Goal: Task Accomplishment & Management: Manage account settings

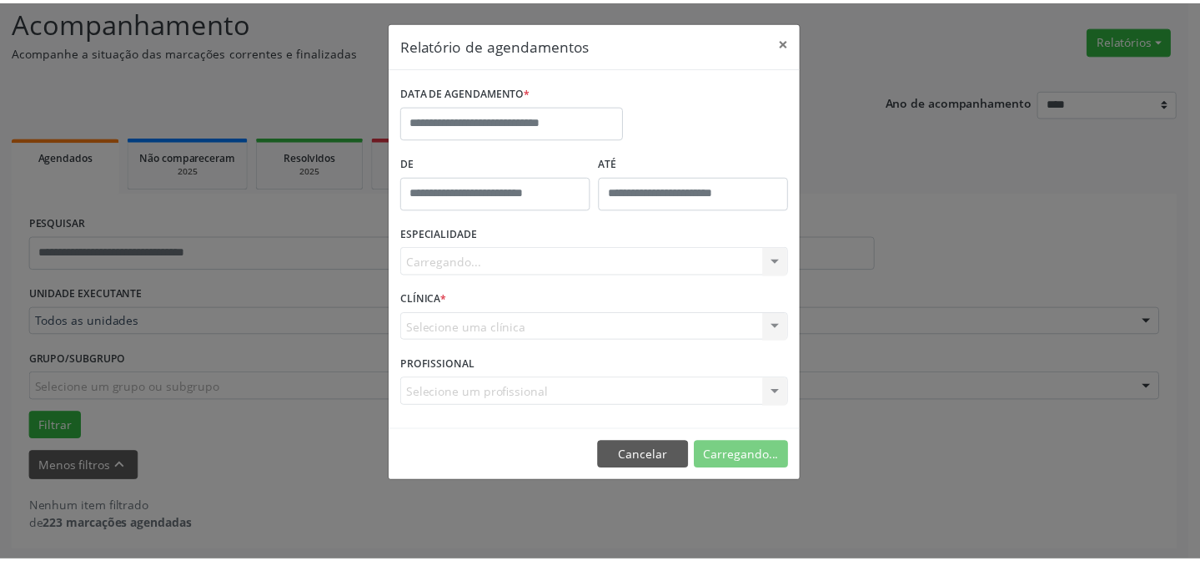
scroll to position [113, 0]
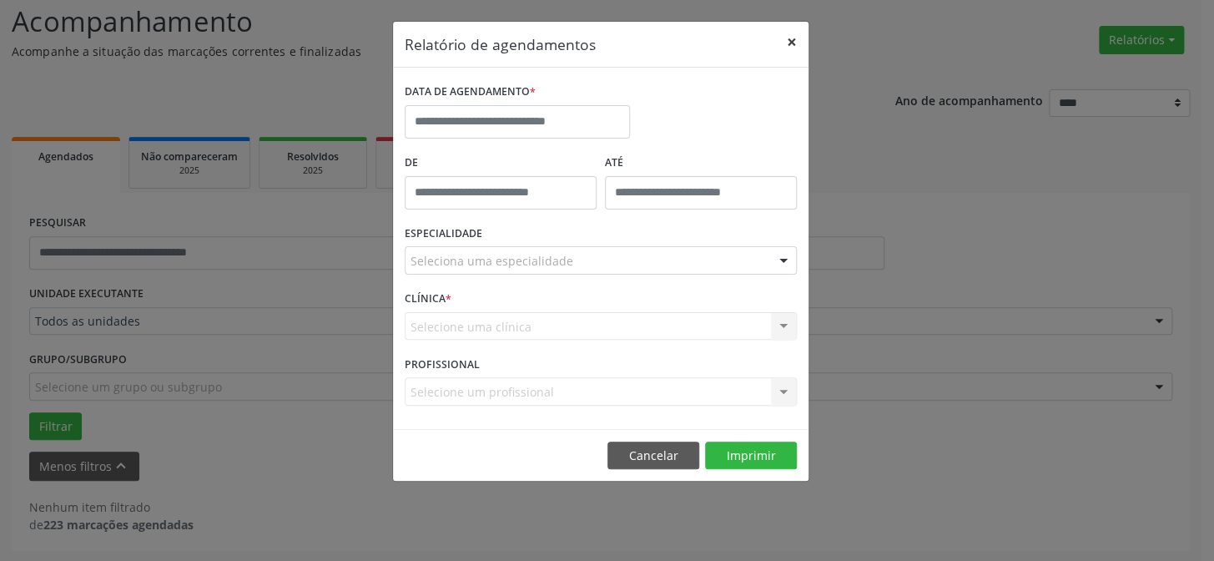
click at [789, 45] on button "×" at bounding box center [791, 42] width 33 height 41
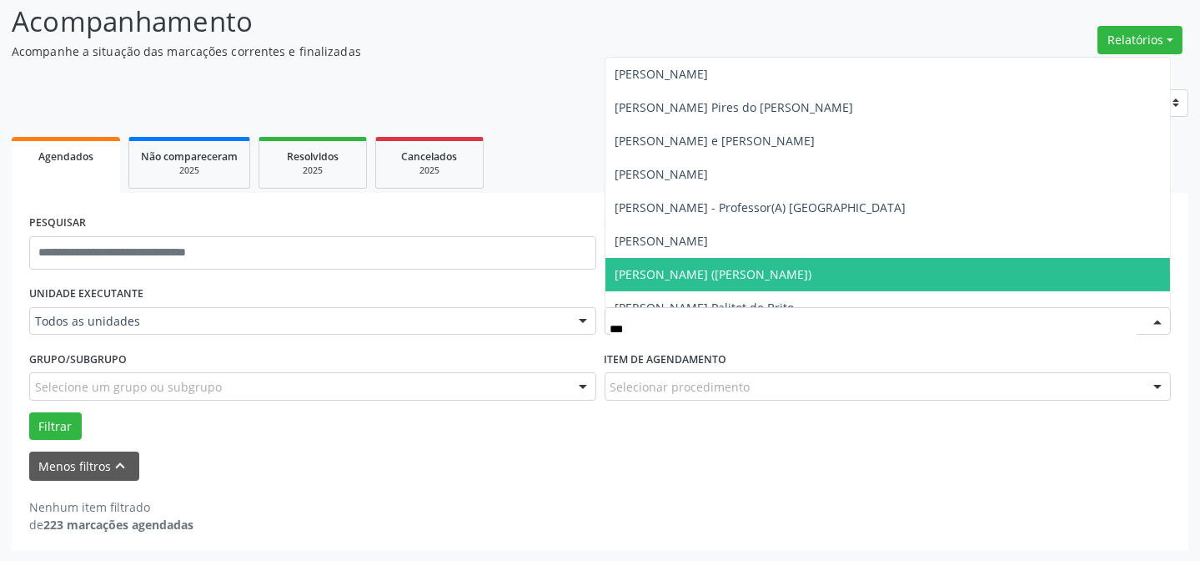
type input "****"
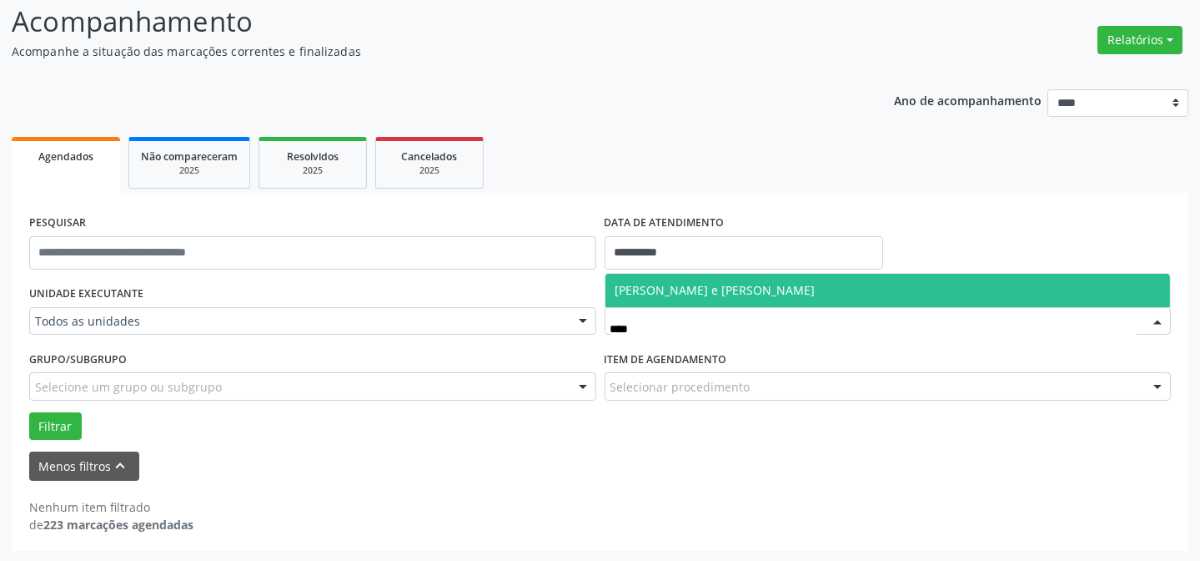
click at [768, 294] on span "[PERSON_NAME] e [PERSON_NAME]" at bounding box center [716, 290] width 200 height 16
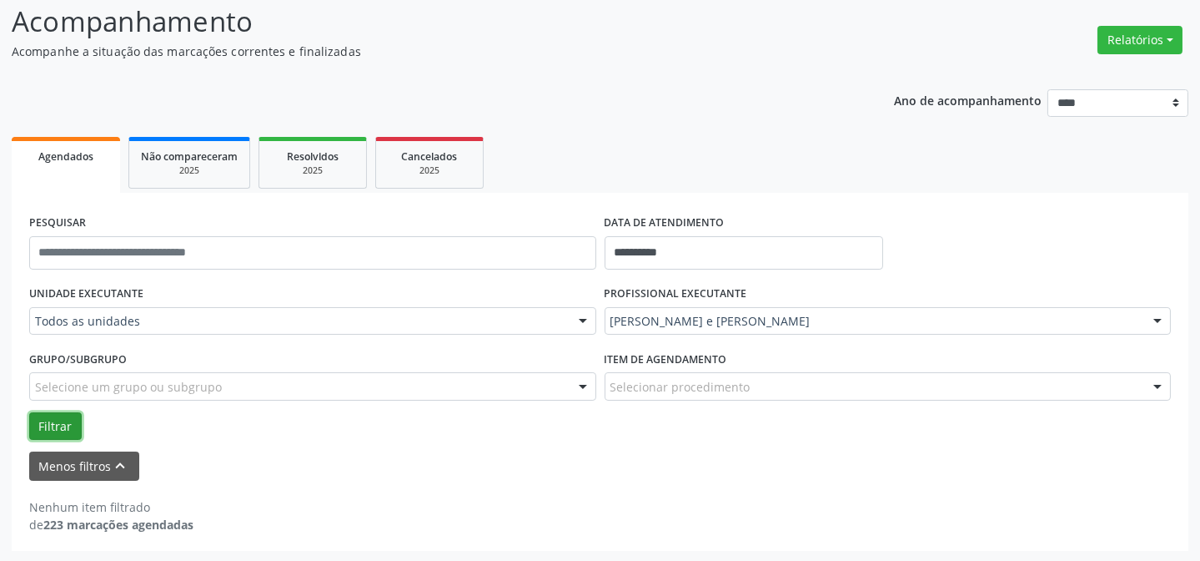
click at [54, 418] on button "Filtrar" at bounding box center [55, 426] width 53 height 28
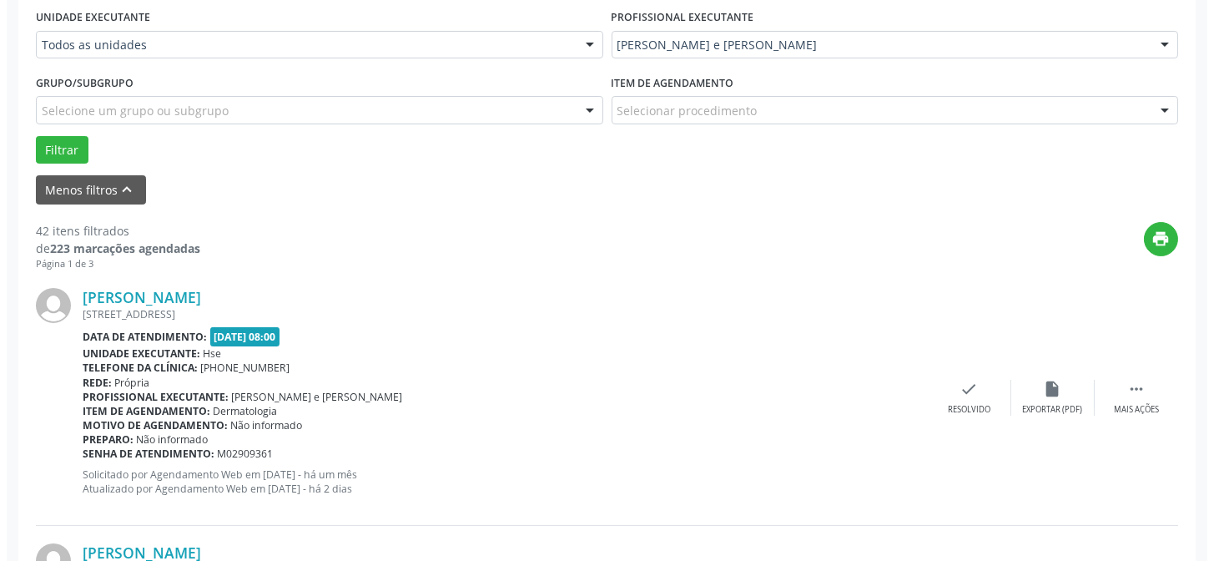
scroll to position [416, 0]
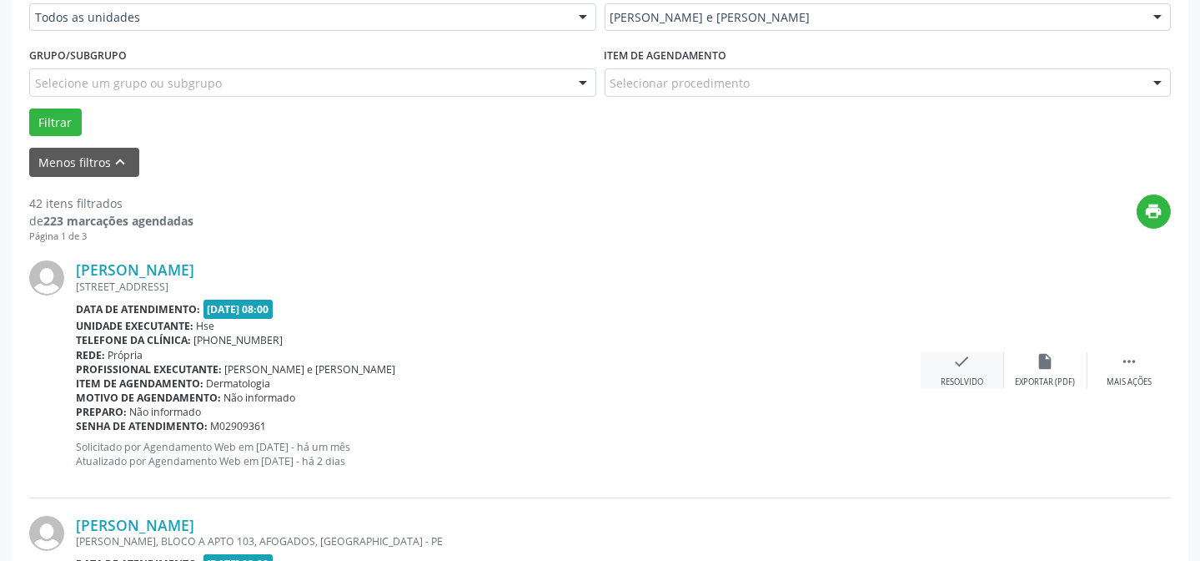
click at [967, 371] on div "check Resolvido" at bounding box center [962, 370] width 83 height 36
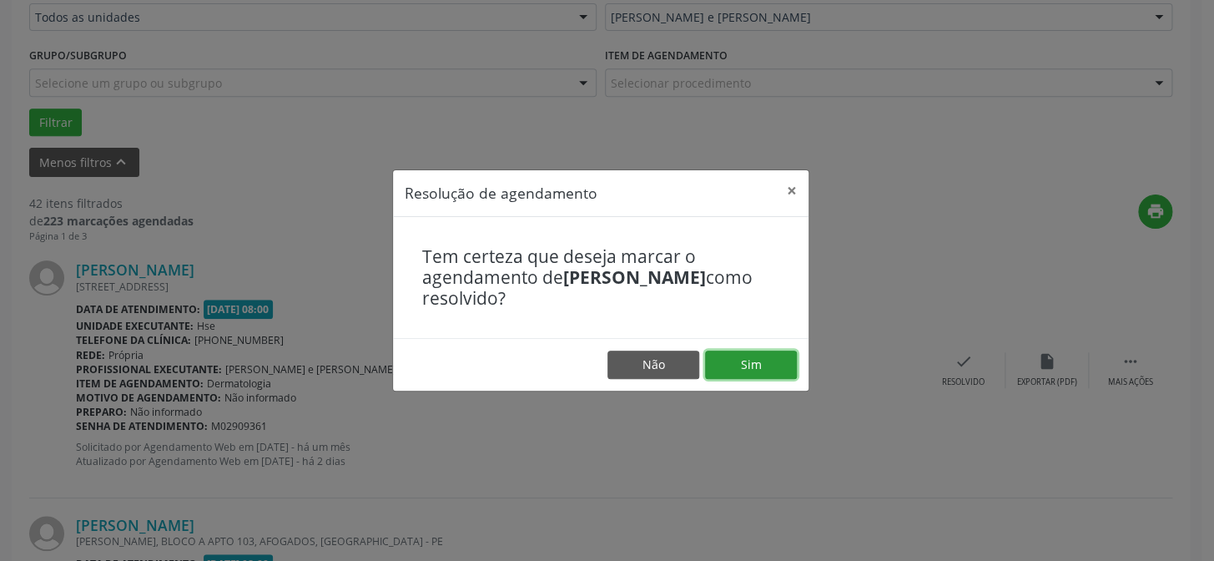
click at [755, 374] on button "Sim" at bounding box center [751, 364] width 92 height 28
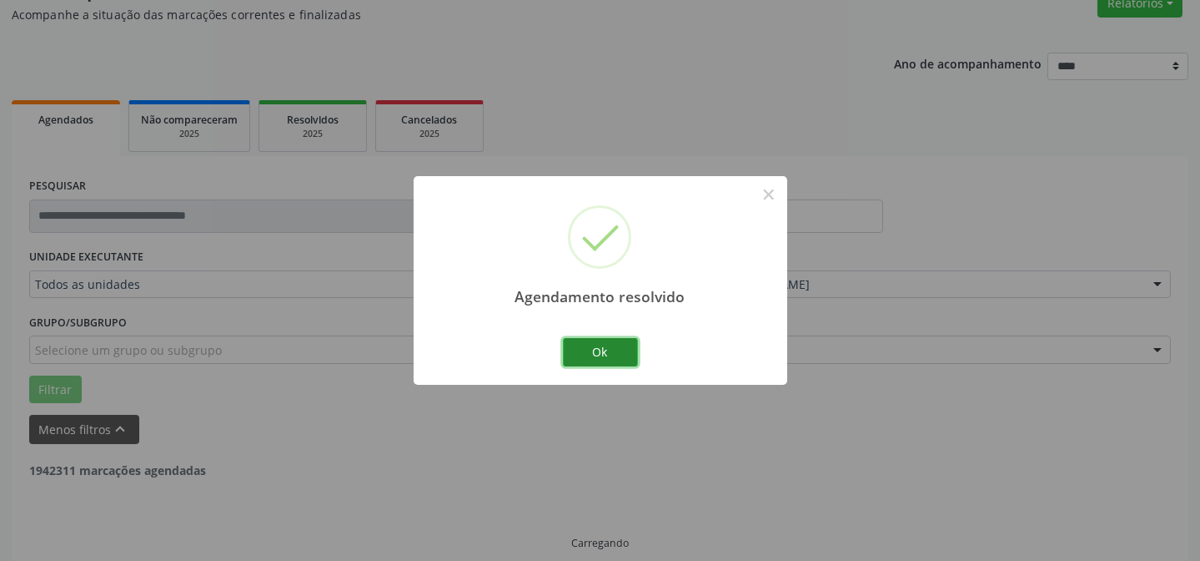
click at [623, 360] on button "Ok" at bounding box center [600, 352] width 75 height 28
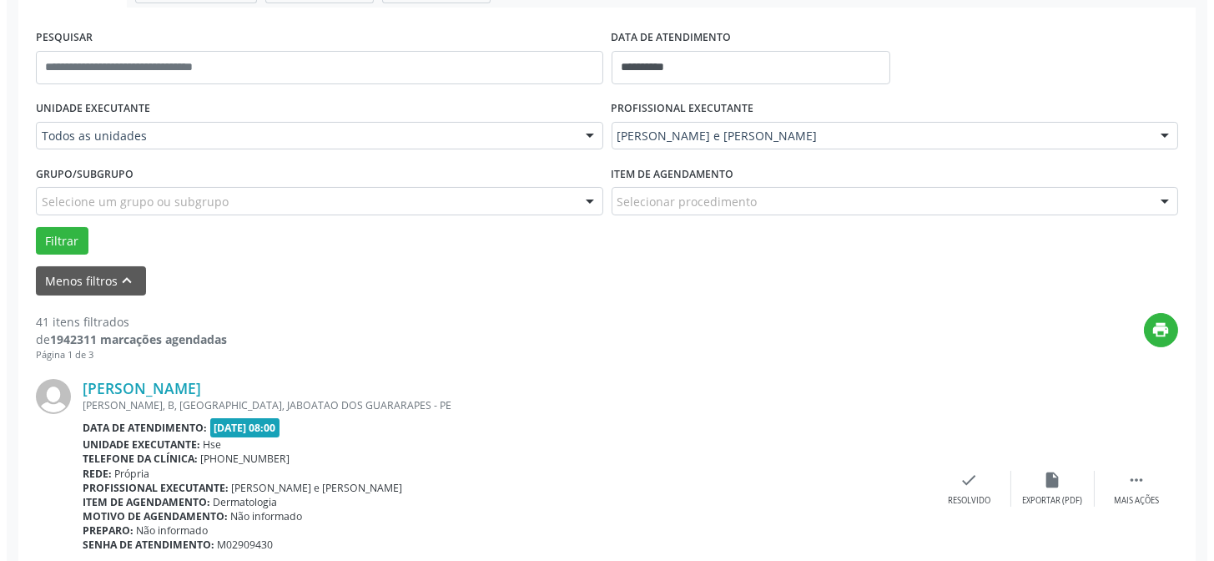
scroll to position [318, 0]
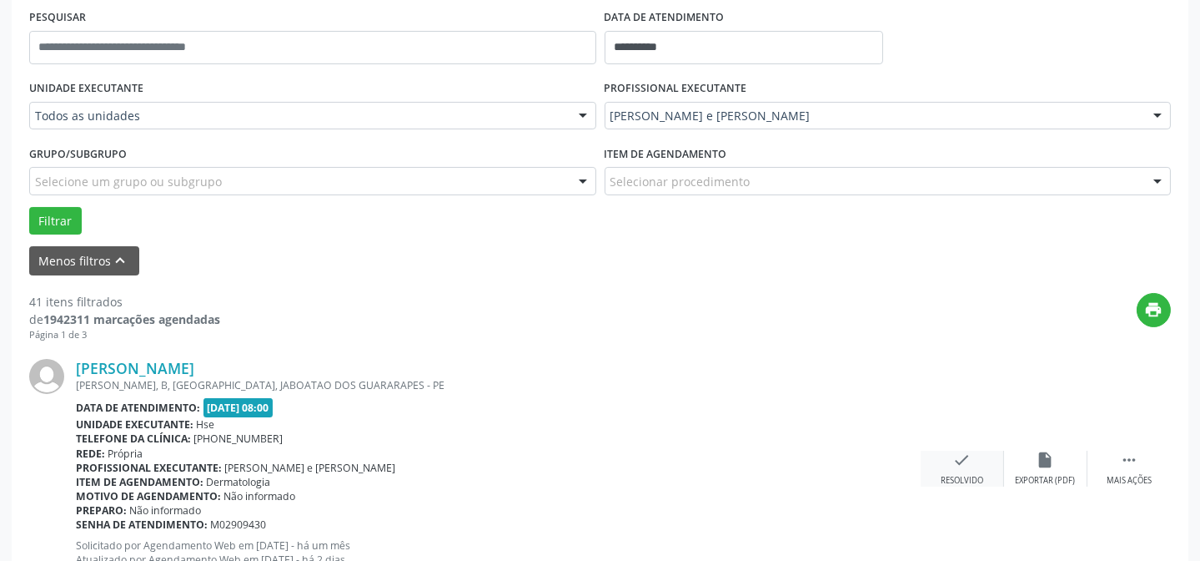
click at [978, 463] on div "check Resolvido" at bounding box center [962, 468] width 83 height 36
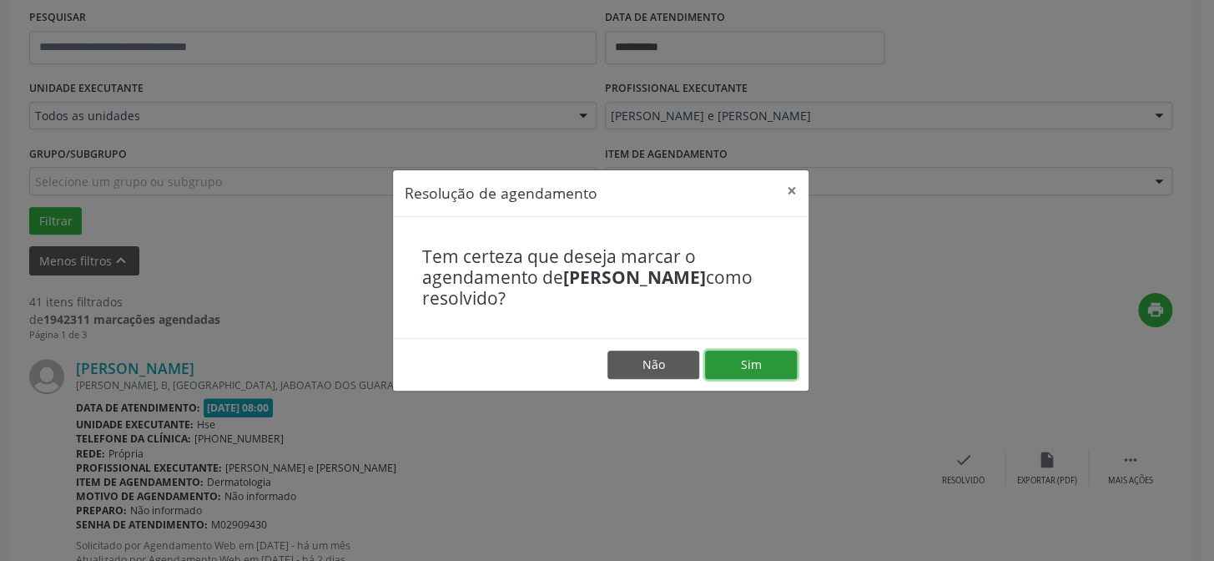
click at [776, 367] on button "Sim" at bounding box center [751, 364] width 92 height 28
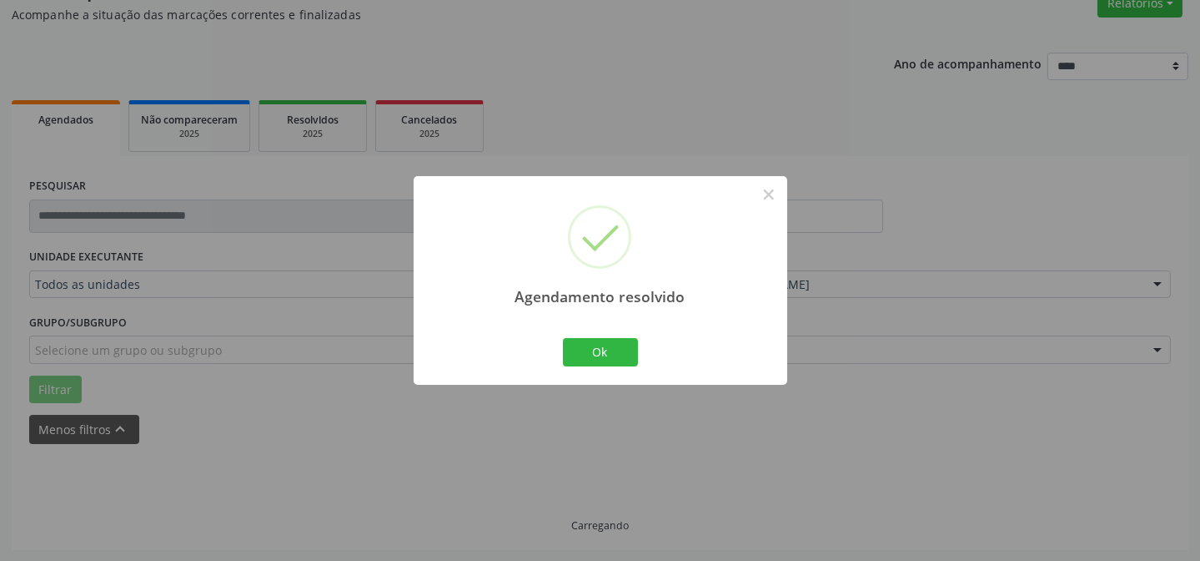
scroll to position [167, 0]
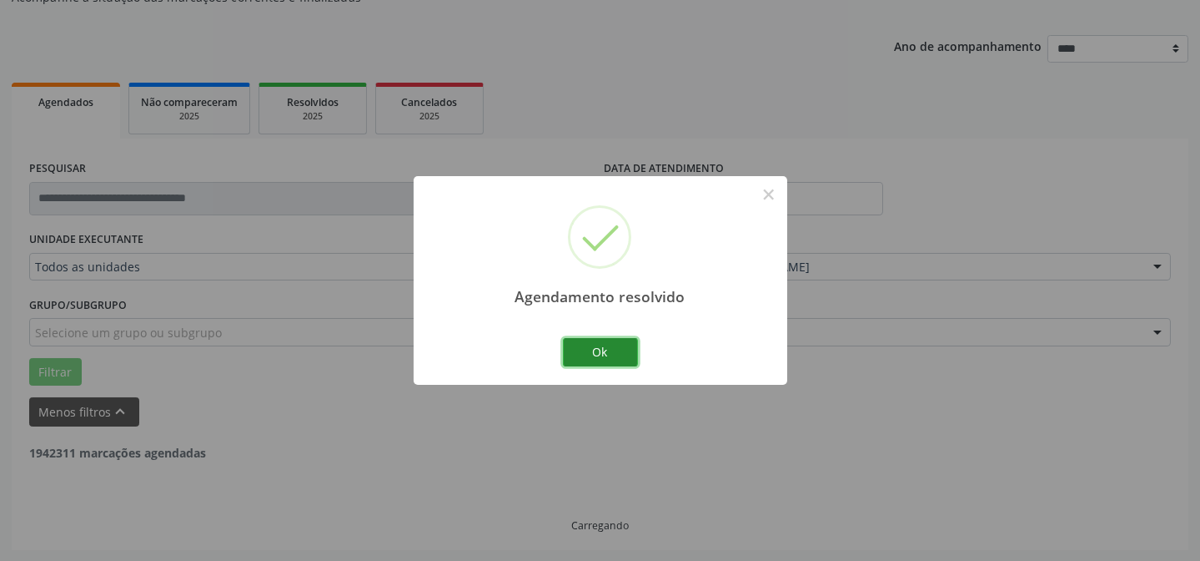
click at [584, 350] on button "Ok" at bounding box center [600, 352] width 75 height 28
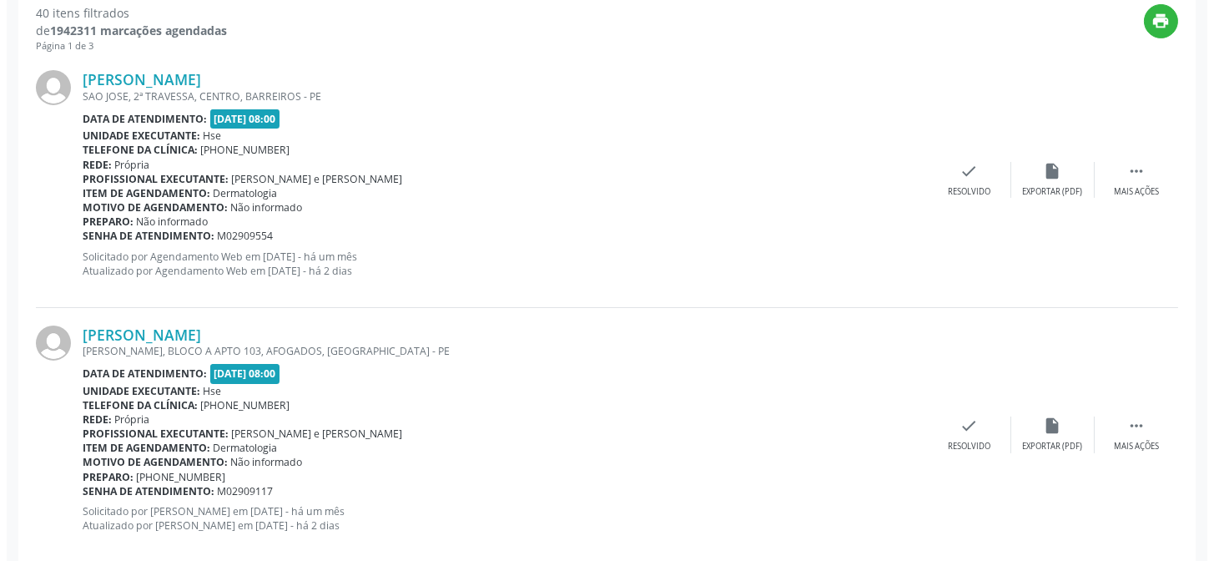
scroll to position [621, 0]
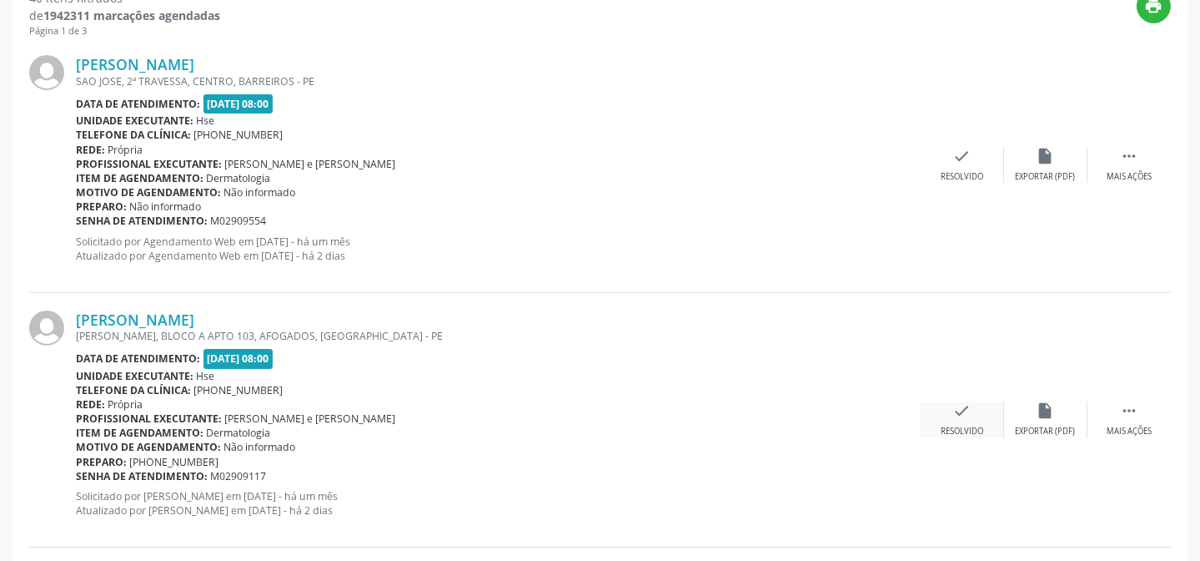
click at [981, 415] on div "check Resolvido" at bounding box center [962, 419] width 83 height 36
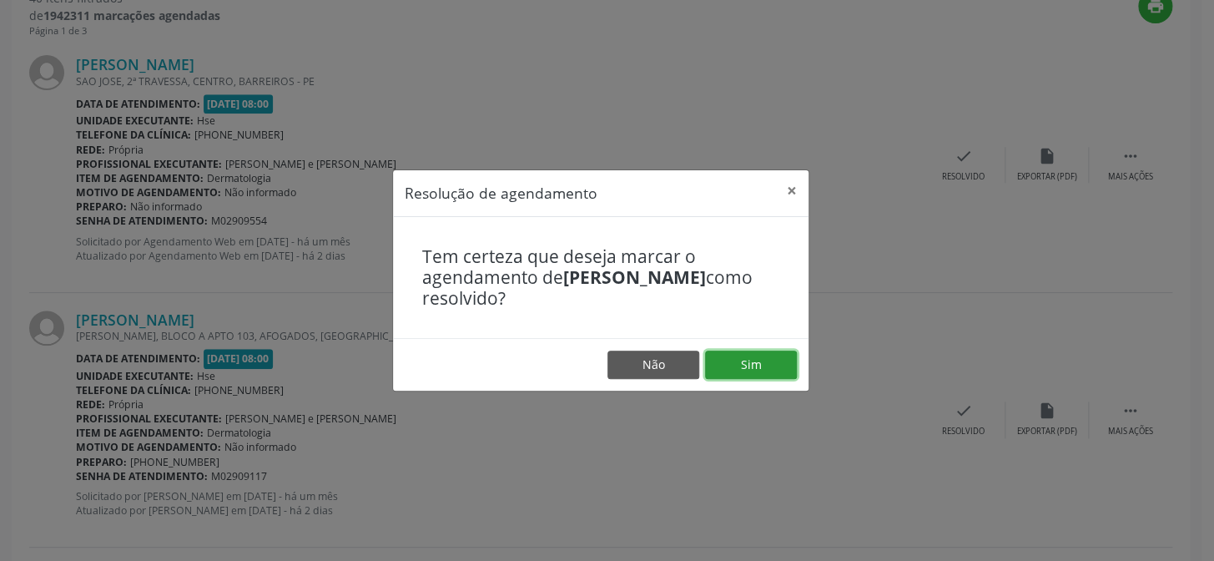
click at [738, 359] on button "Sim" at bounding box center [751, 364] width 92 height 28
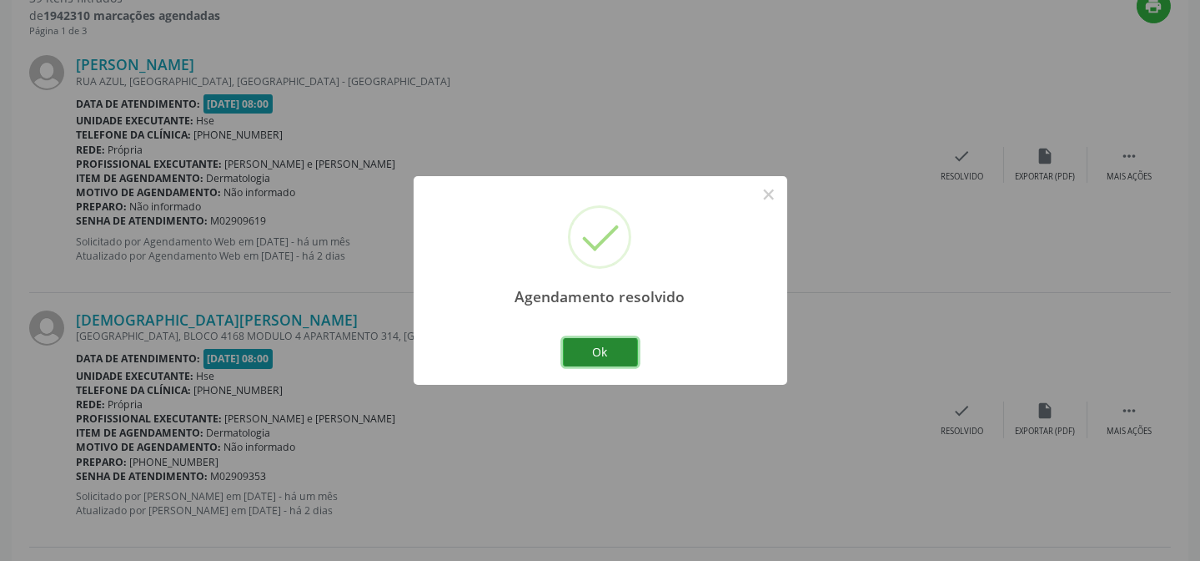
click at [626, 357] on button "Ok" at bounding box center [600, 352] width 75 height 28
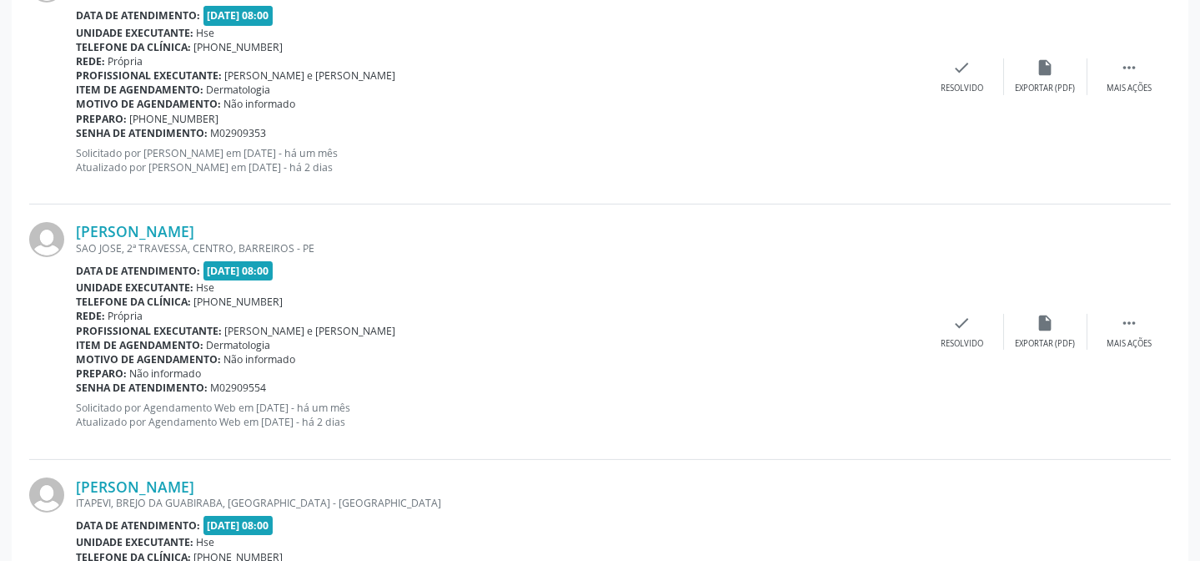
scroll to position [1001, 0]
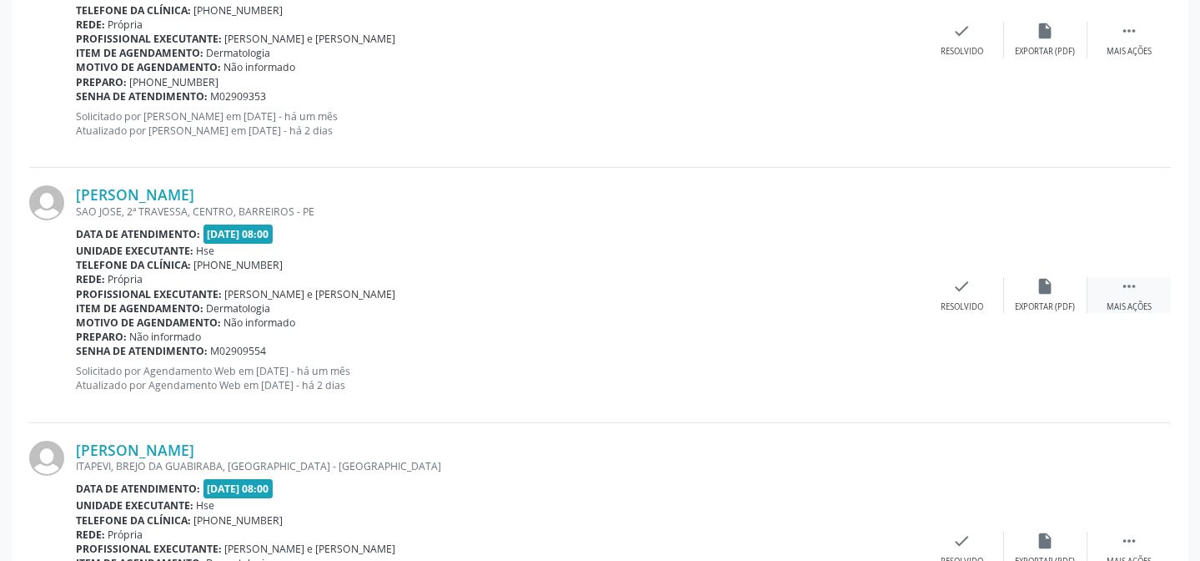
click at [1149, 301] on div "Mais ações" at bounding box center [1129, 307] width 45 height 12
click at [1066, 287] on div "alarm_off Não compareceu" at bounding box center [1045, 295] width 83 height 36
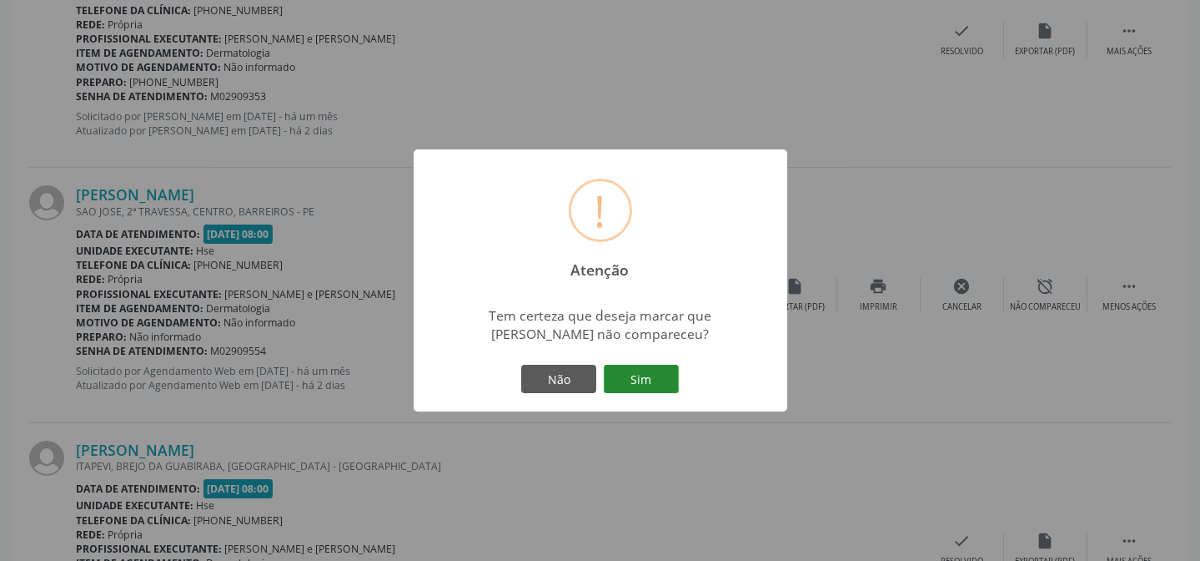
click at [655, 377] on button "Sim" at bounding box center [641, 379] width 75 height 28
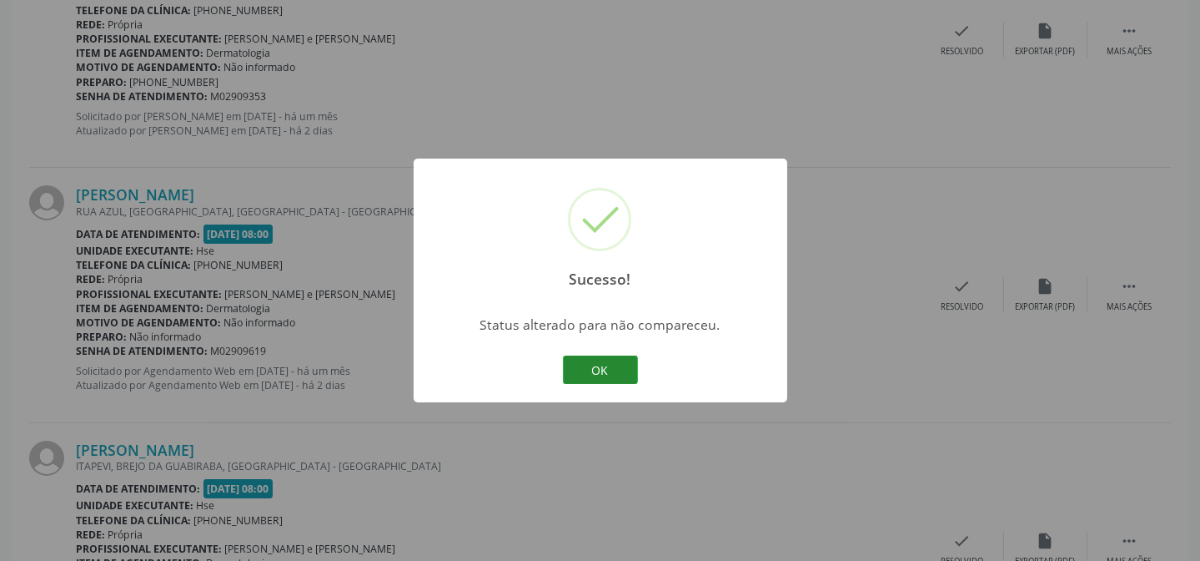
click at [579, 365] on button "OK" at bounding box center [600, 369] width 75 height 28
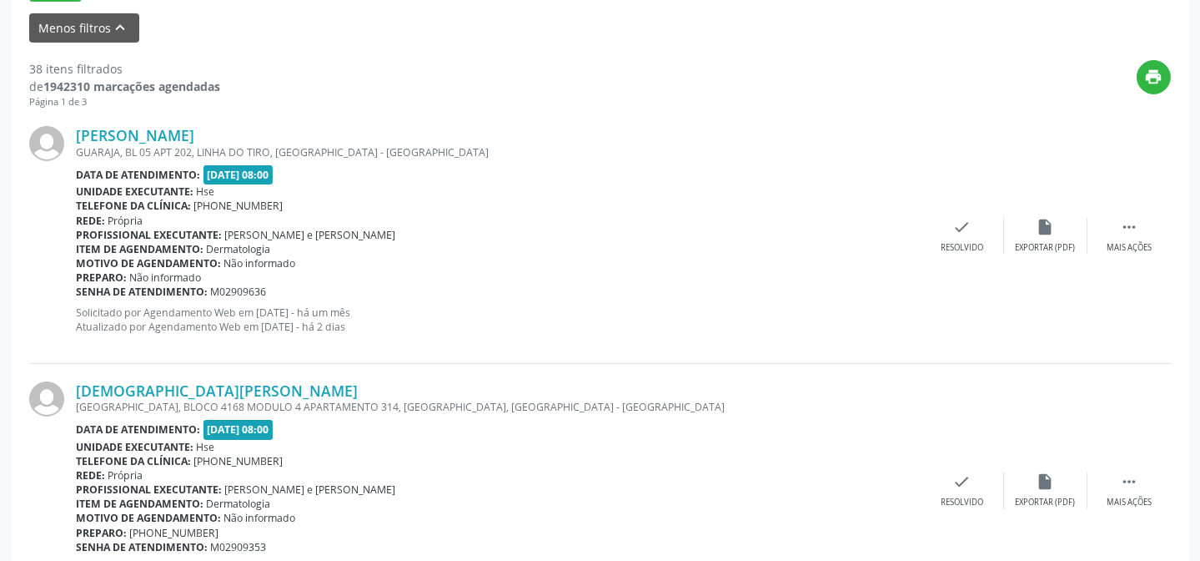
scroll to position [470, 0]
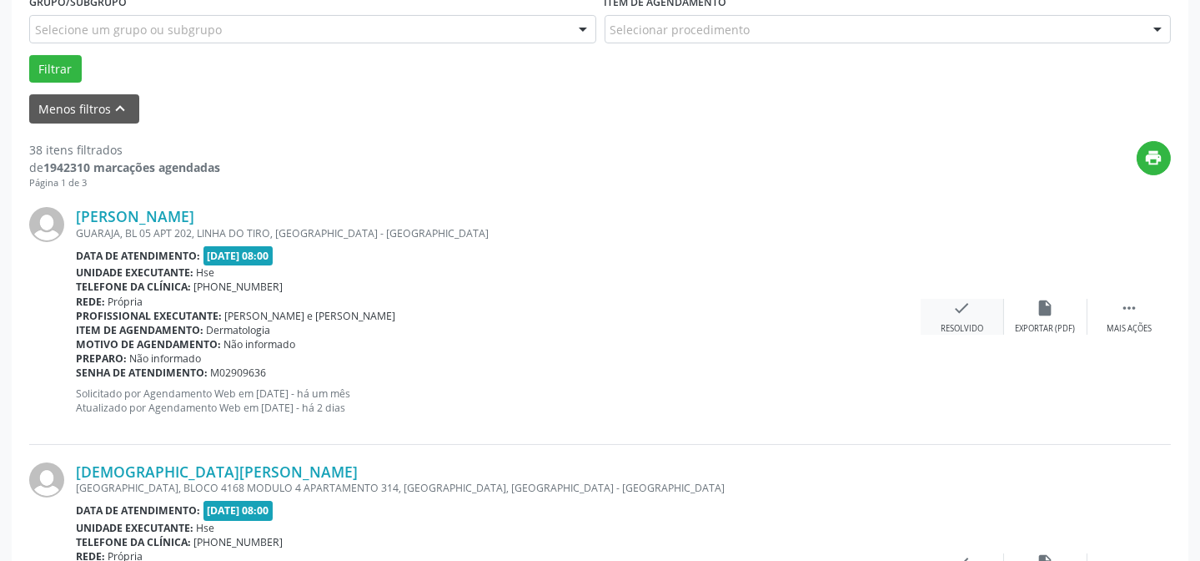
click at [971, 315] on icon "check" at bounding box center [962, 308] width 18 height 18
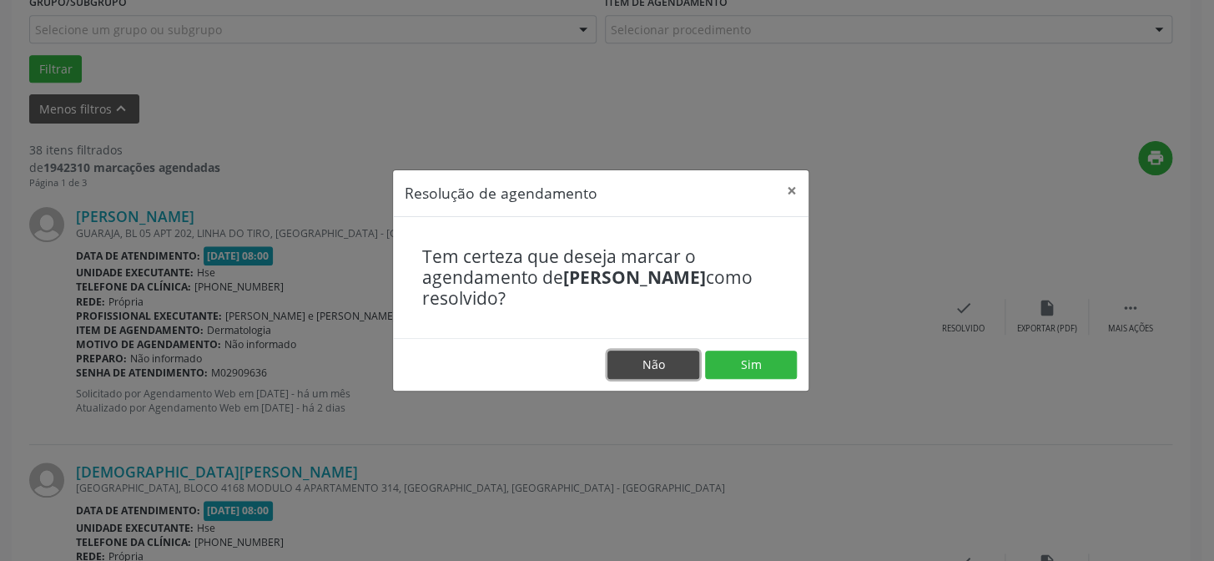
click at [617, 358] on button "Não" at bounding box center [653, 364] width 92 height 28
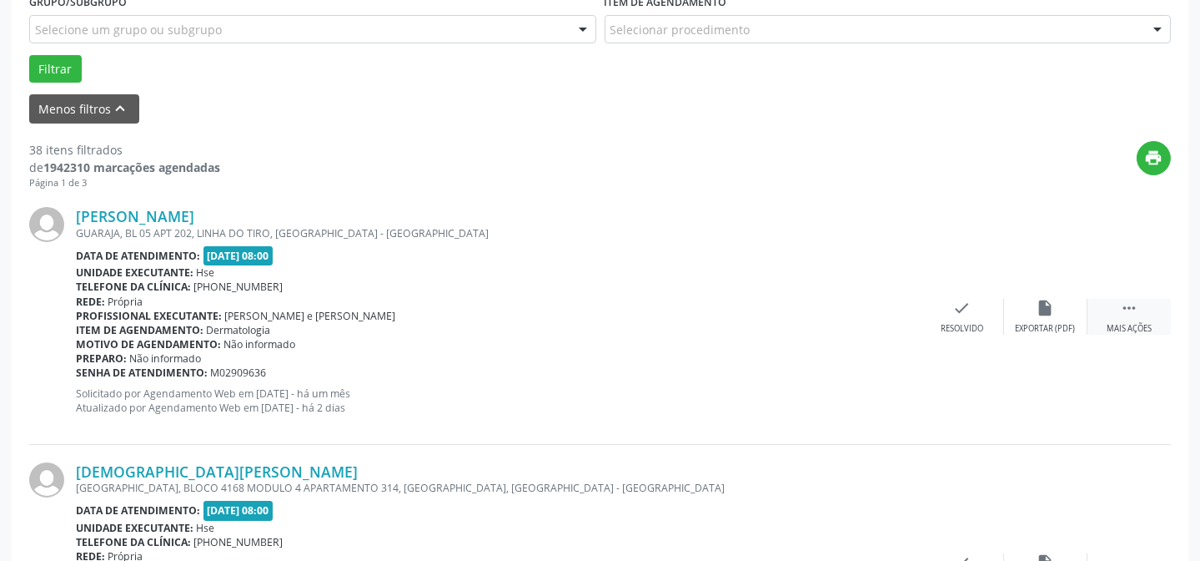
click at [1143, 306] on div " Mais ações" at bounding box center [1129, 317] width 83 height 36
click at [1044, 323] on div "Não compareceu" at bounding box center [1045, 329] width 71 height 12
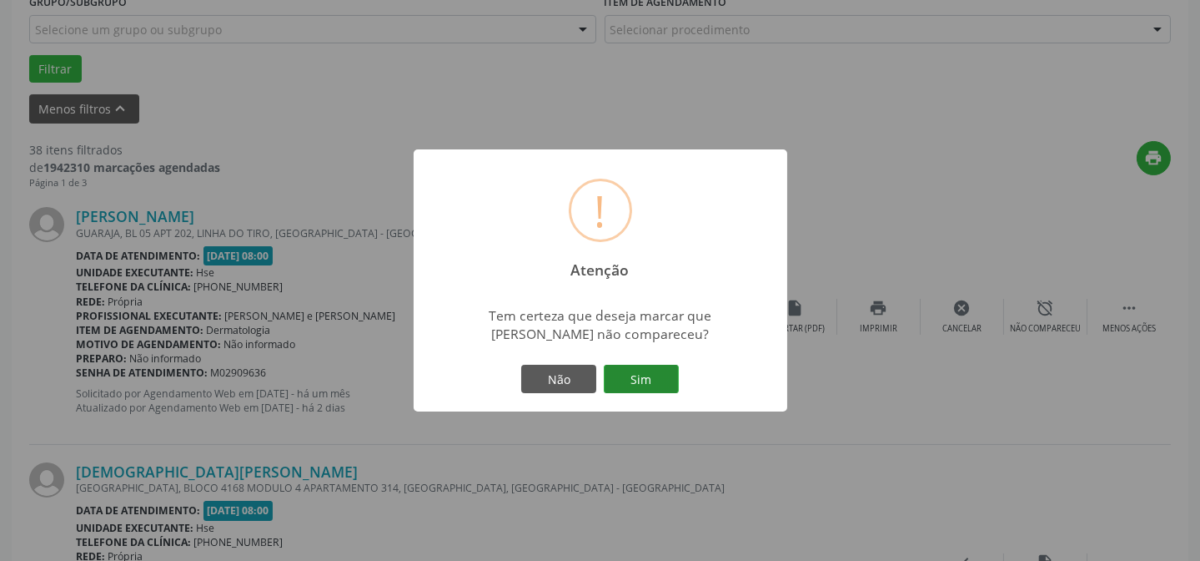
click at [617, 373] on button "Sim" at bounding box center [641, 379] width 75 height 28
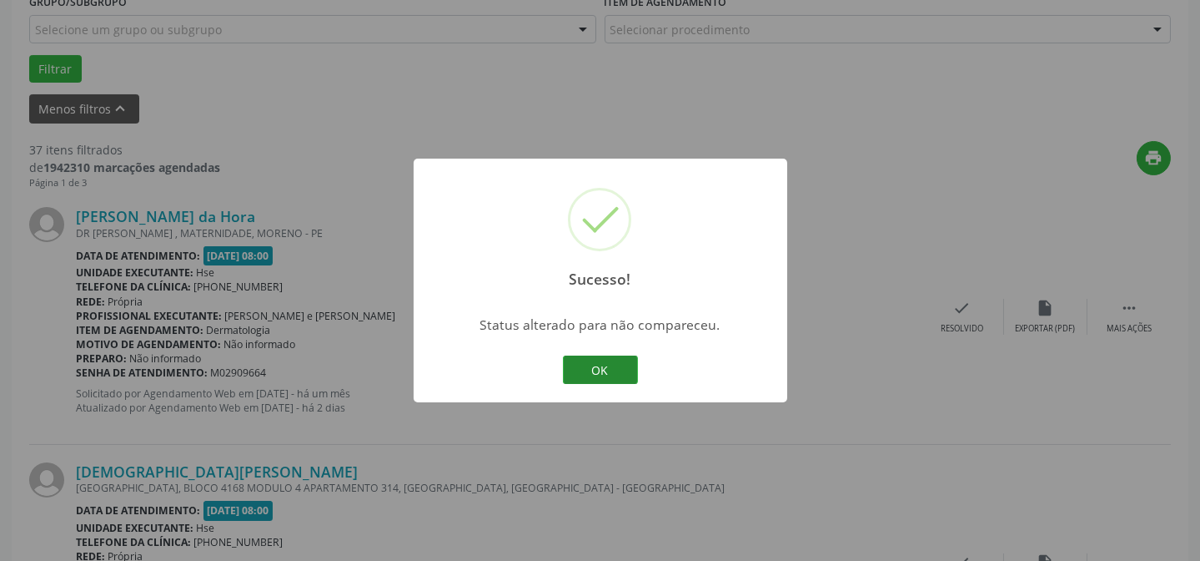
click at [623, 367] on button "OK" at bounding box center [600, 369] width 75 height 28
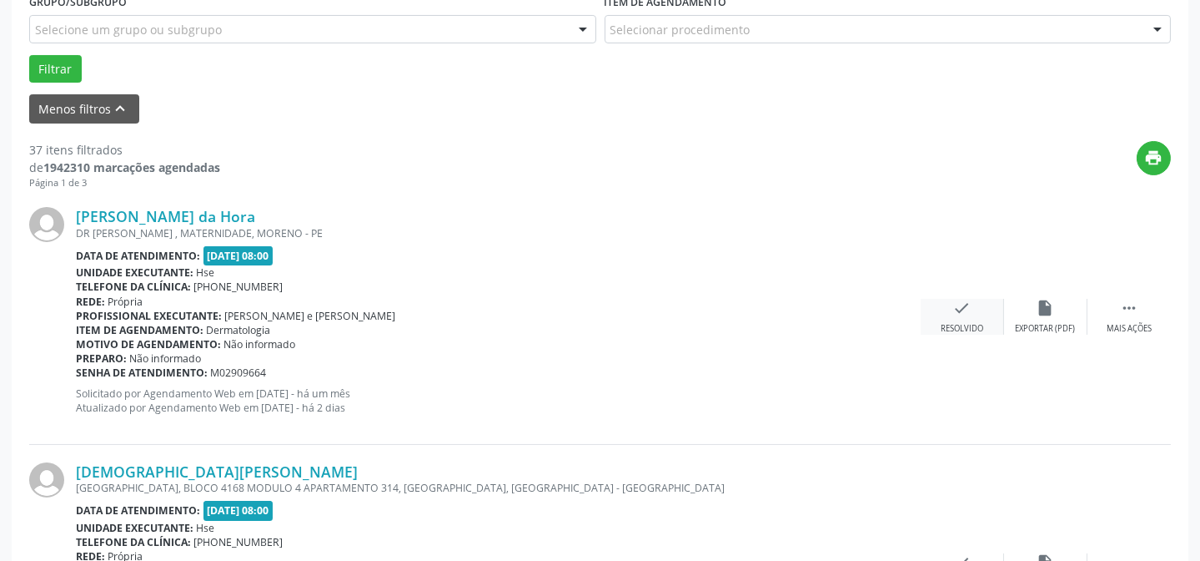
click at [953, 313] on icon "check" at bounding box center [962, 308] width 18 height 18
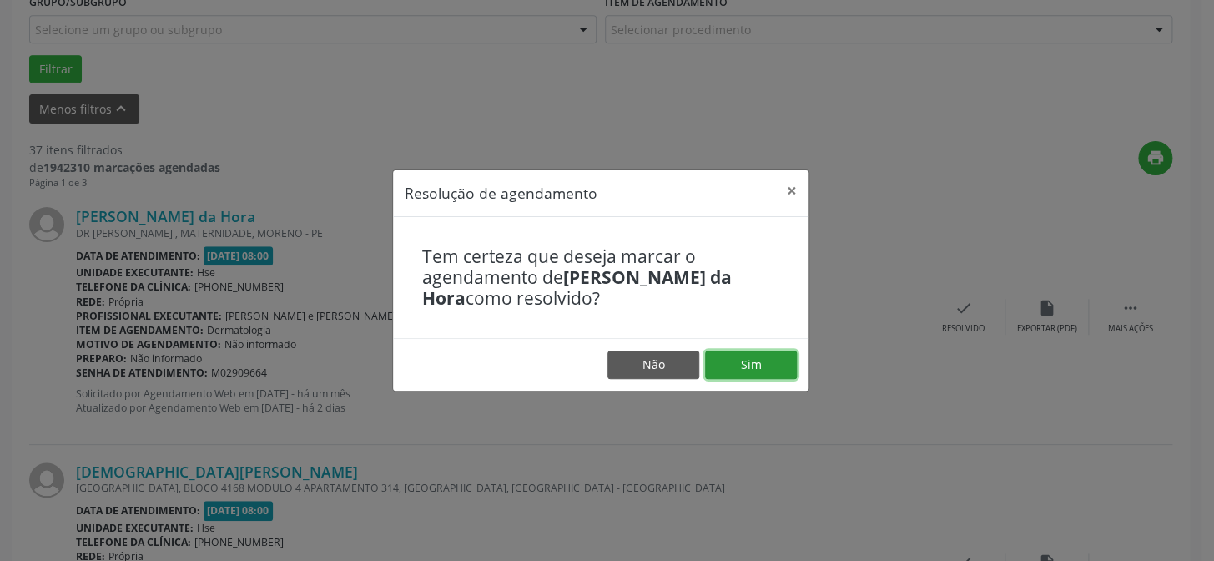
click at [769, 357] on button "Sim" at bounding box center [751, 364] width 92 height 28
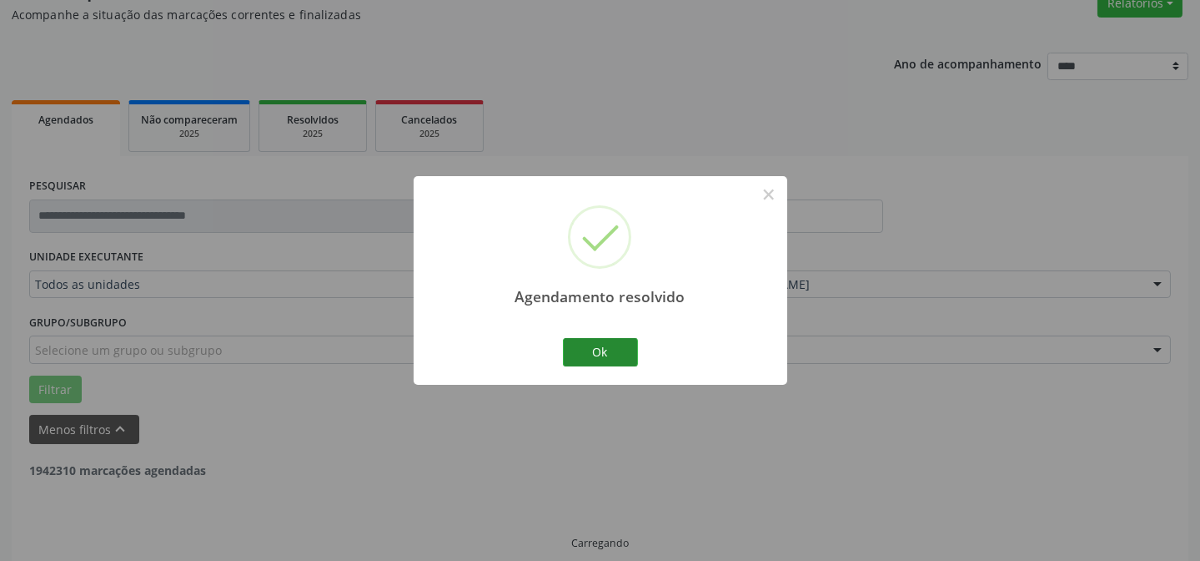
scroll to position [167, 0]
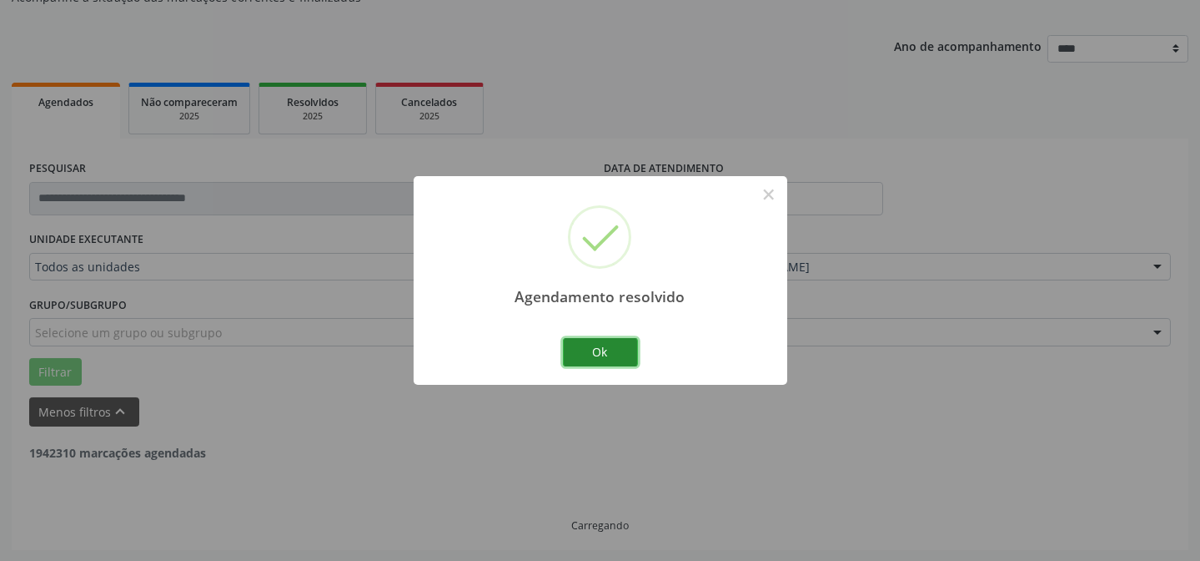
click at [617, 342] on button "Ok" at bounding box center [600, 352] width 75 height 28
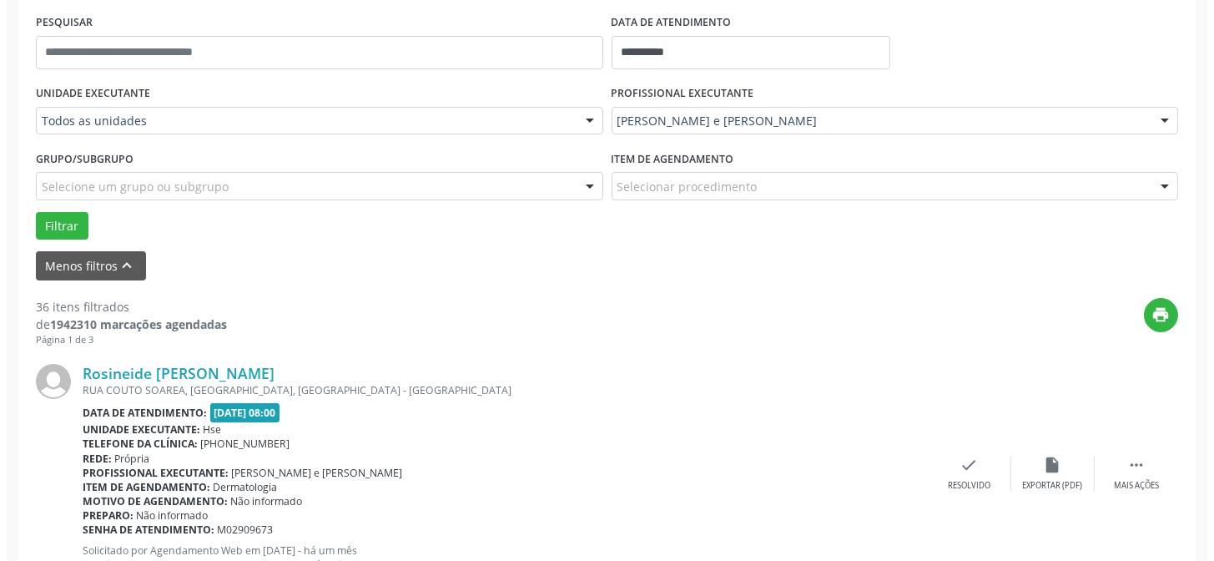
scroll to position [318, 0]
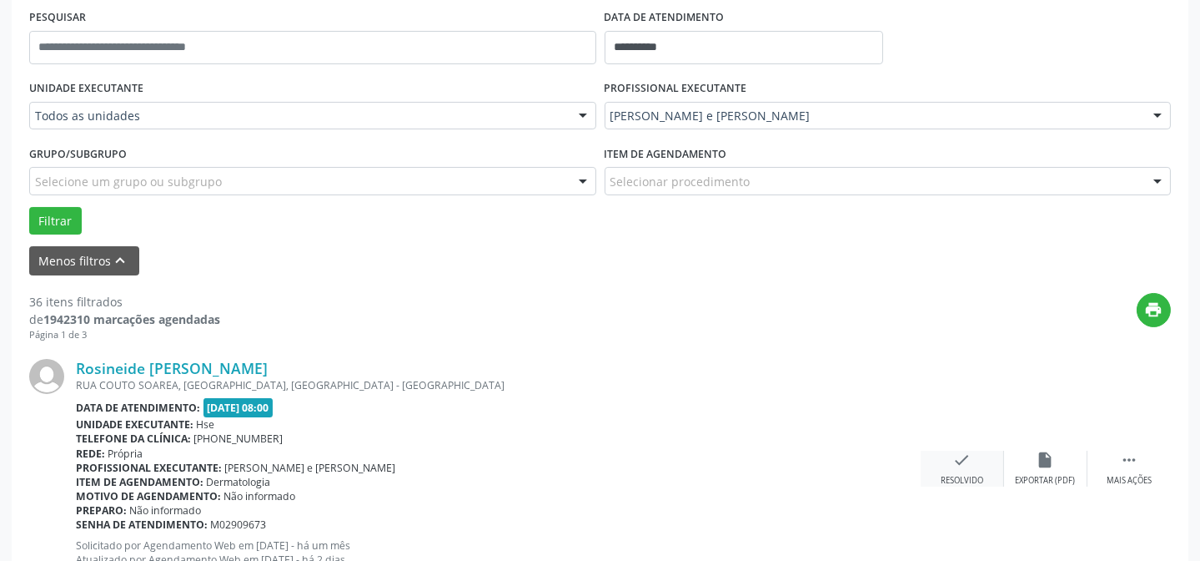
click at [942, 471] on div "check Resolvido" at bounding box center [962, 468] width 83 height 36
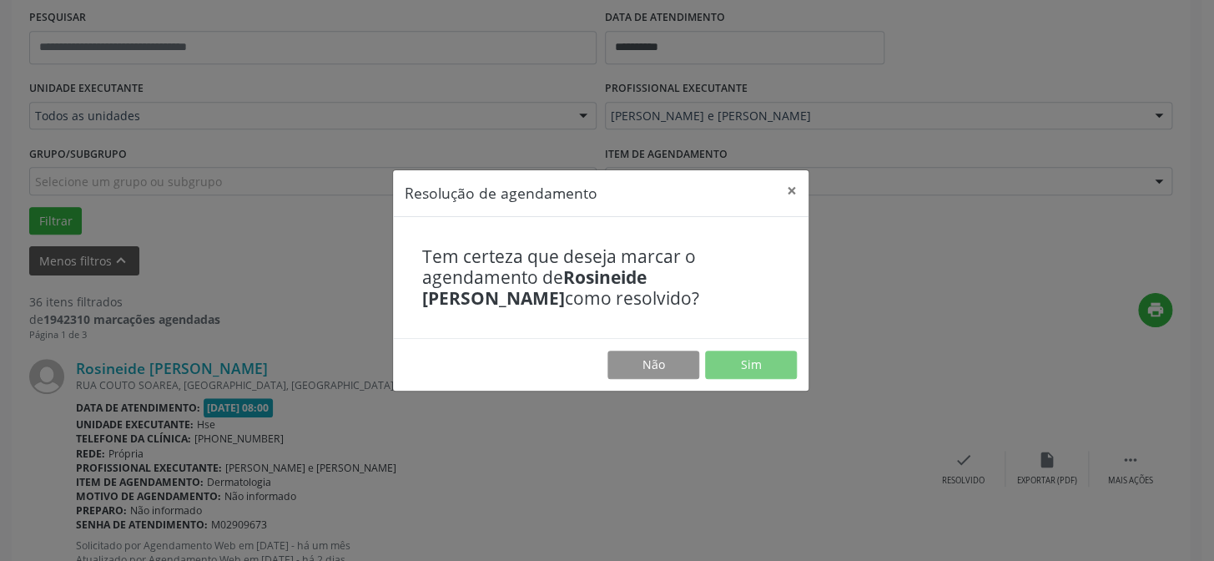
click at [947, 469] on div "Resolução de agendamento × Tem certeza que deseja marcar o agendamento de Rosin…" at bounding box center [607, 280] width 1214 height 561
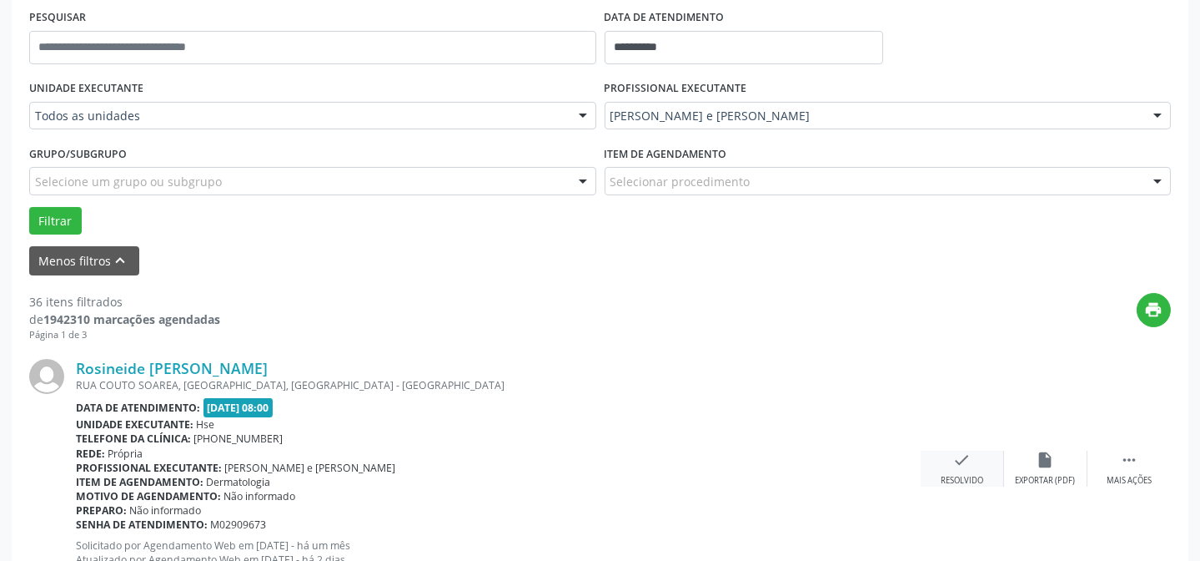
click at [938, 458] on div "check Resolvido" at bounding box center [962, 468] width 83 height 36
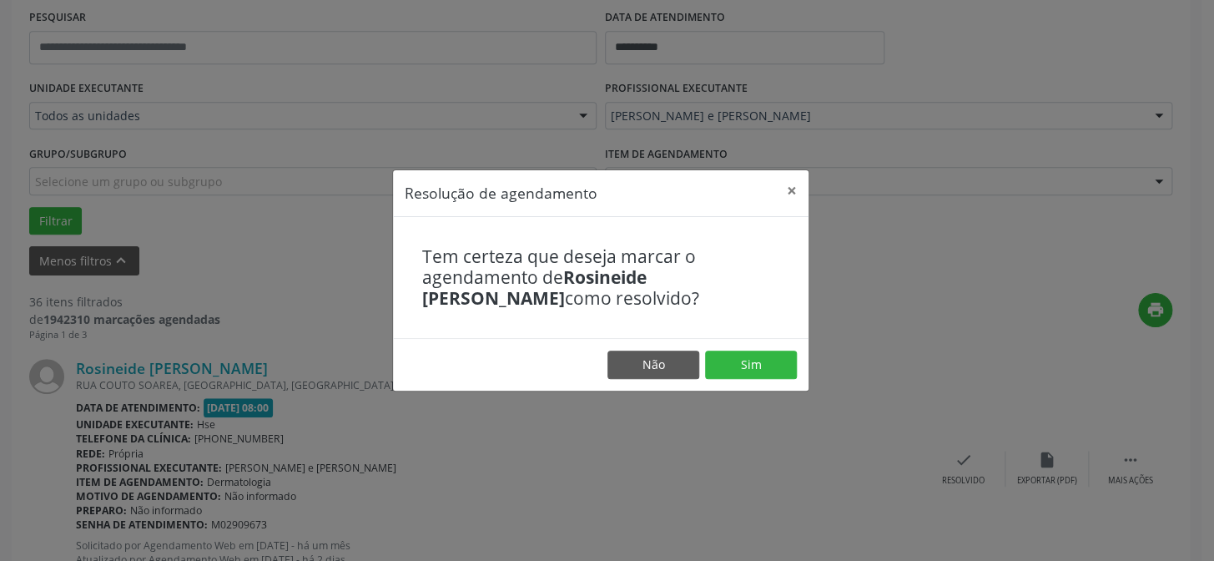
click at [743, 346] on footer "Não Sim" at bounding box center [600, 364] width 415 height 53
click at [733, 381] on footer "Não Sim" at bounding box center [600, 364] width 415 height 53
click at [735, 377] on button "Sim" at bounding box center [751, 364] width 92 height 28
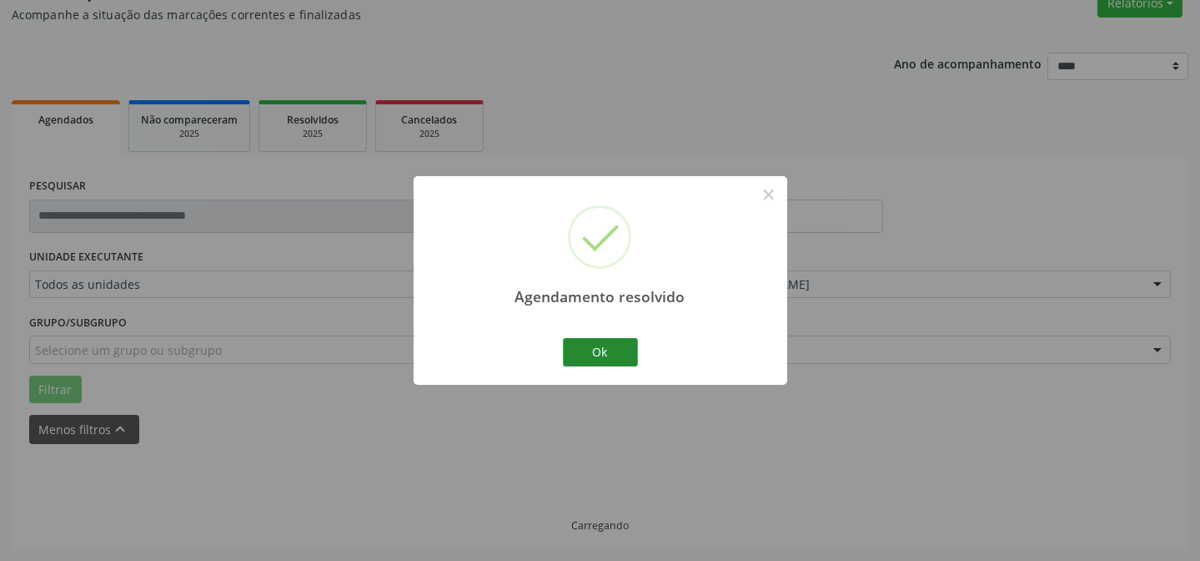
scroll to position [167, 0]
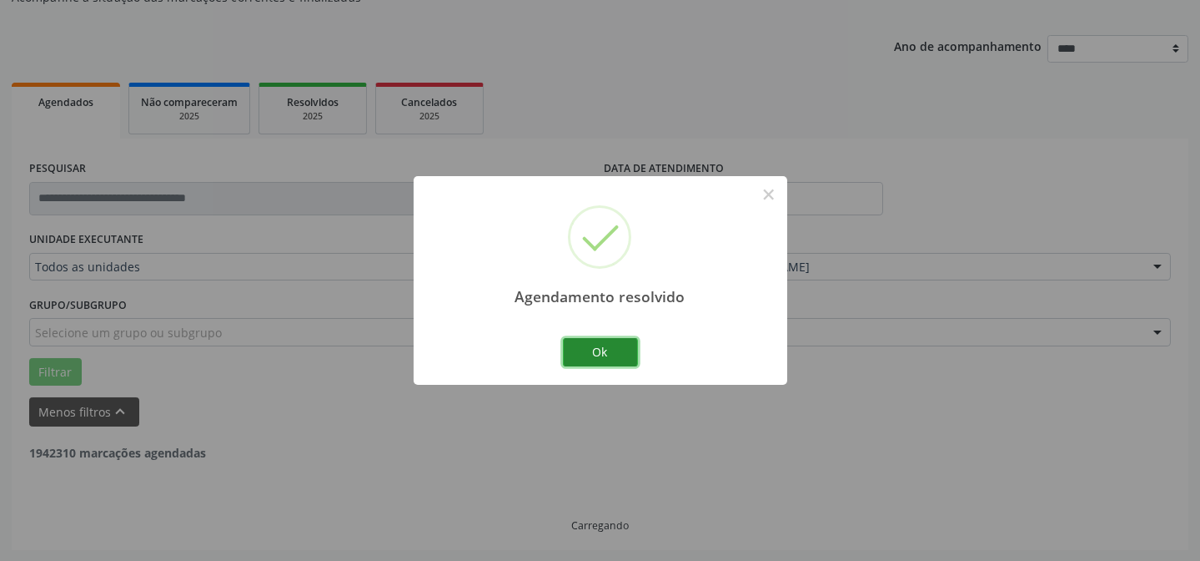
click at [611, 351] on button "Ok" at bounding box center [600, 352] width 75 height 28
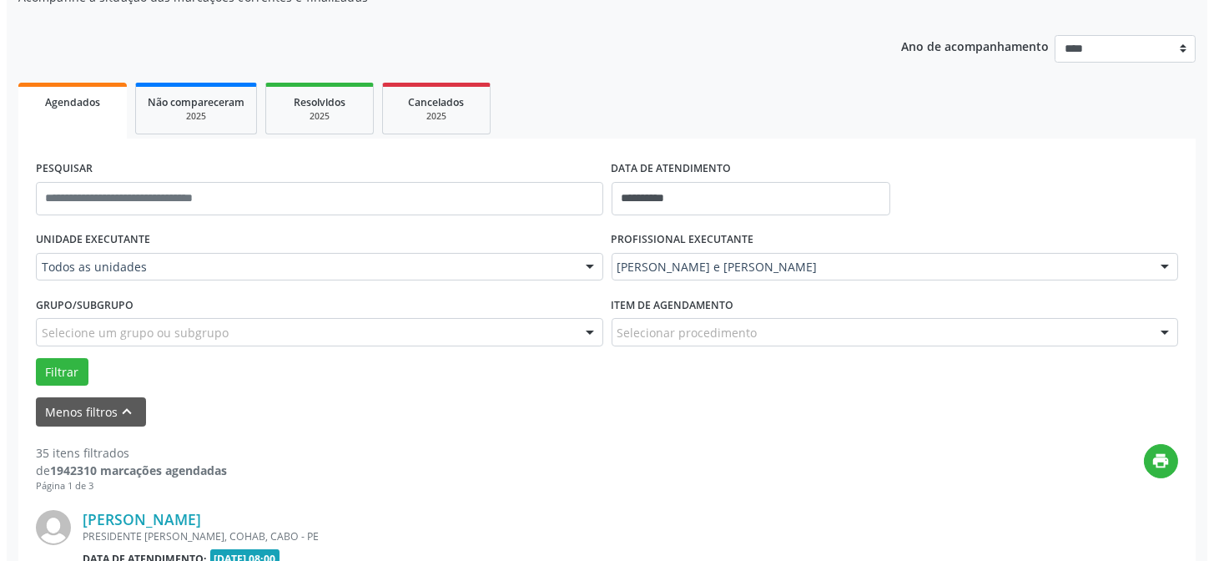
scroll to position [394, 0]
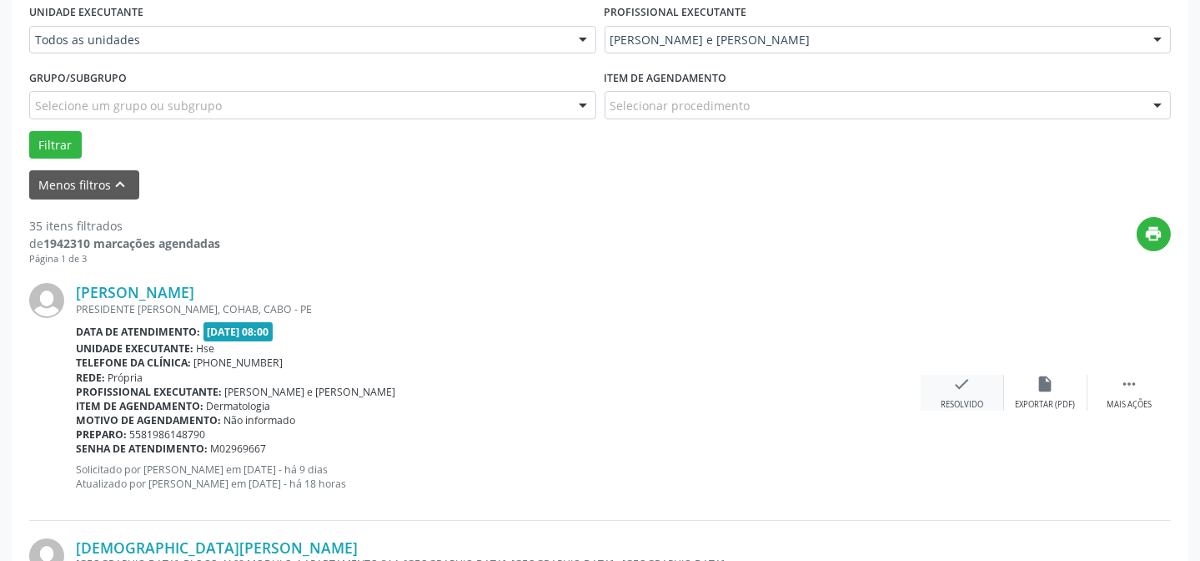
click at [964, 395] on div "check Resolvido" at bounding box center [962, 393] width 83 height 36
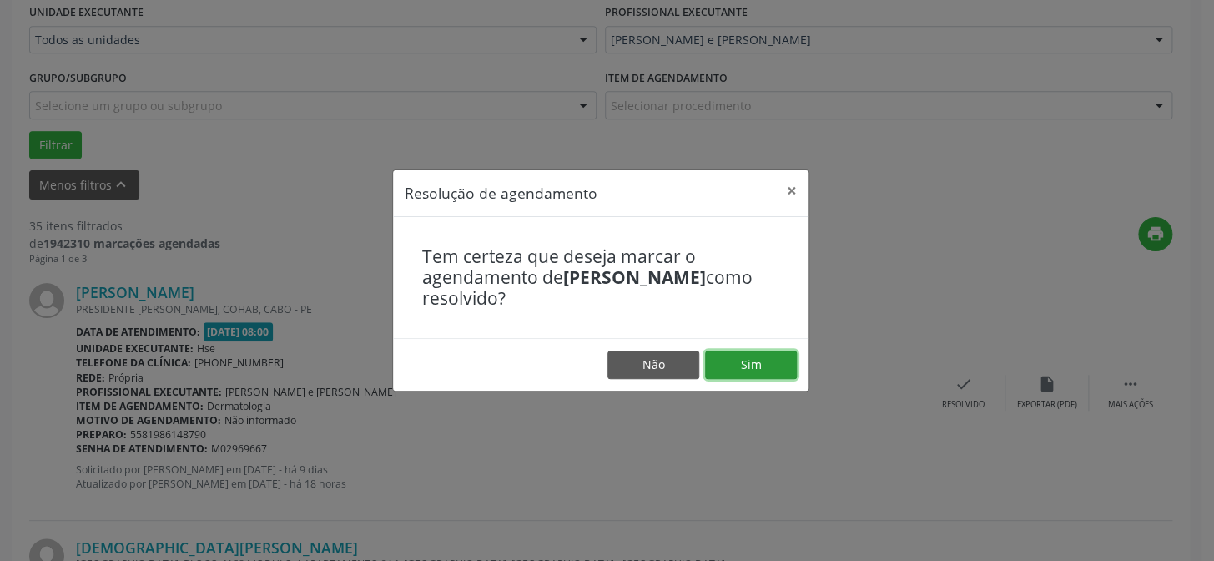
click at [729, 365] on button "Sim" at bounding box center [751, 364] width 92 height 28
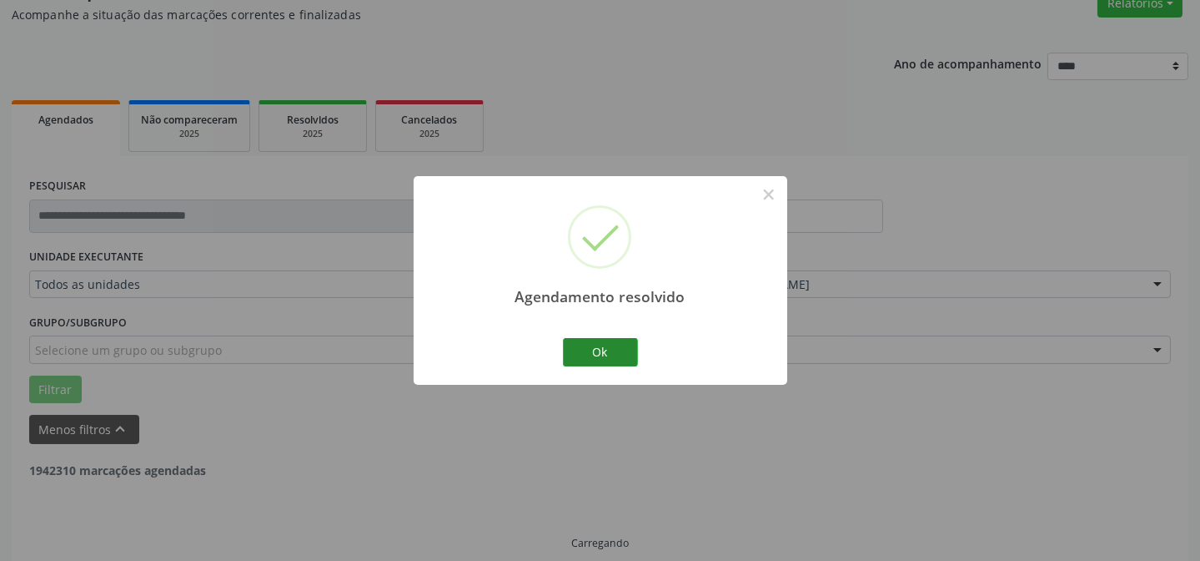
scroll to position [167, 0]
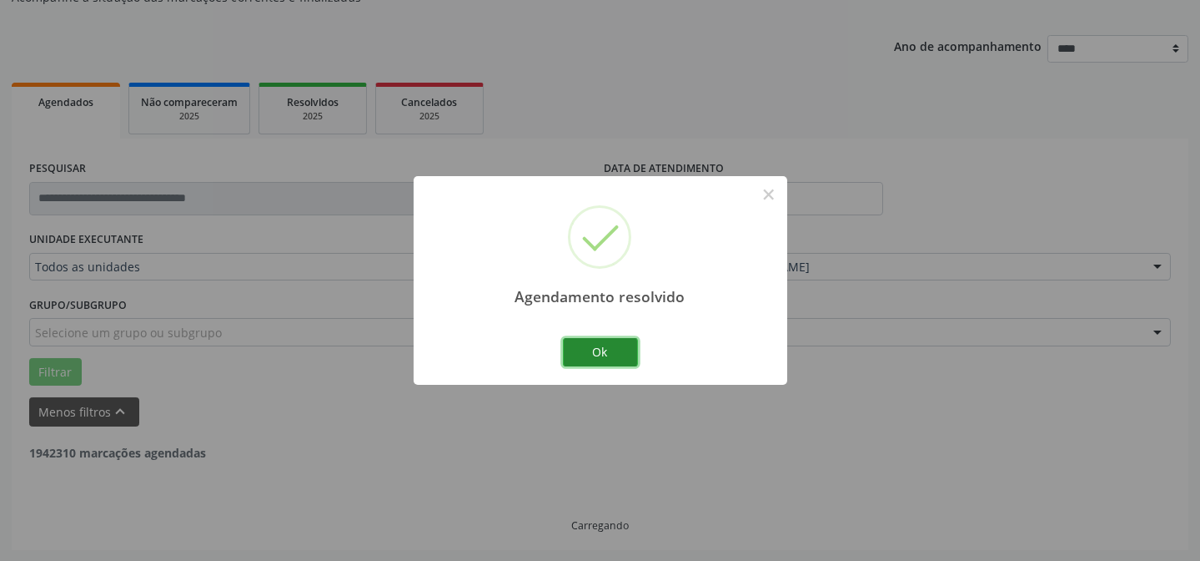
click at [627, 351] on button "Ok" at bounding box center [600, 352] width 75 height 28
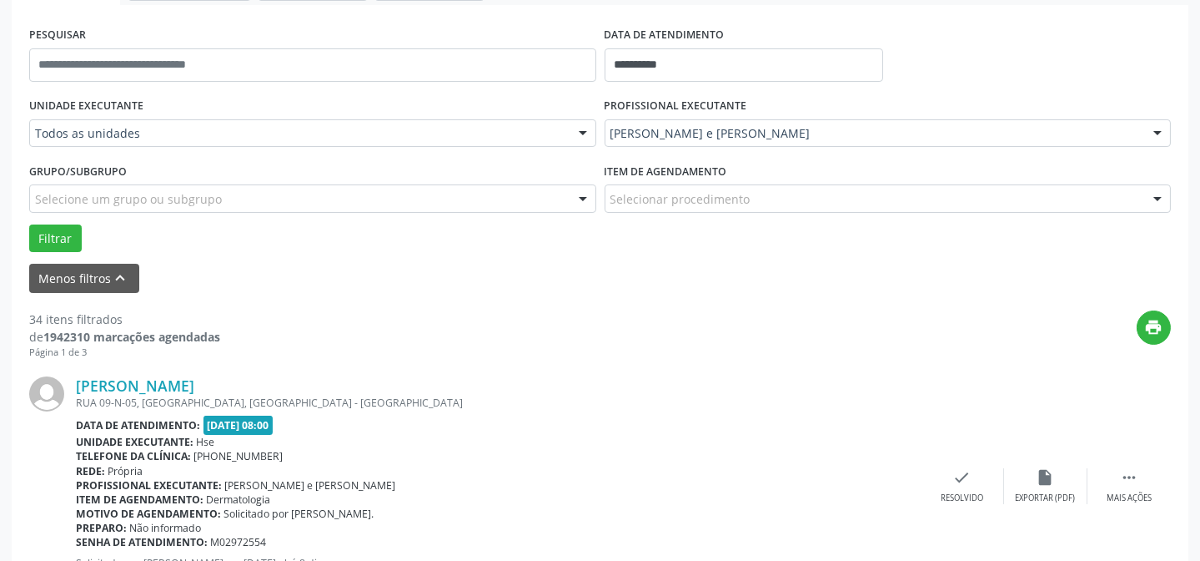
scroll to position [318, 0]
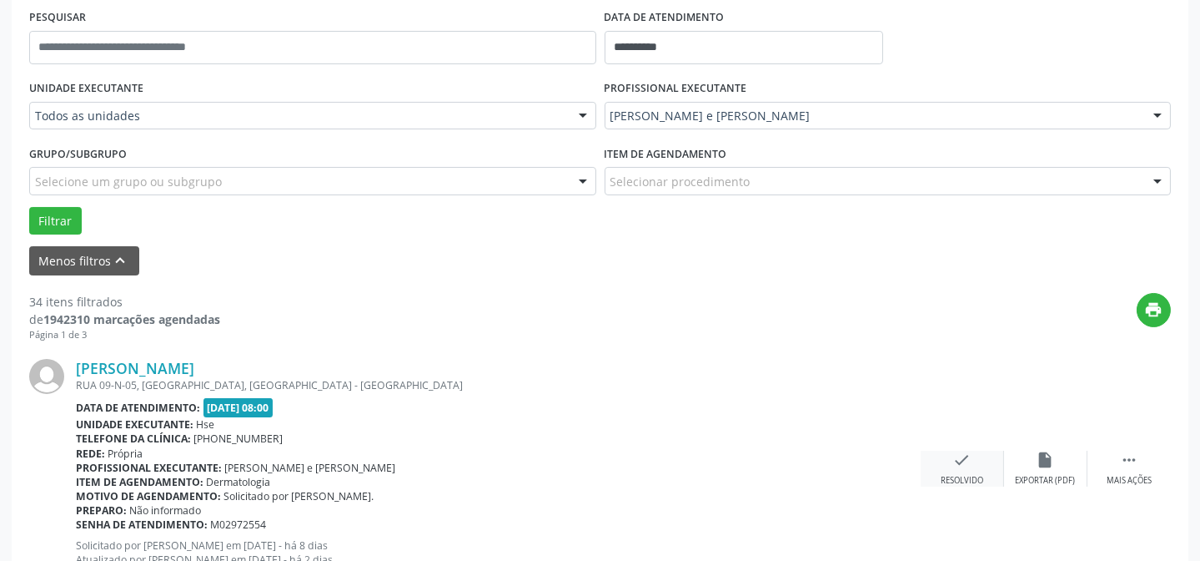
click at [962, 468] on div "check Resolvido" at bounding box center [962, 468] width 83 height 36
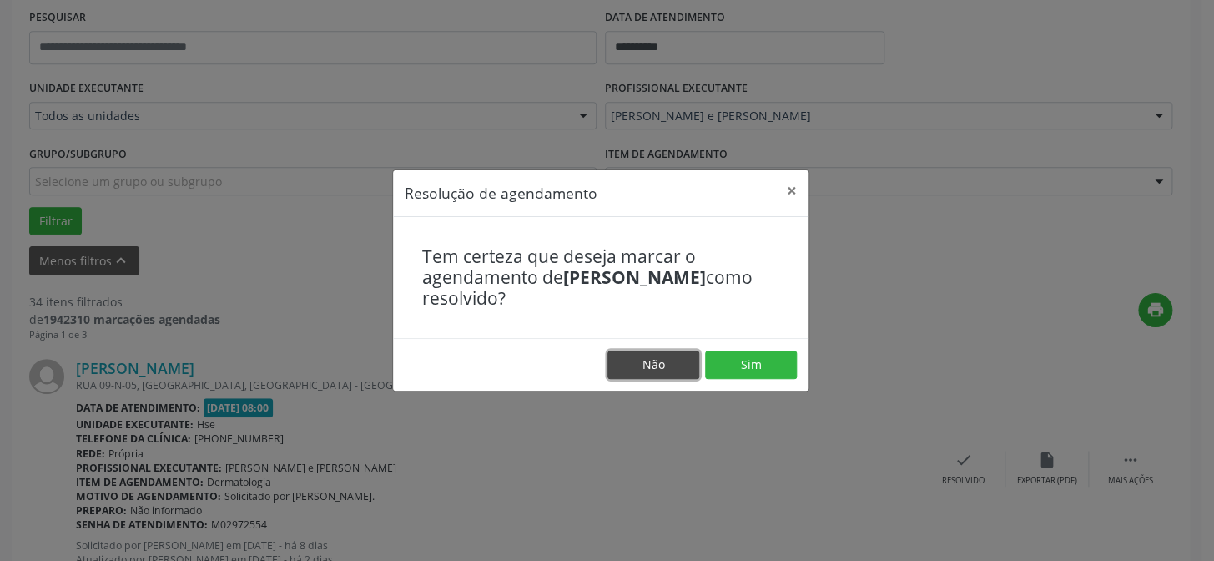
click at [675, 370] on button "Não" at bounding box center [653, 364] width 92 height 28
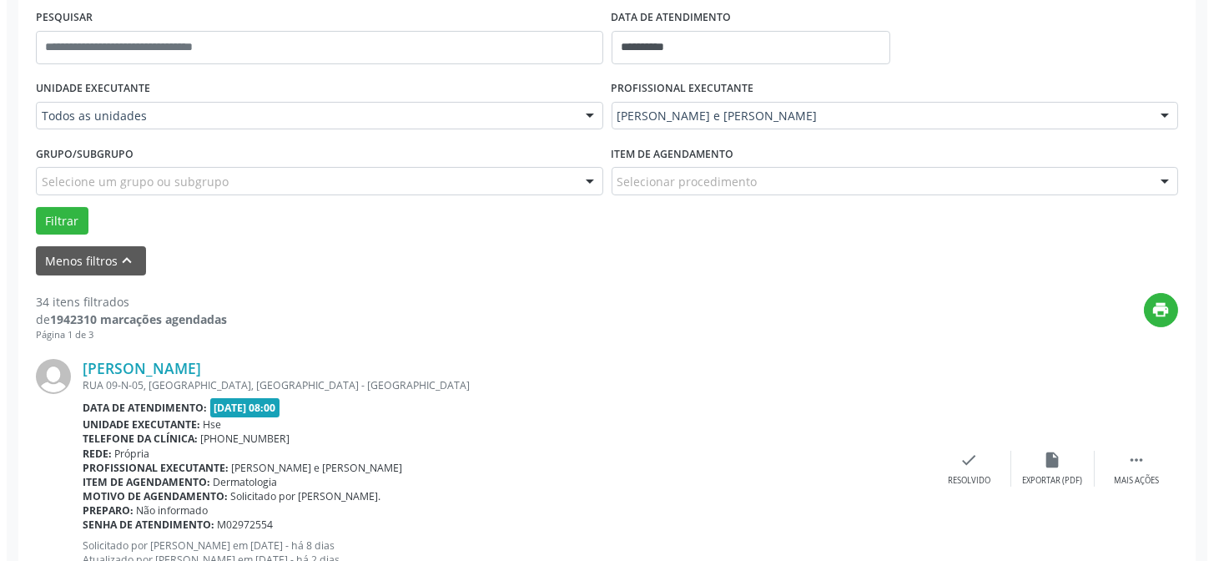
scroll to position [394, 0]
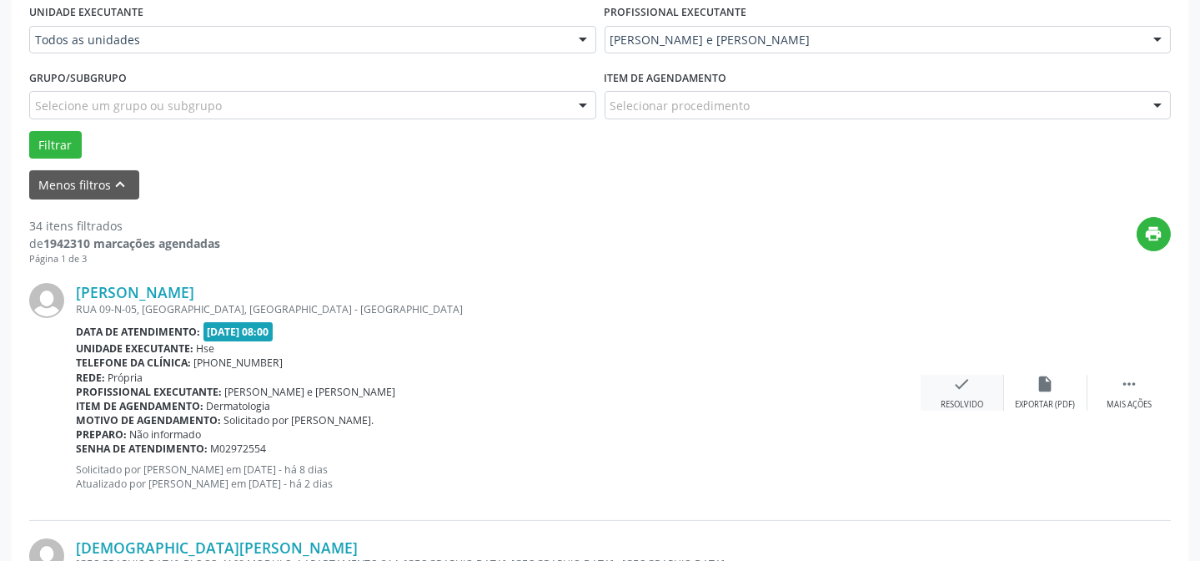
click at [981, 389] on div "check Resolvido" at bounding box center [962, 393] width 83 height 36
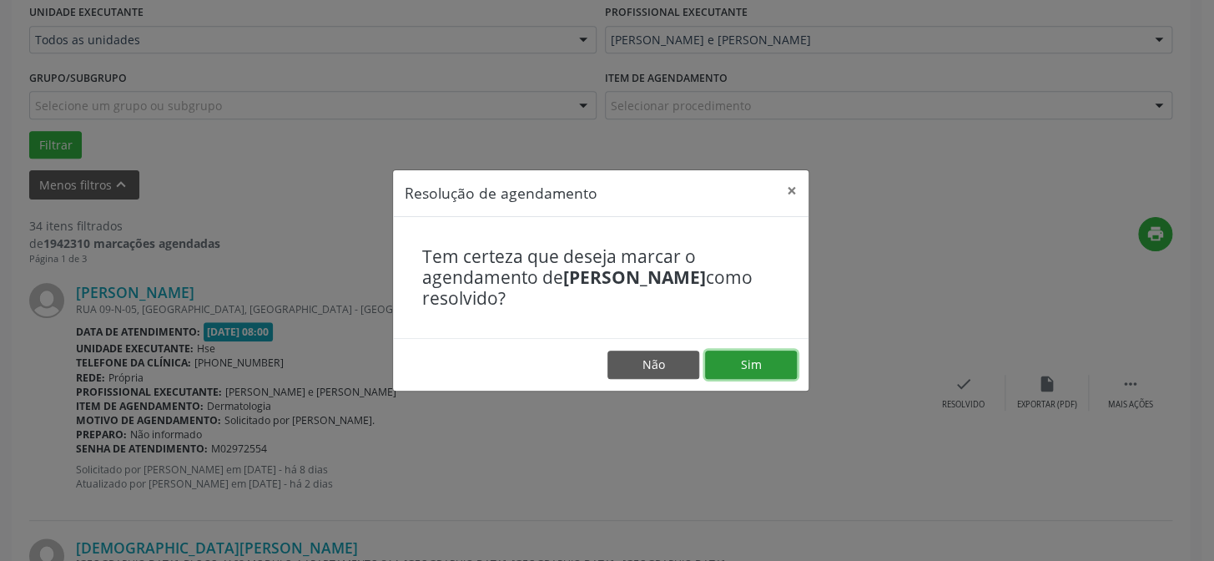
click at [722, 362] on button "Sim" at bounding box center [751, 364] width 92 height 28
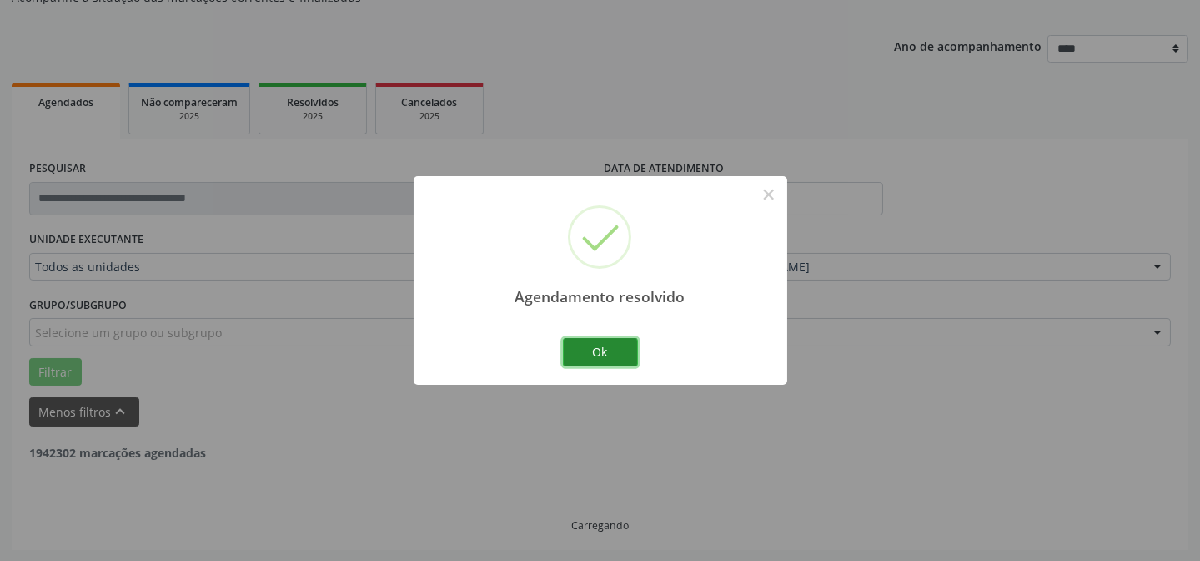
click at [608, 345] on button "Ok" at bounding box center [600, 352] width 75 height 28
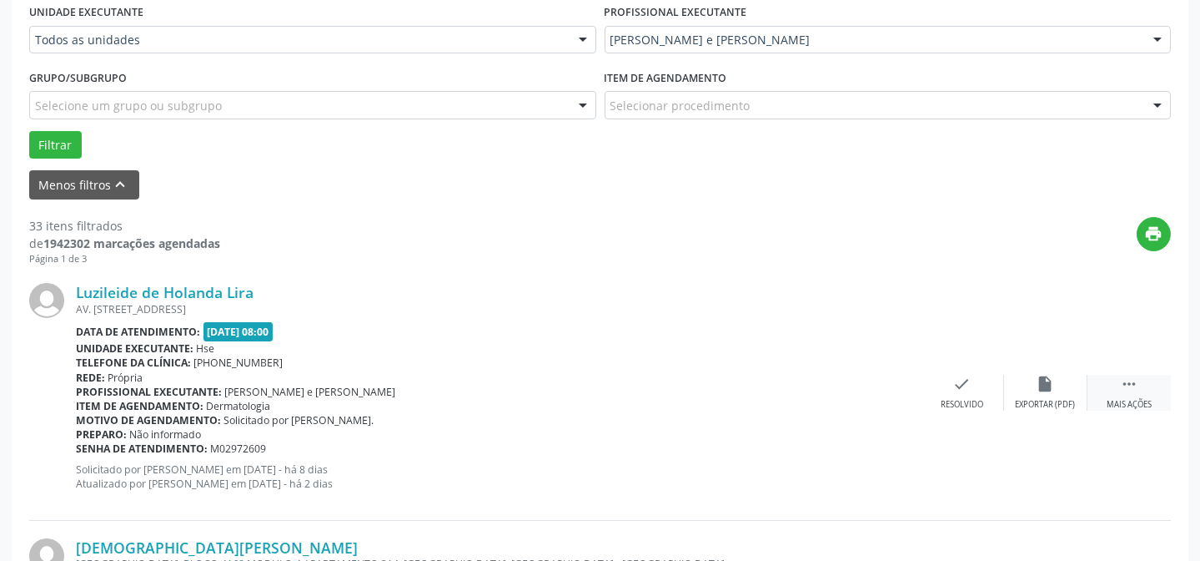
click at [1143, 388] on div " Mais ações" at bounding box center [1129, 393] width 83 height 36
click at [1047, 400] on div "Não compareceu" at bounding box center [1045, 405] width 71 height 12
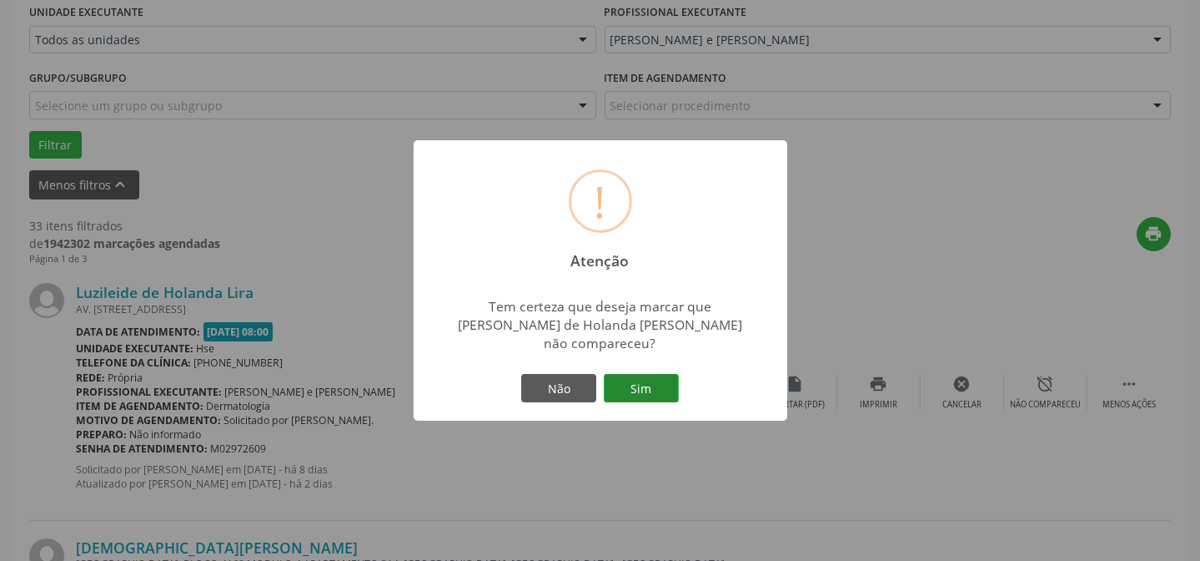
click at [657, 380] on button "Sim" at bounding box center [641, 388] width 75 height 28
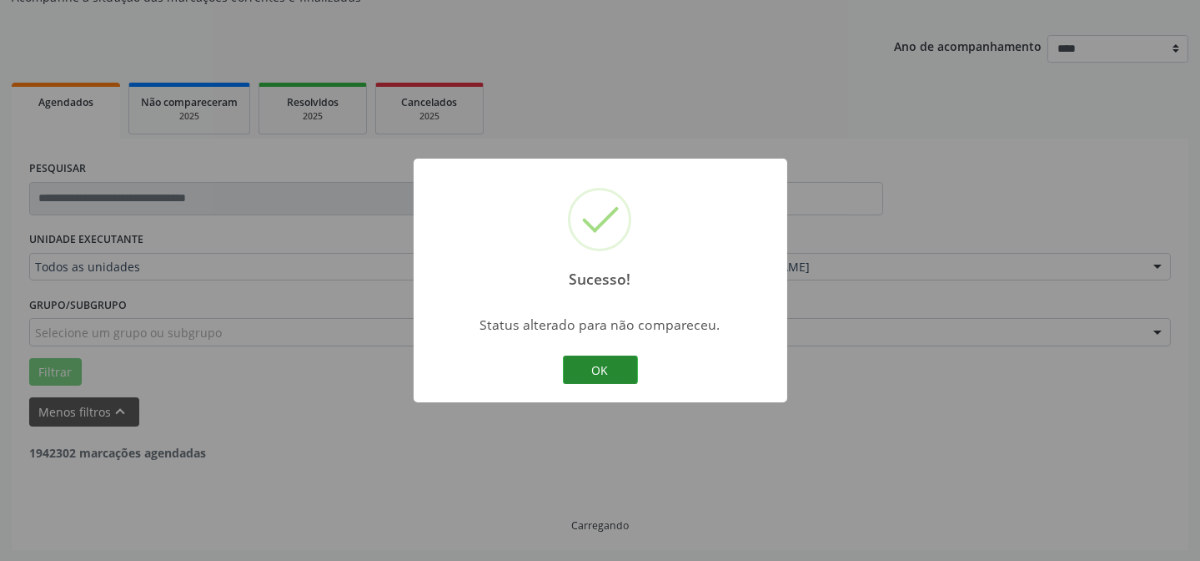
click at [593, 365] on button "OK" at bounding box center [600, 369] width 75 height 28
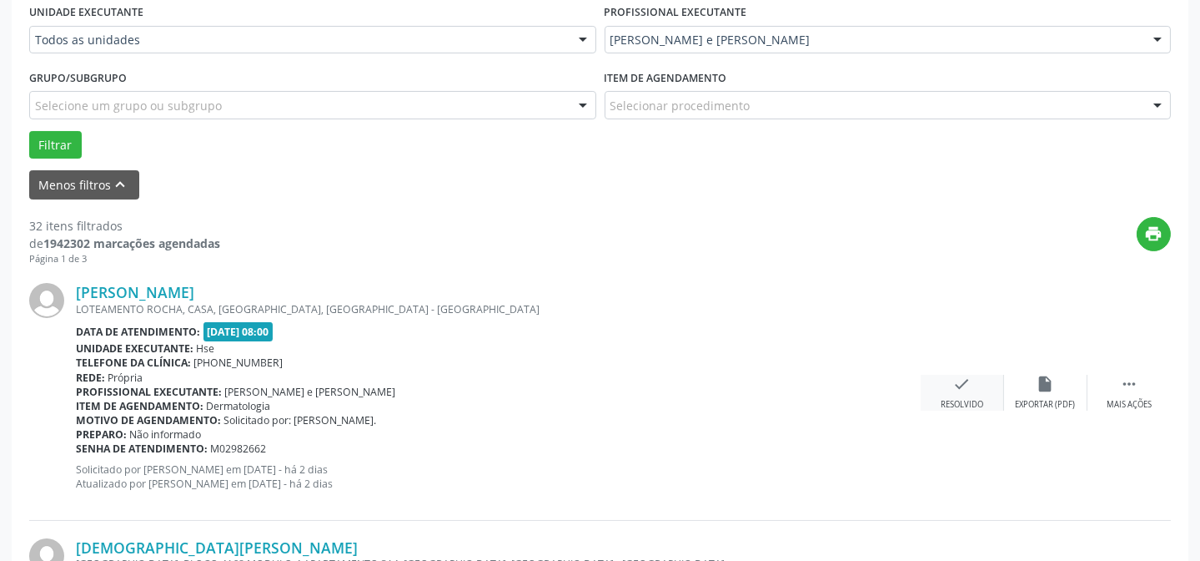
click at [948, 384] on div "check Resolvido" at bounding box center [962, 393] width 83 height 36
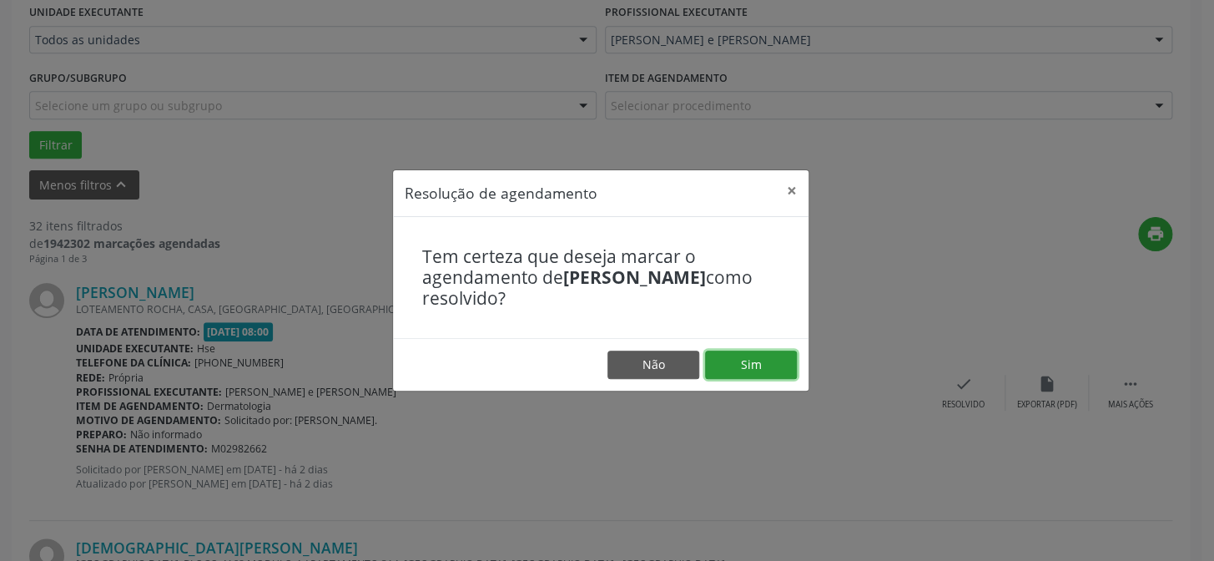
click at [751, 370] on button "Sim" at bounding box center [751, 364] width 92 height 28
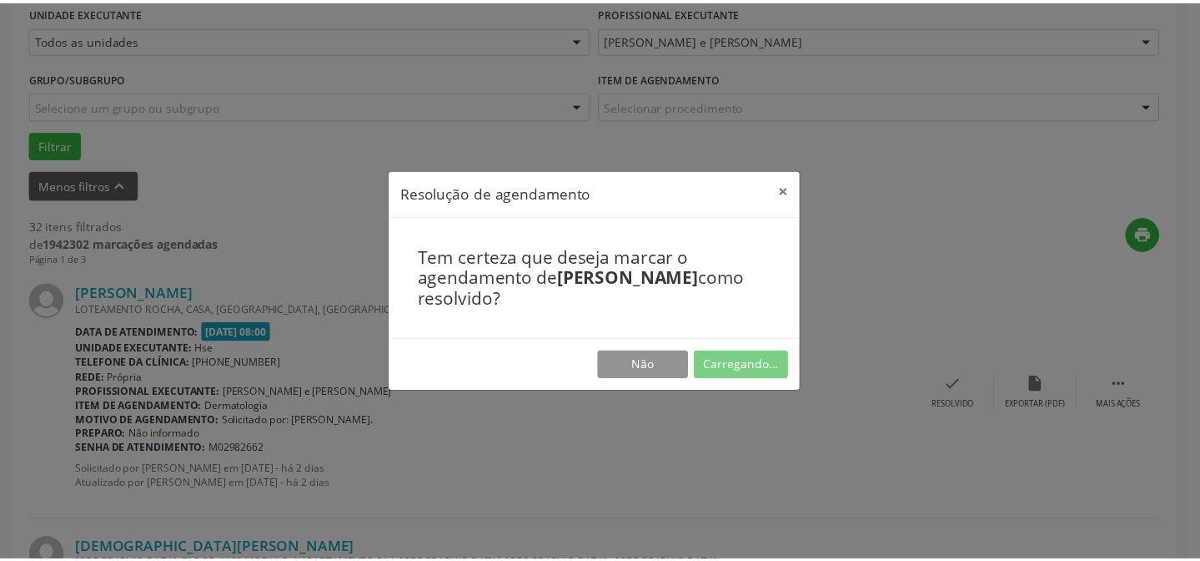
scroll to position [149, 0]
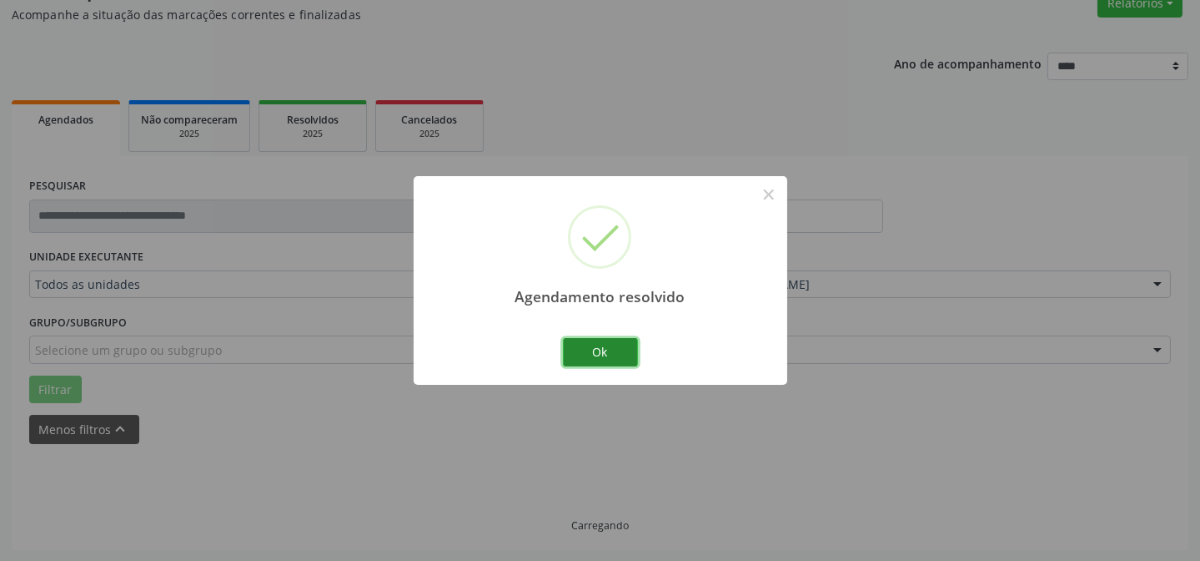
click at [603, 351] on button "Ok" at bounding box center [600, 352] width 75 height 28
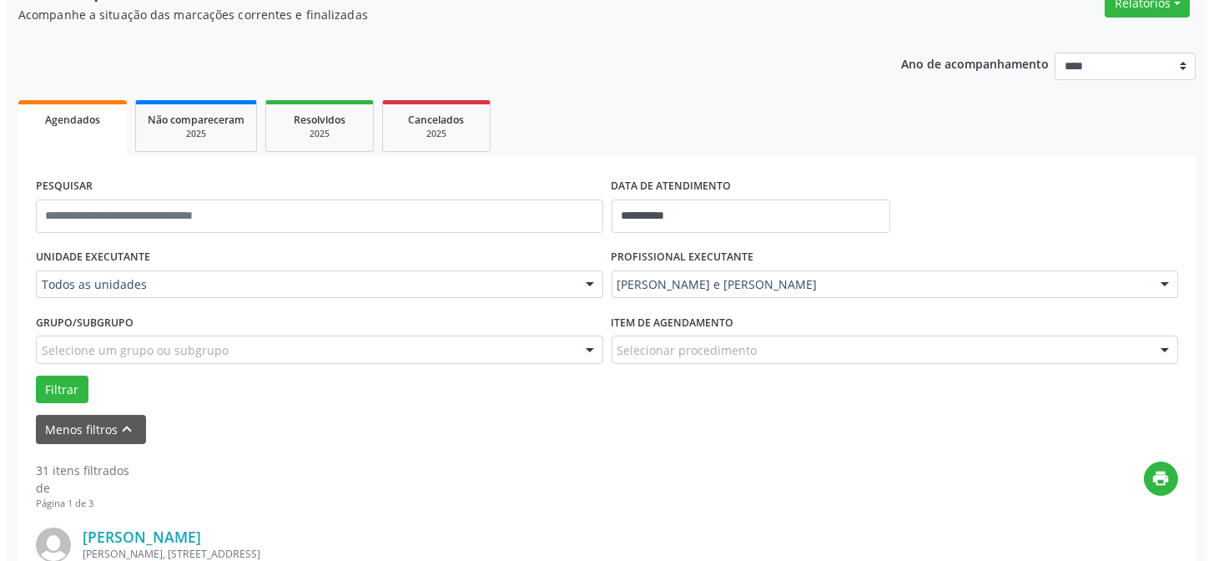
scroll to position [300, 0]
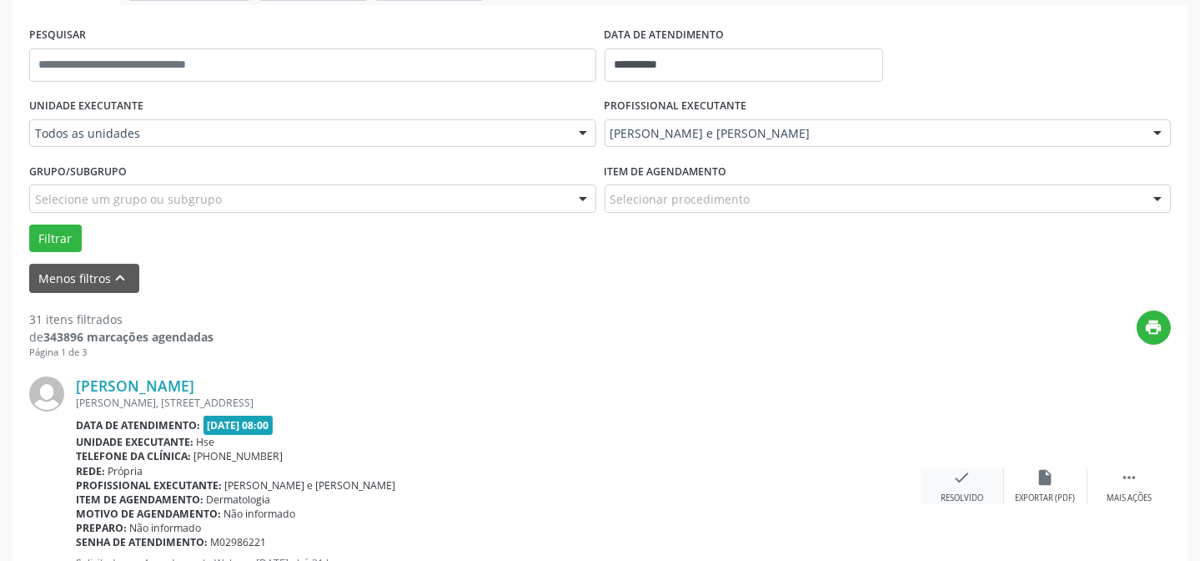
click at [968, 501] on div "Resolvido" at bounding box center [962, 498] width 43 height 12
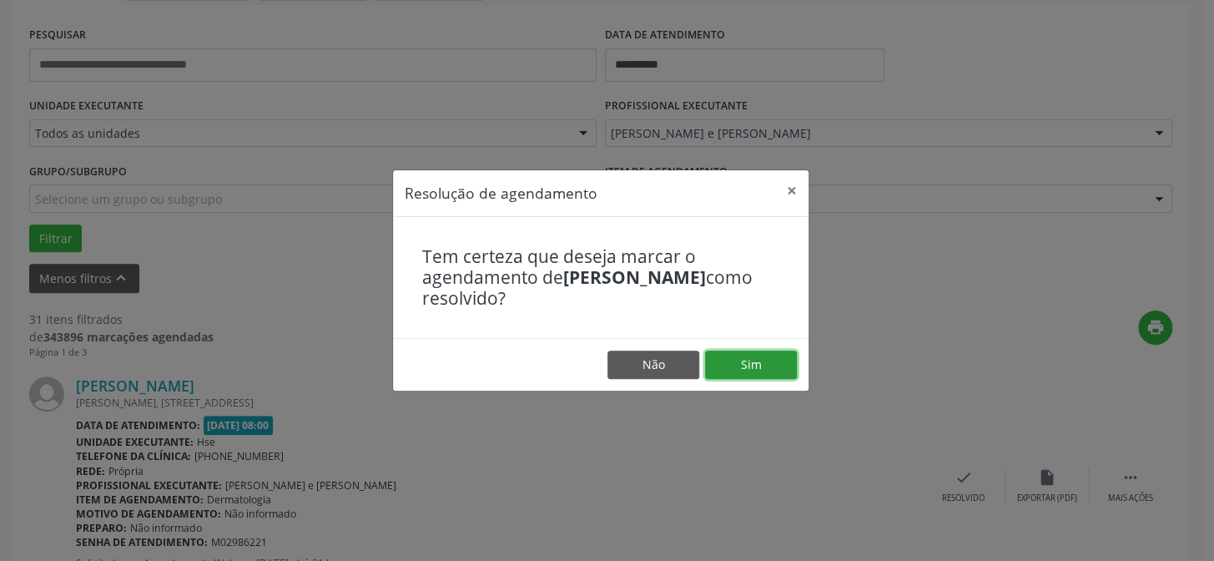
click at [732, 353] on button "Sim" at bounding box center [751, 364] width 92 height 28
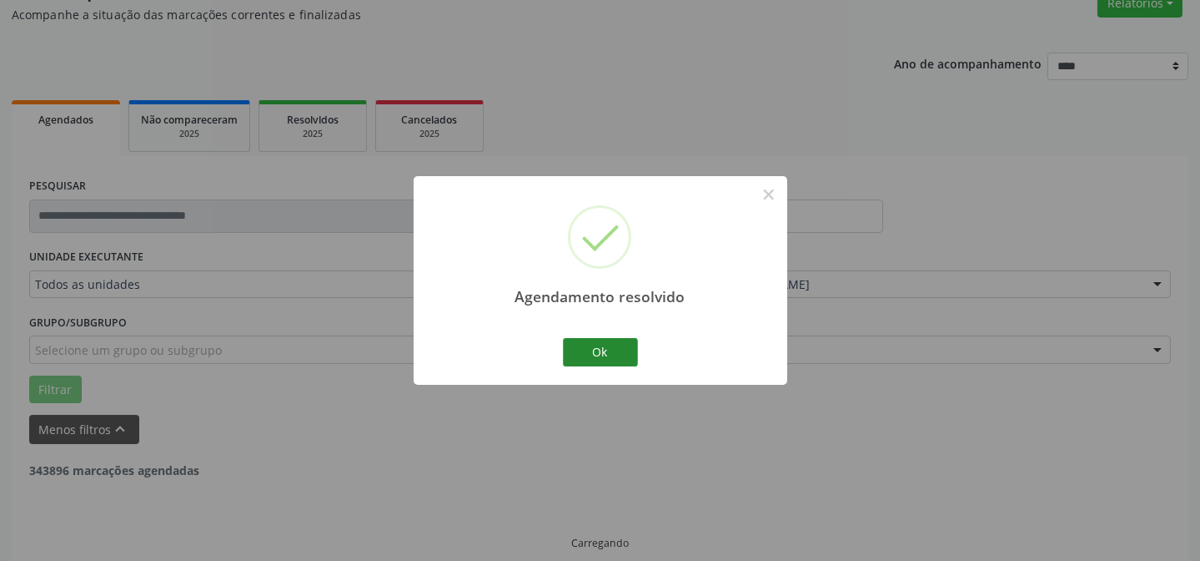
scroll to position [167, 0]
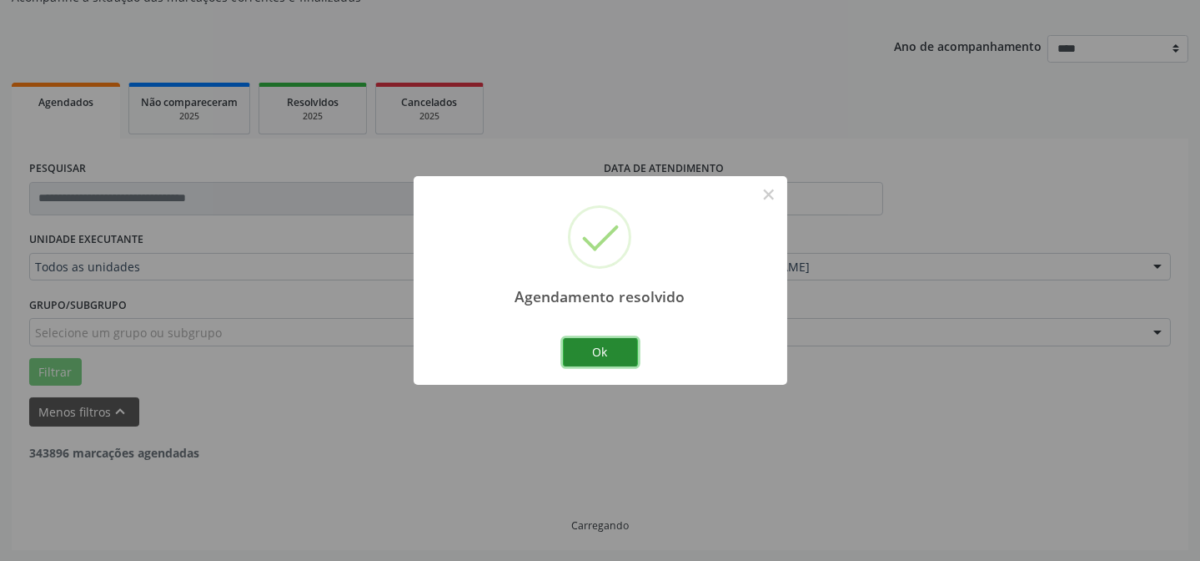
click at [612, 351] on button "Ok" at bounding box center [600, 352] width 75 height 28
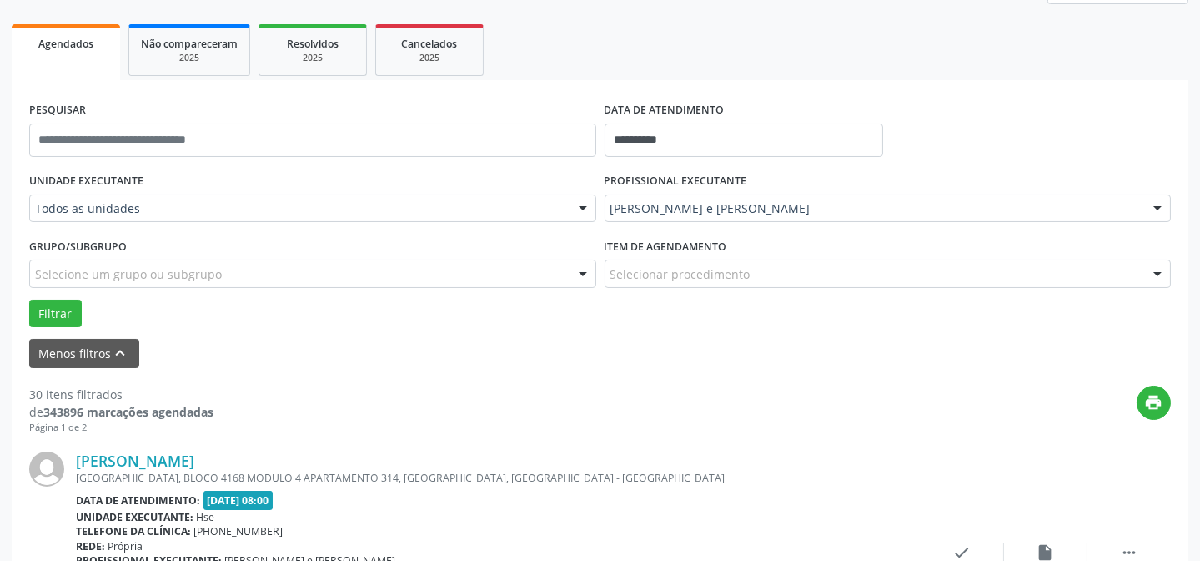
scroll to position [242, 0]
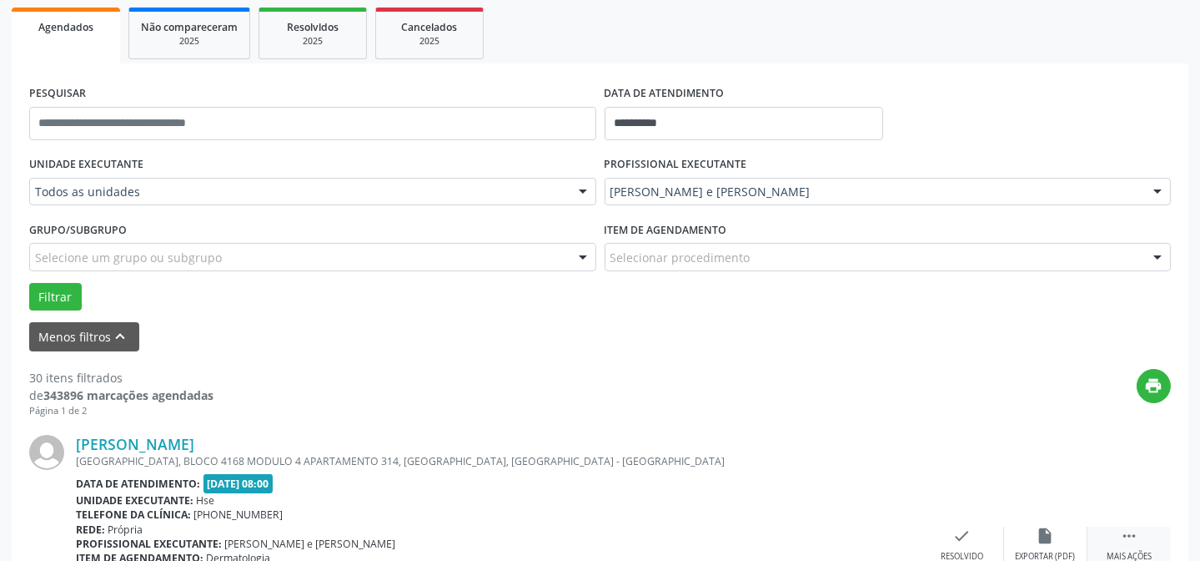
click at [1118, 531] on div " Mais ações" at bounding box center [1129, 544] width 83 height 36
click at [1026, 536] on div "alarm_off Não compareceu" at bounding box center [1045, 544] width 83 height 36
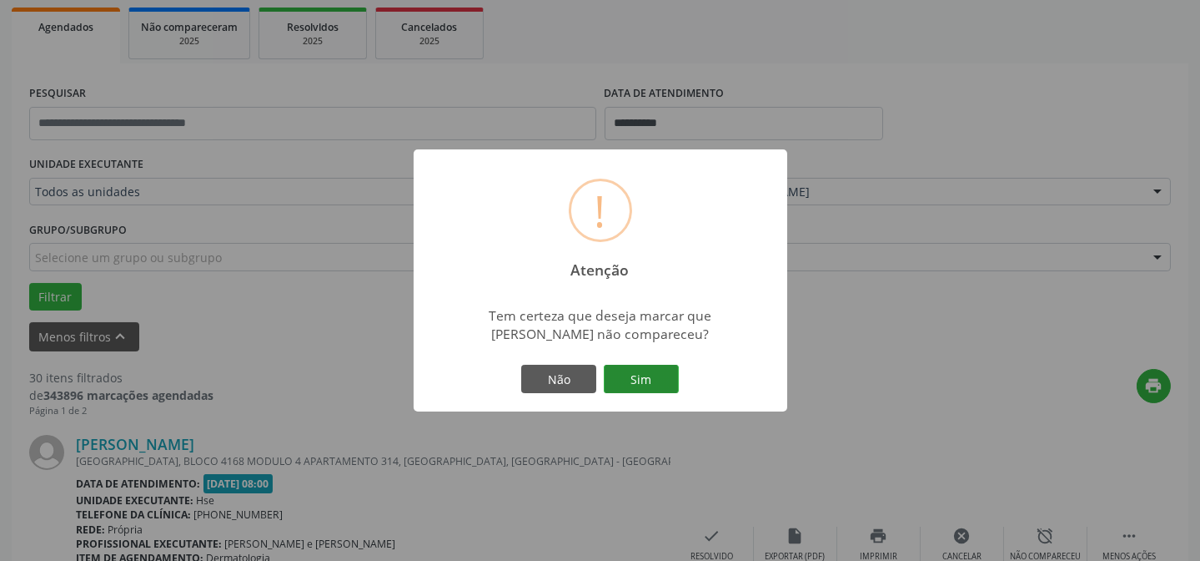
click at [628, 375] on button "Sim" at bounding box center [641, 379] width 75 height 28
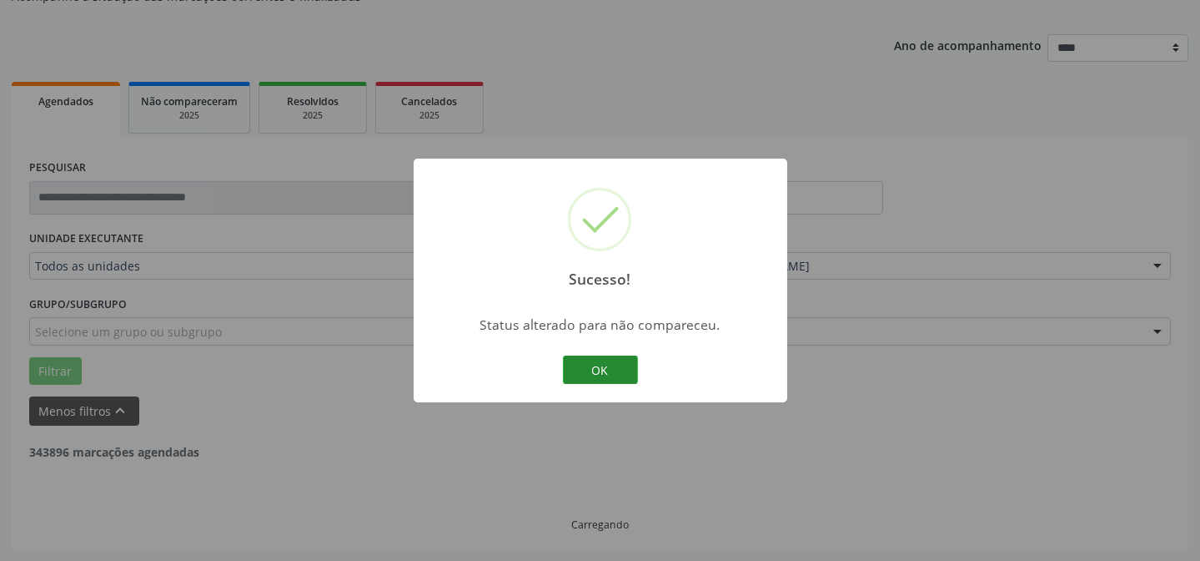
scroll to position [167, 0]
click at [590, 363] on button "OK" at bounding box center [600, 369] width 75 height 28
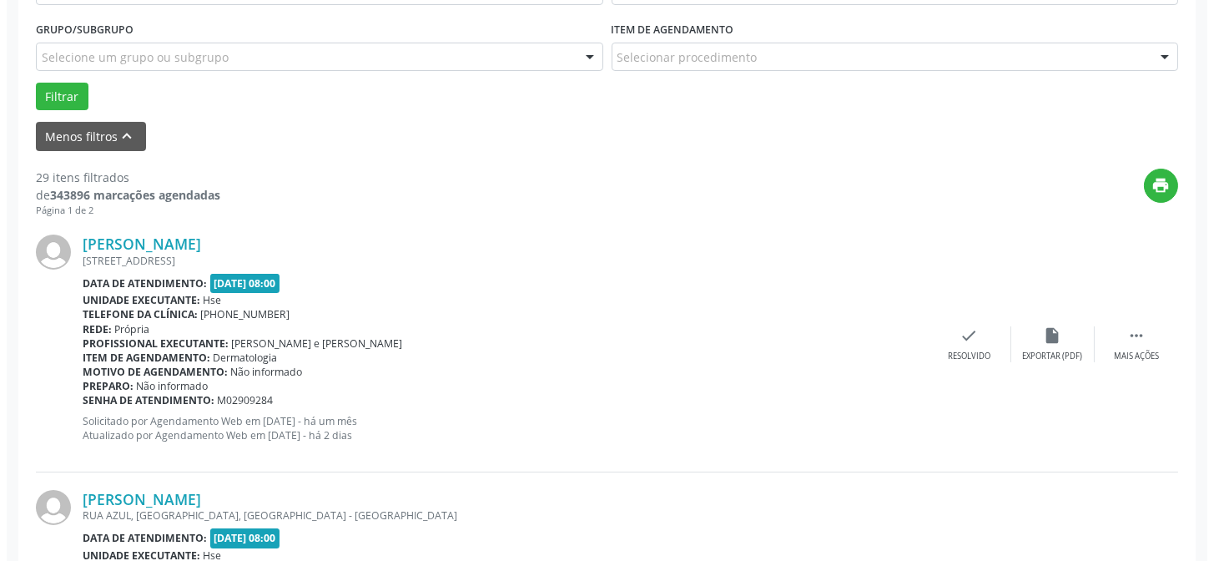
scroll to position [470, 0]
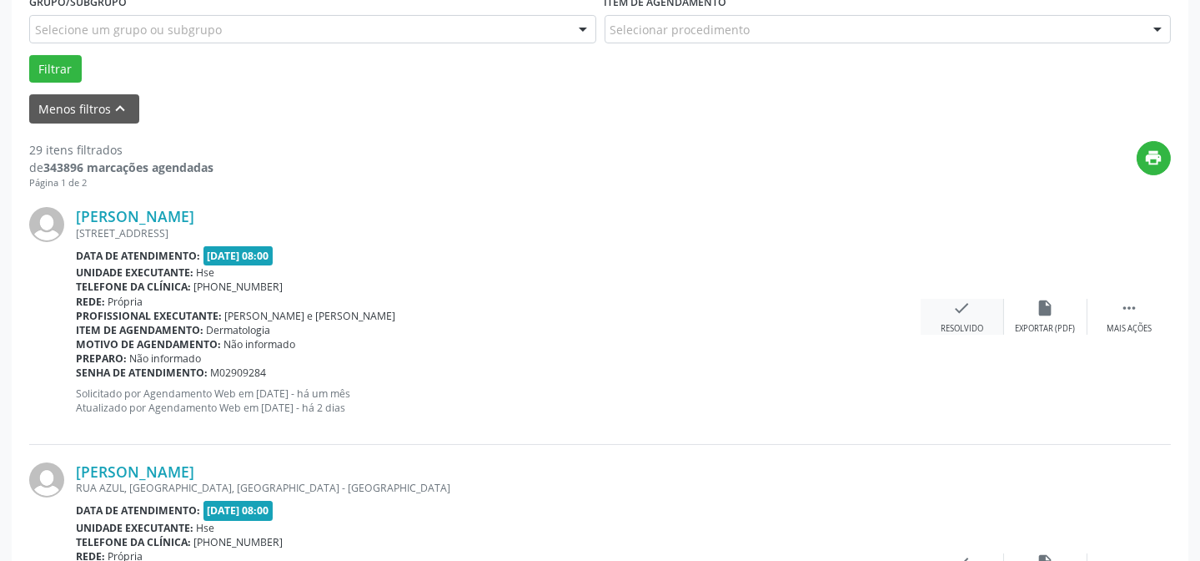
click at [951, 307] on div "check Resolvido" at bounding box center [962, 317] width 83 height 36
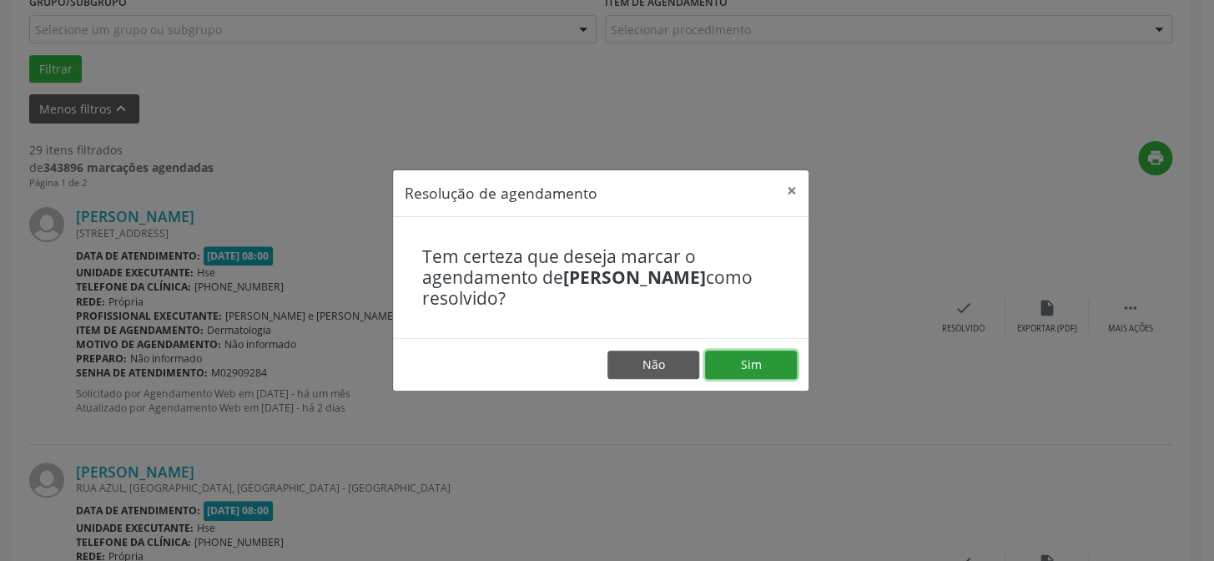
click at [742, 359] on button "Sim" at bounding box center [751, 364] width 92 height 28
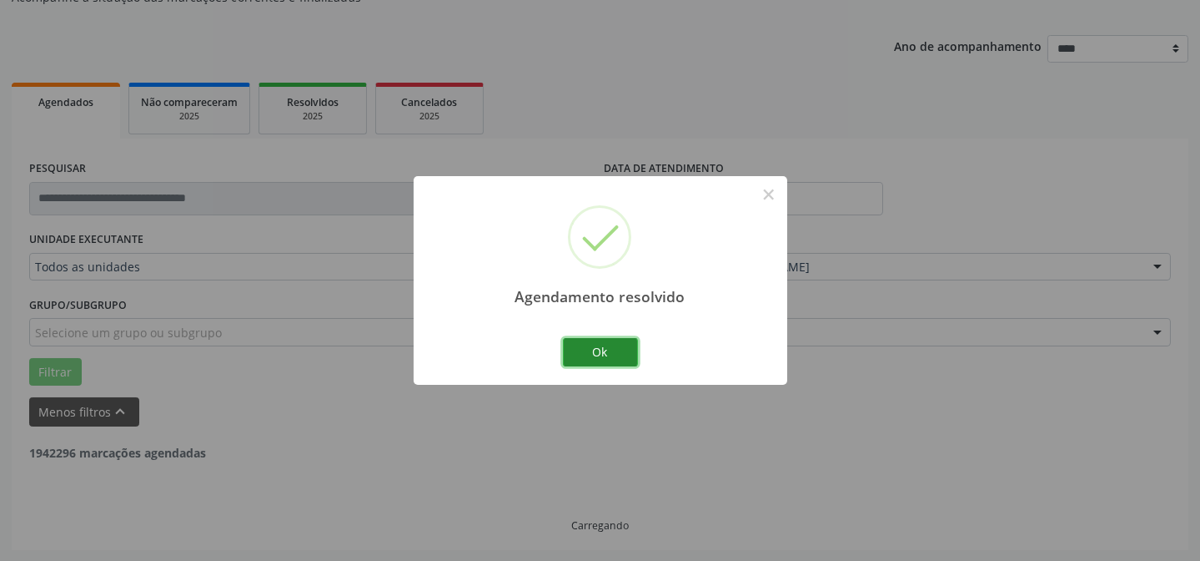
click at [584, 350] on button "Ok" at bounding box center [600, 352] width 75 height 28
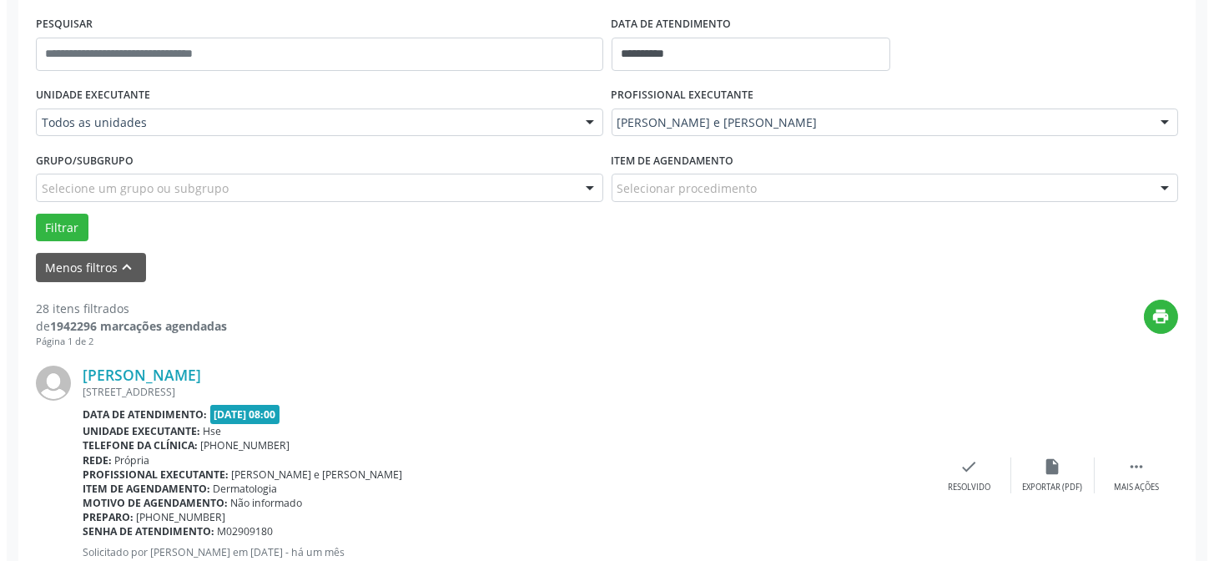
scroll to position [318, 0]
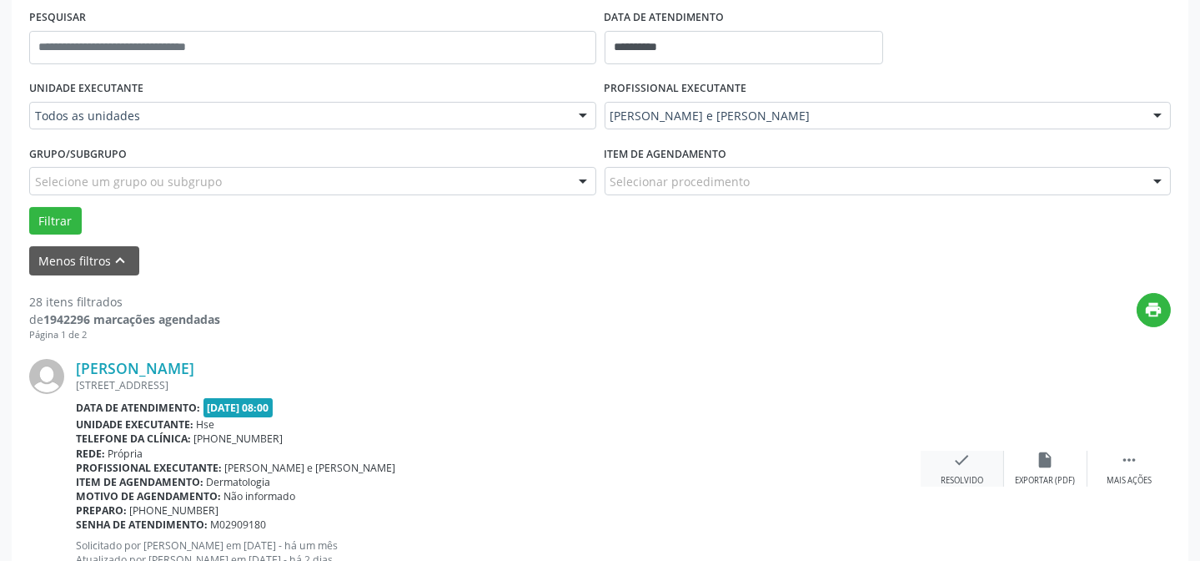
click at [963, 470] on div "check Resolvido" at bounding box center [962, 468] width 83 height 36
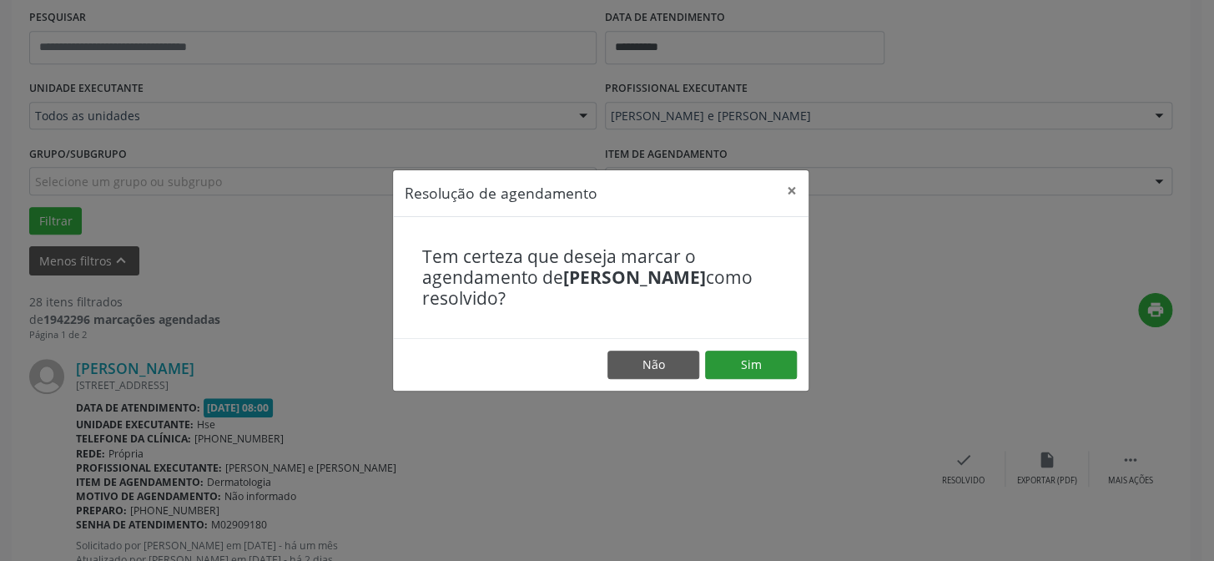
drag, startPoint x: 738, startPoint y: 385, endPoint x: 747, endPoint y: 365, distance: 21.7
click at [738, 382] on footer "Não Sim" at bounding box center [600, 364] width 415 height 53
click at [747, 365] on button "Sim" at bounding box center [751, 364] width 92 height 28
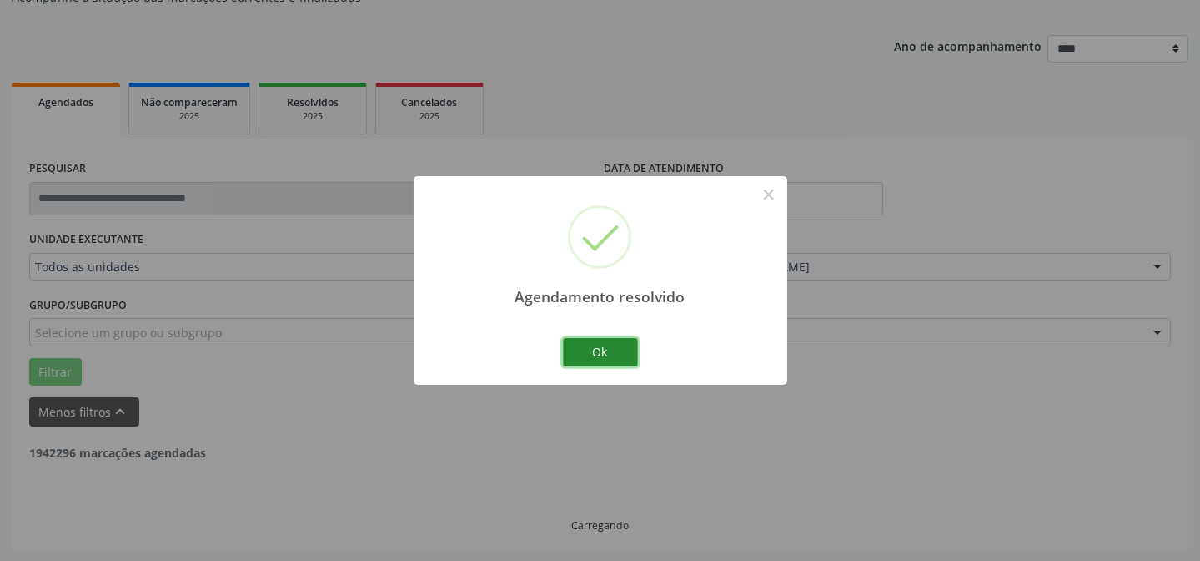
click at [596, 341] on button "Ok" at bounding box center [600, 352] width 75 height 28
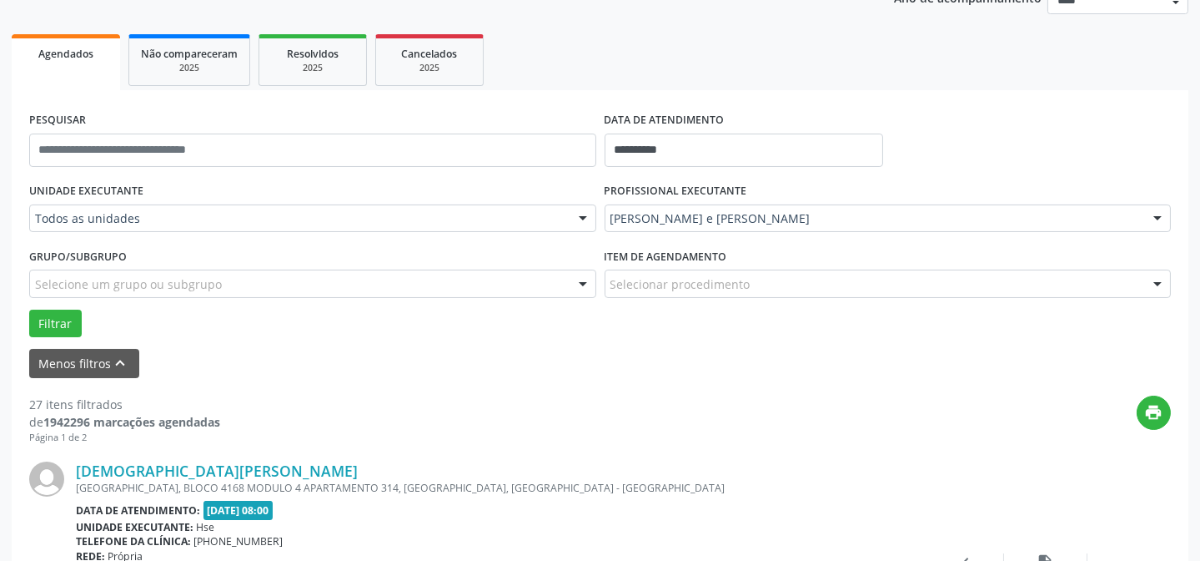
scroll to position [242, 0]
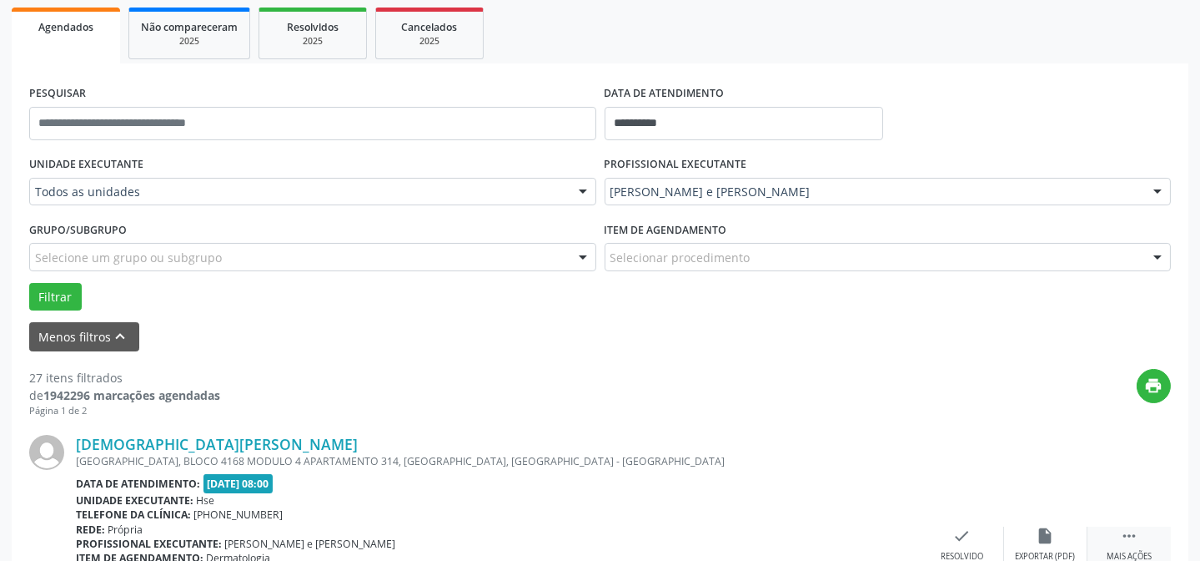
click at [1121, 534] on icon "" at bounding box center [1129, 535] width 18 height 18
click at [1044, 522] on div "[DEMOGRAPHIC_DATA][PERSON_NAME] [GEOGRAPHIC_DATA], BLOCO 4168 MODULO 4 APARTAME…" at bounding box center [600, 544] width 1142 height 254
click at [1044, 535] on icon "alarm_off" at bounding box center [1046, 535] width 18 height 18
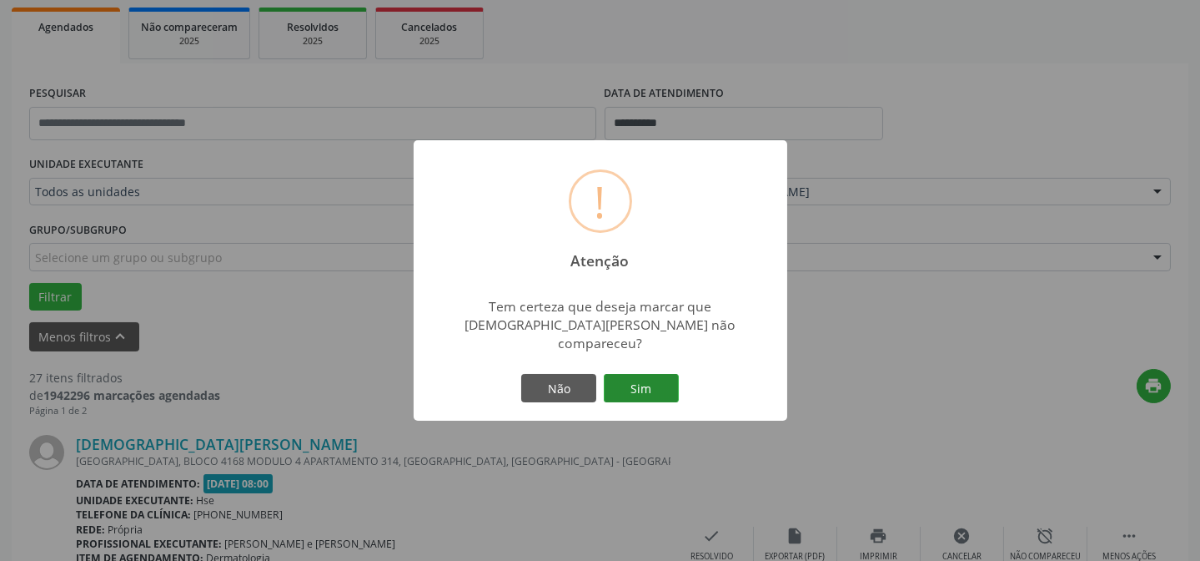
click at [637, 383] on button "Sim" at bounding box center [641, 388] width 75 height 28
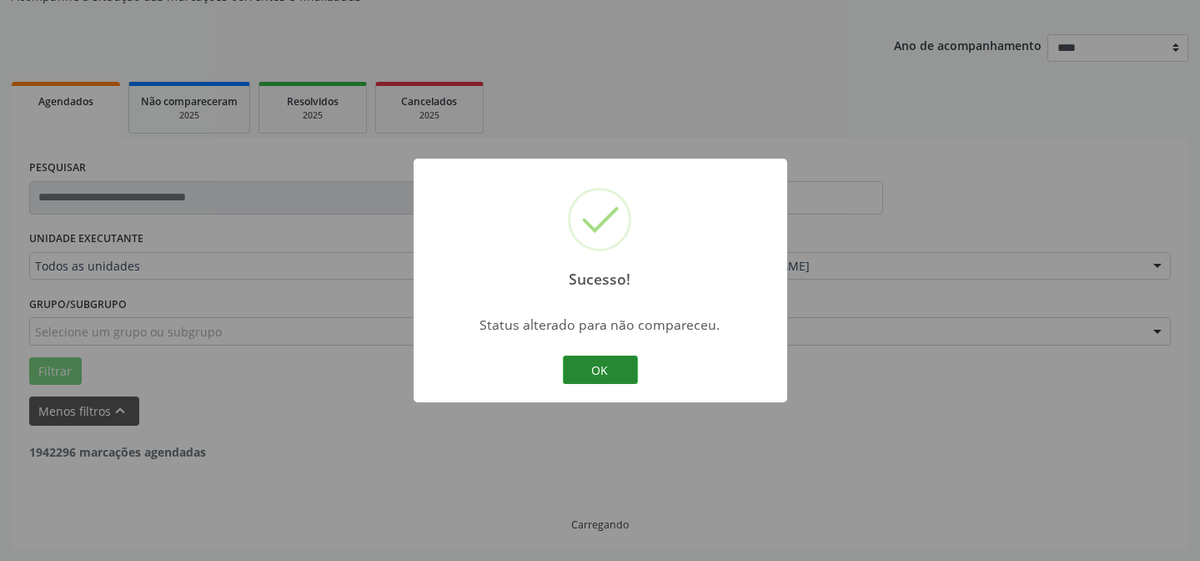
click at [605, 375] on button "OK" at bounding box center [600, 369] width 75 height 28
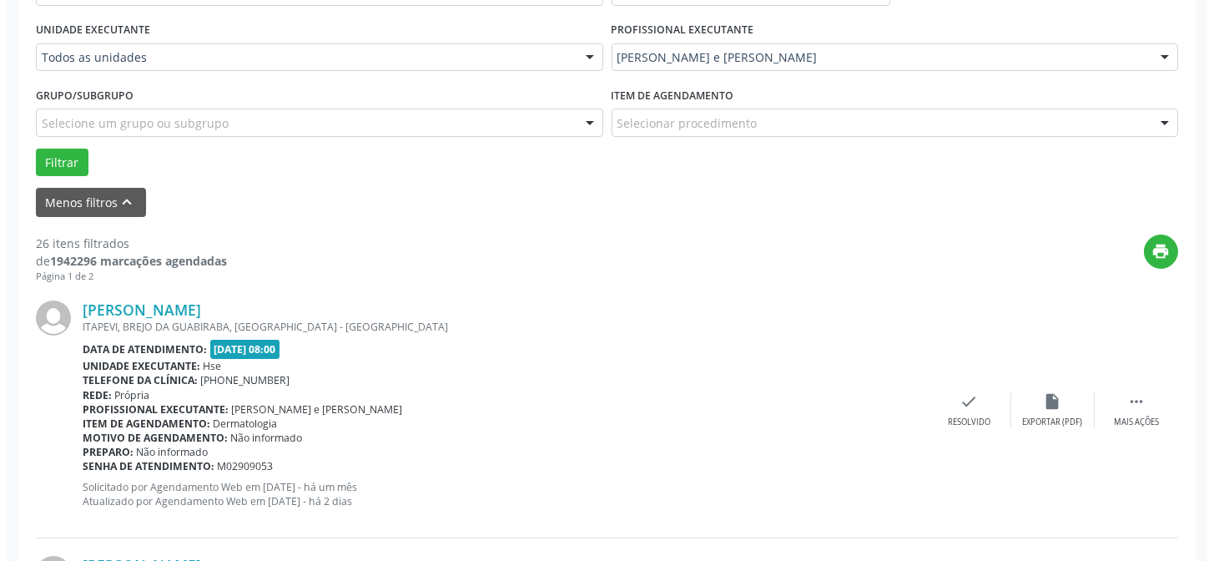
scroll to position [394, 0]
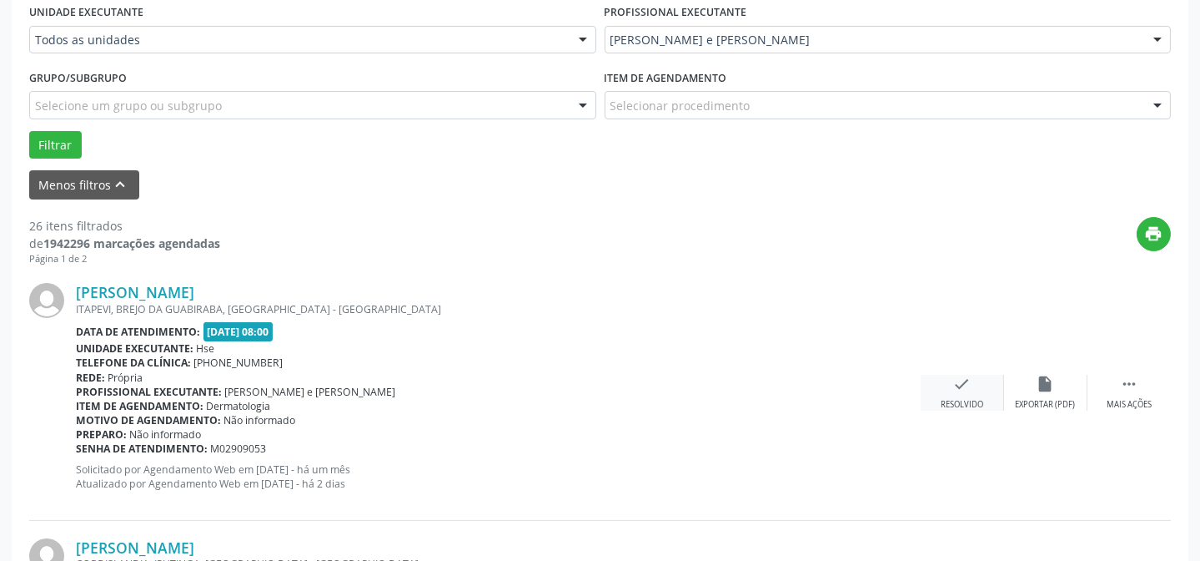
click at [955, 399] on div "Resolvido" at bounding box center [962, 405] width 43 height 12
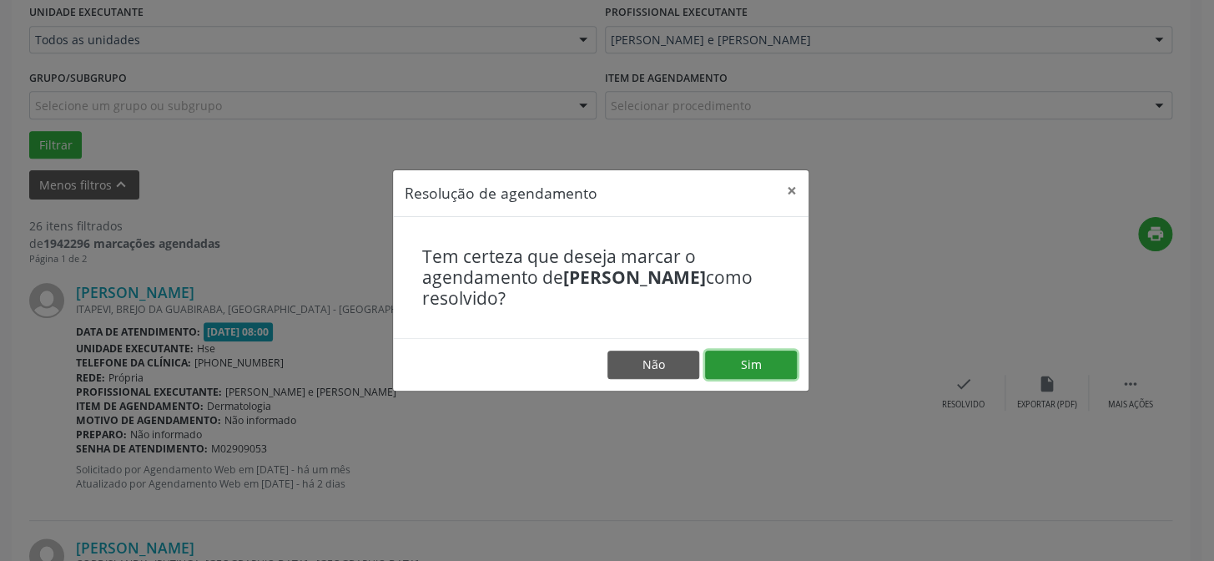
click at [729, 359] on button "Sim" at bounding box center [751, 364] width 92 height 28
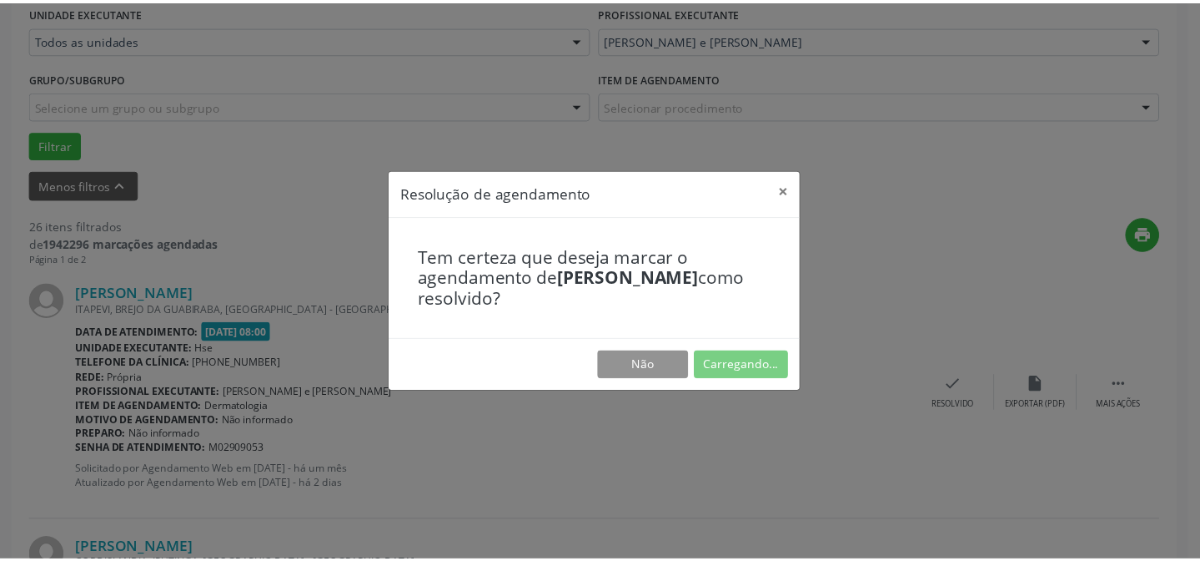
scroll to position [149, 0]
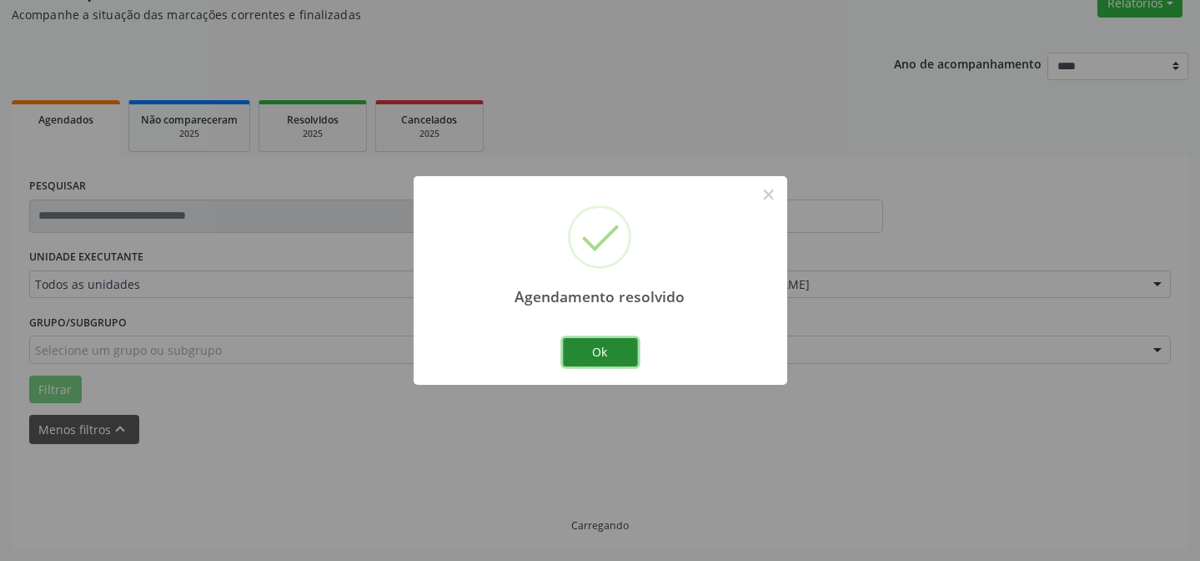
click at [617, 350] on button "Ok" at bounding box center [600, 352] width 75 height 28
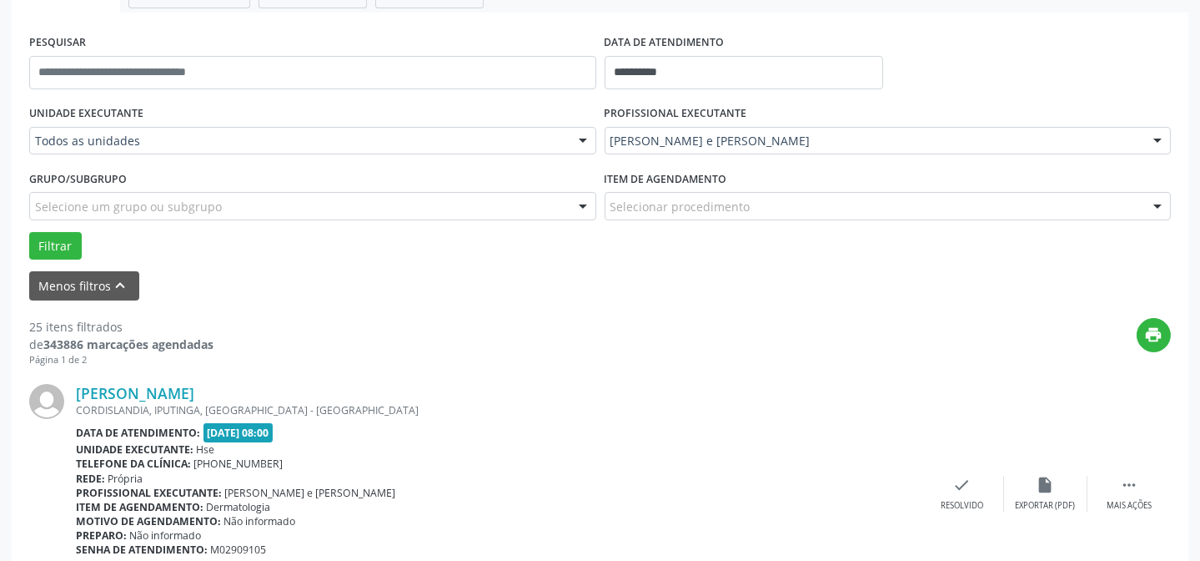
scroll to position [376, 0]
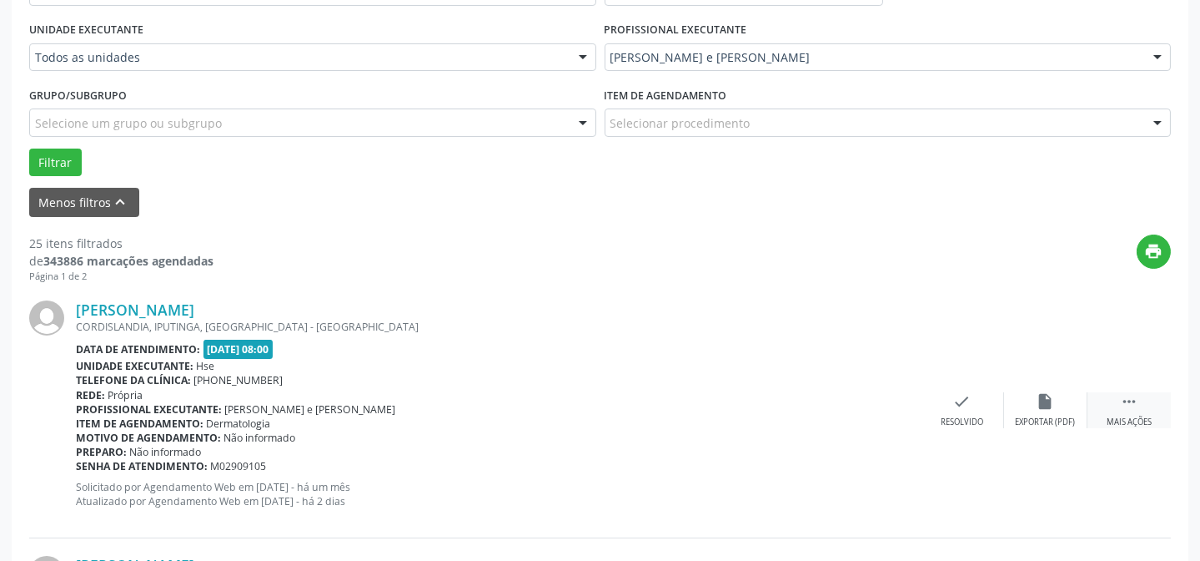
click at [1133, 416] on div "Mais ações" at bounding box center [1129, 422] width 45 height 12
click at [1051, 410] on div "alarm_off Não compareceu" at bounding box center [1045, 410] width 83 height 36
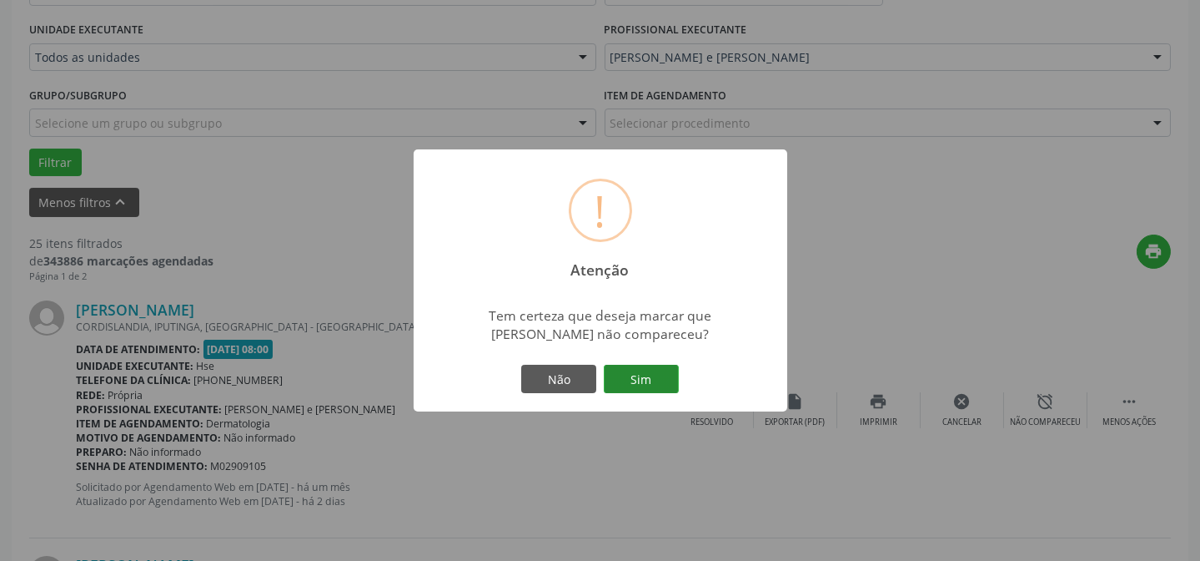
click at [669, 378] on button "Sim" at bounding box center [641, 379] width 75 height 28
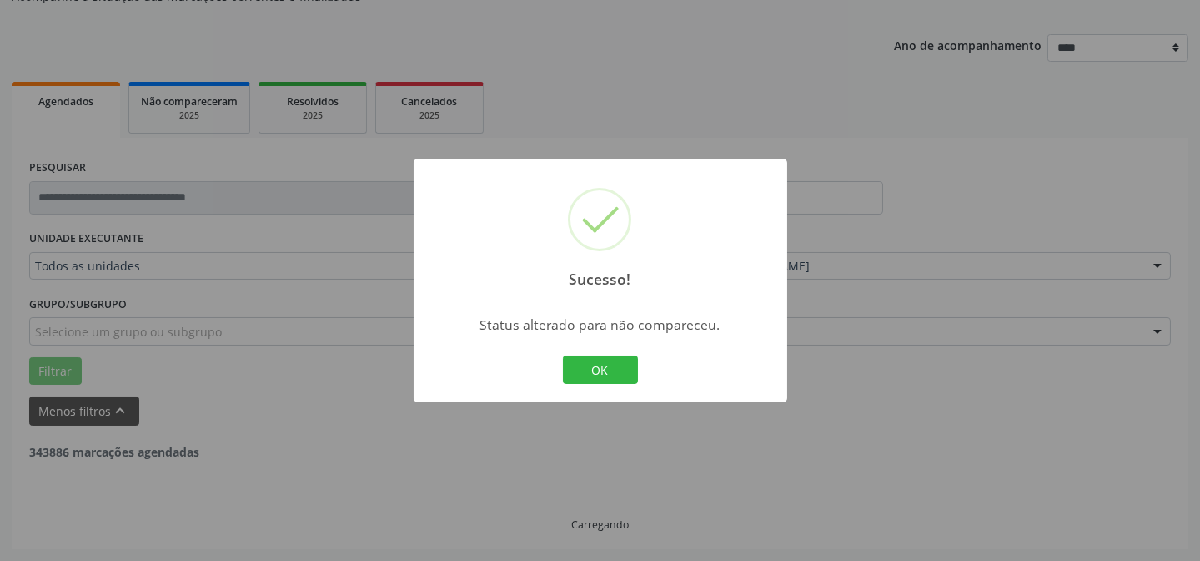
scroll to position [167, 0]
click at [616, 379] on button "OK" at bounding box center [600, 369] width 75 height 28
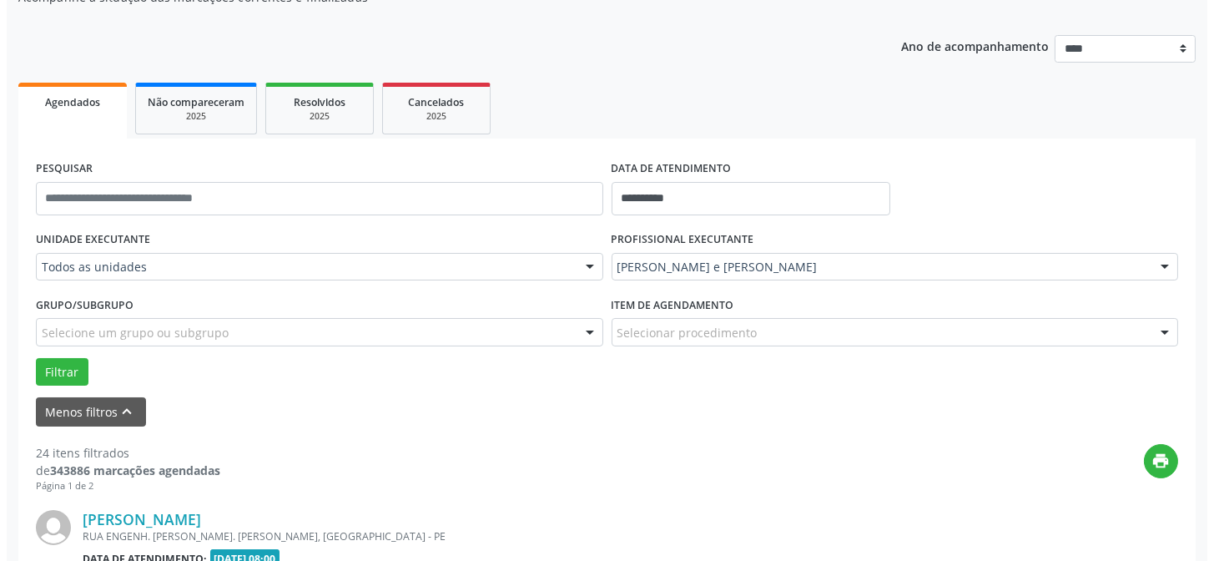
scroll to position [242, 0]
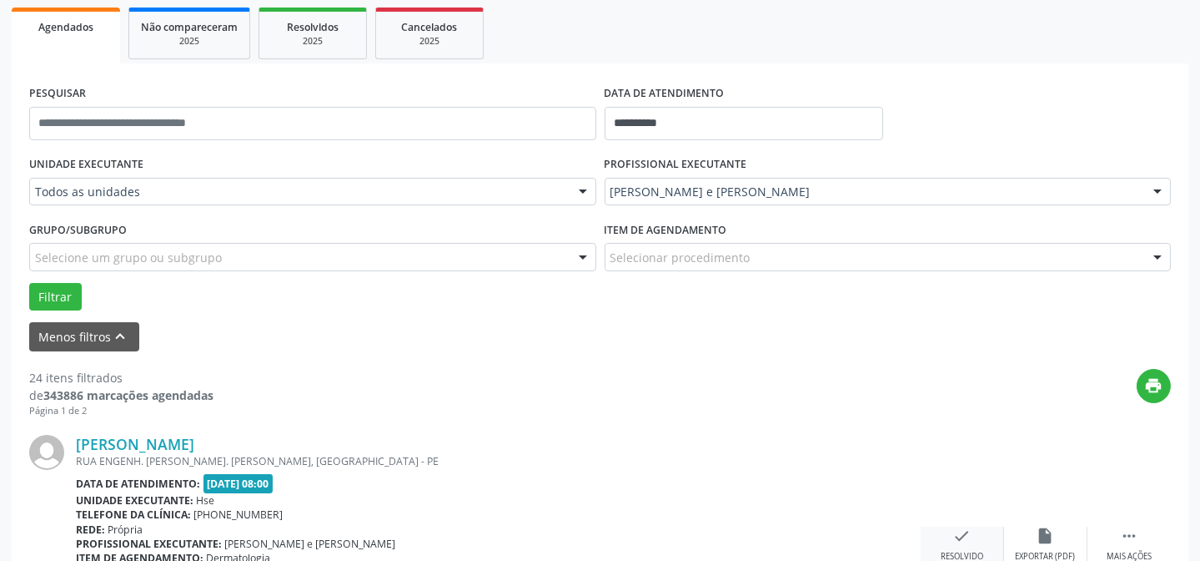
click at [973, 534] on div "check Resolvido" at bounding box center [962, 544] width 83 height 36
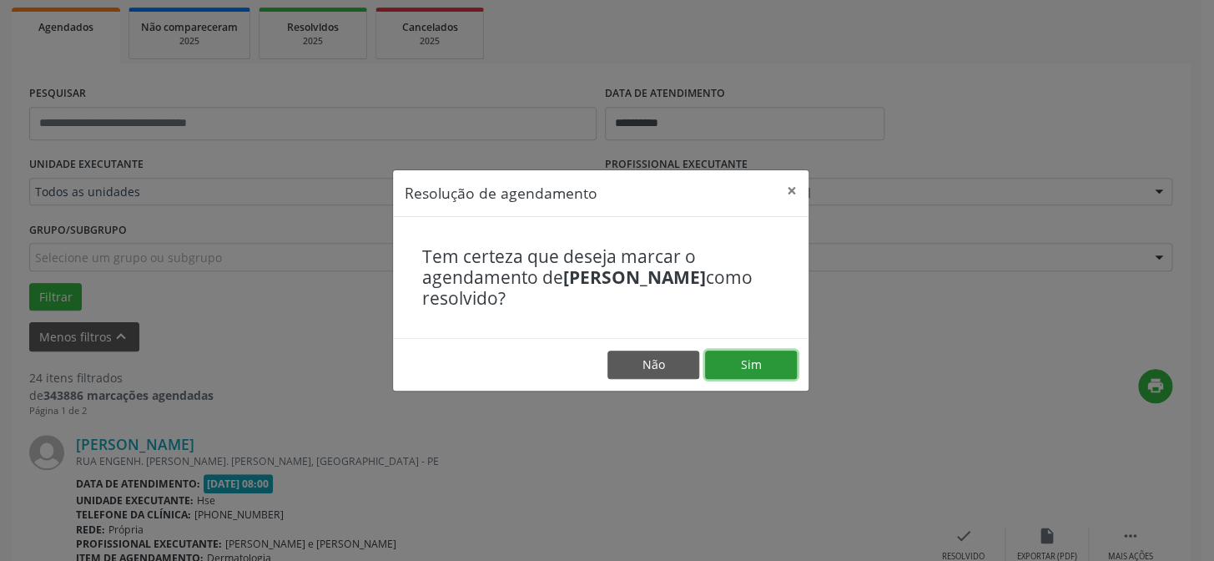
click at [787, 366] on button "Sim" at bounding box center [751, 364] width 92 height 28
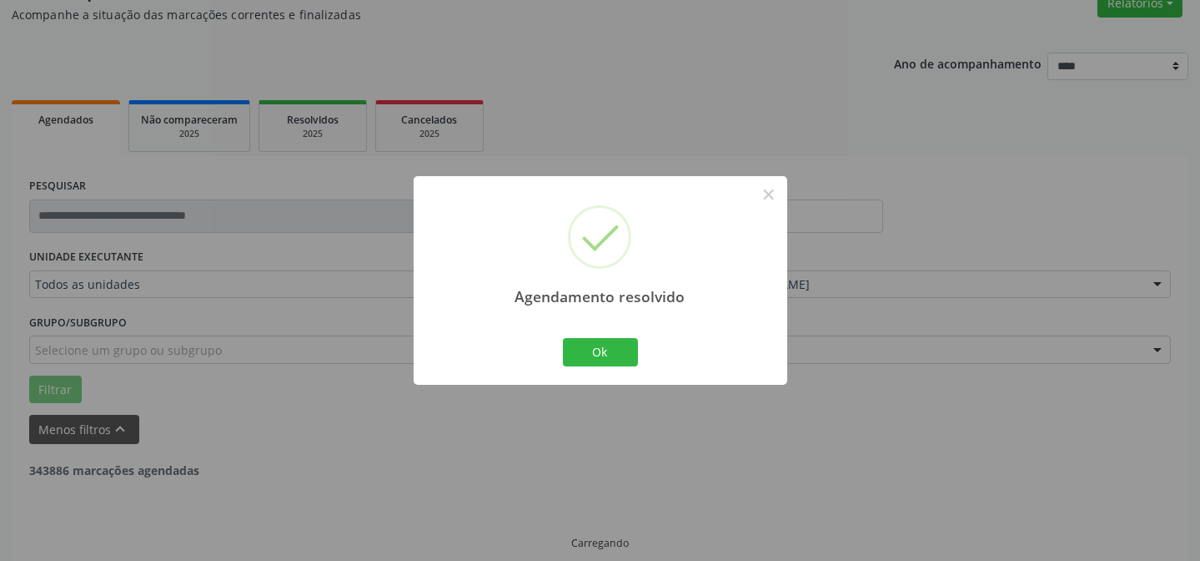
scroll to position [167, 0]
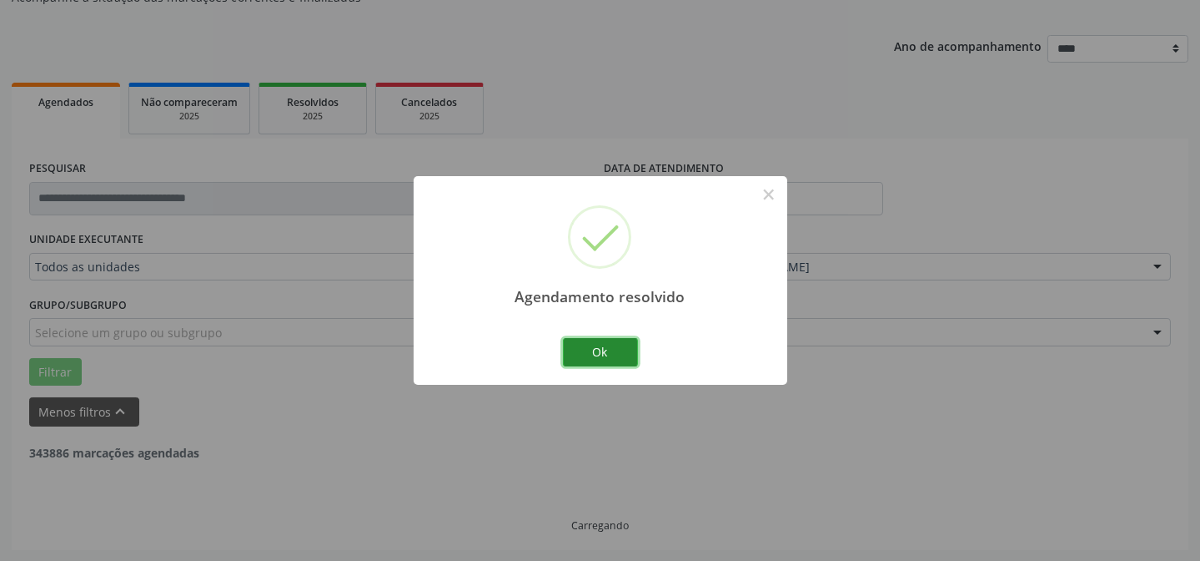
click at [616, 350] on button "Ok" at bounding box center [600, 352] width 75 height 28
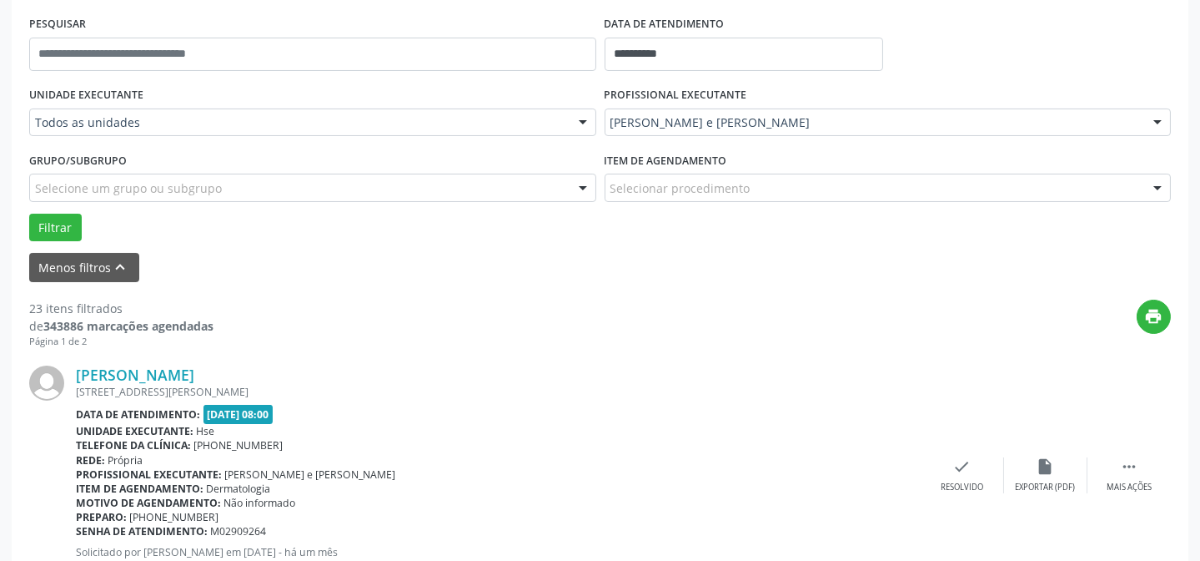
scroll to position [318, 0]
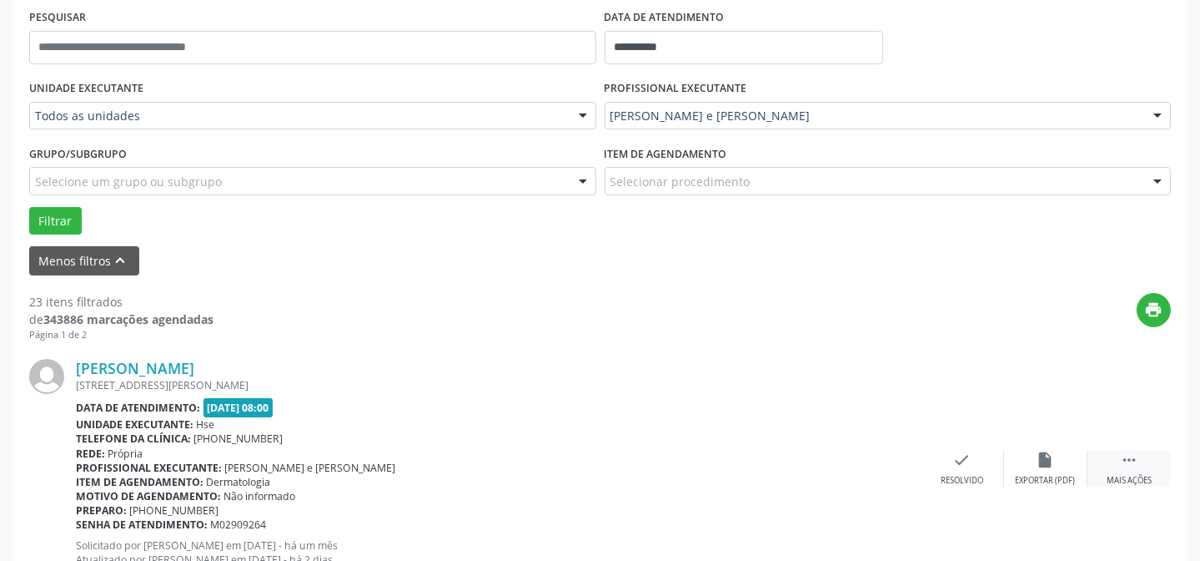
click at [1128, 475] on div "Mais ações" at bounding box center [1129, 481] width 45 height 12
click at [1037, 457] on icon "alarm_off" at bounding box center [1046, 459] width 18 height 18
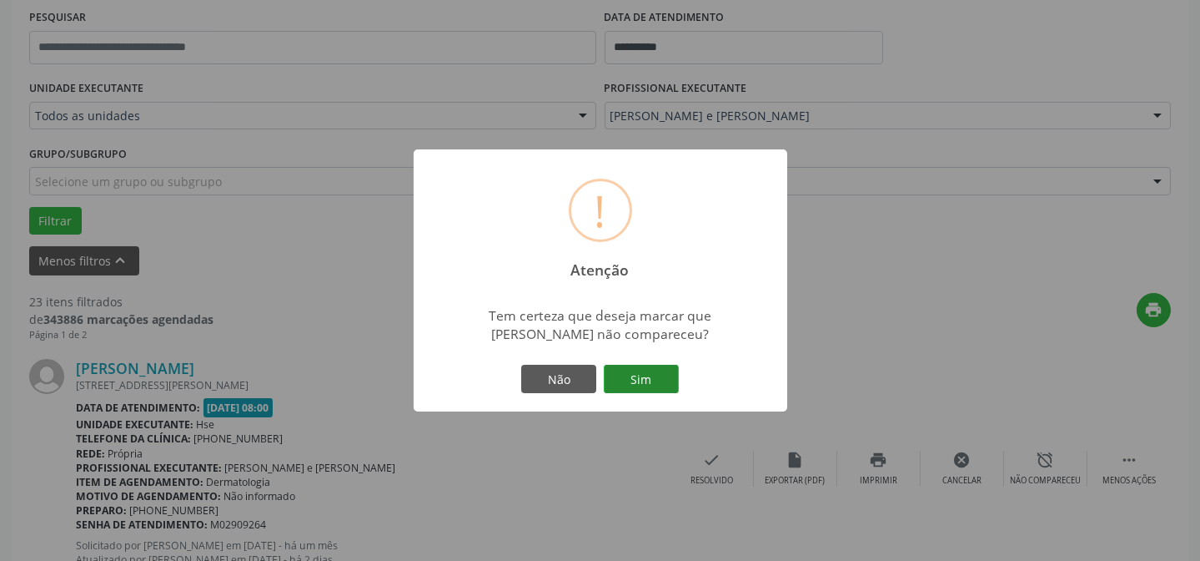
click at [659, 375] on button "Sim" at bounding box center [641, 379] width 75 height 28
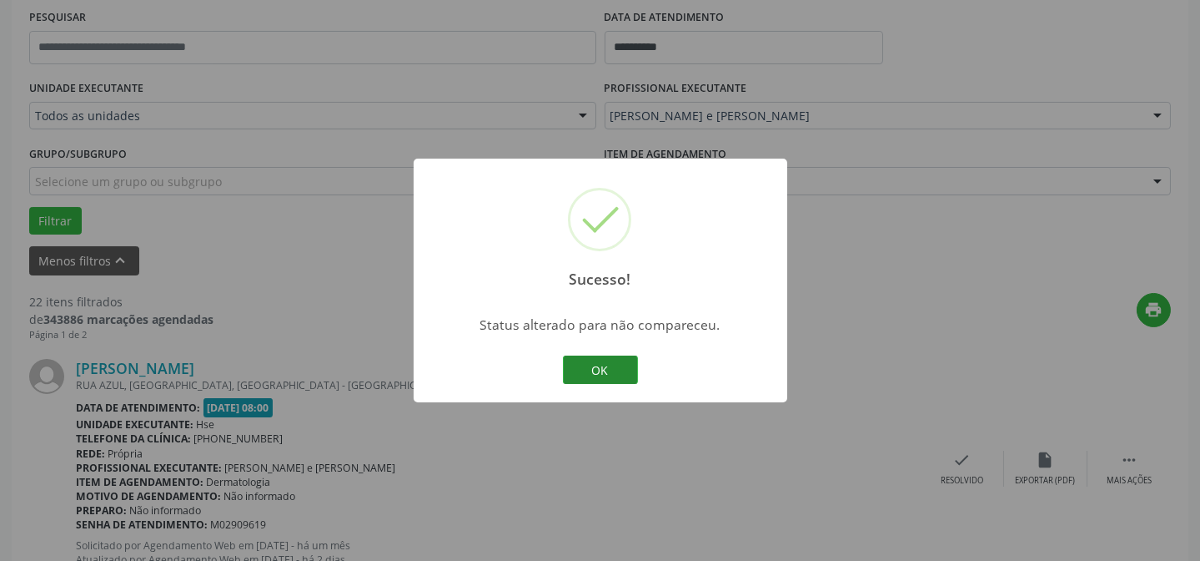
click at [596, 366] on button "OK" at bounding box center [600, 369] width 75 height 28
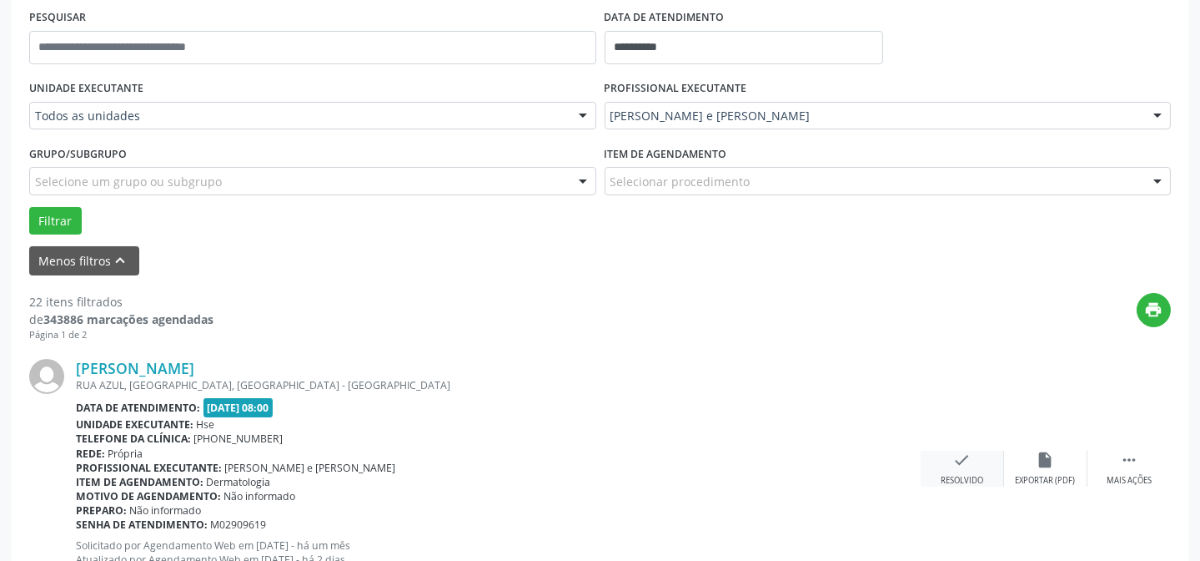
click at [961, 468] on div "check Resolvido" at bounding box center [962, 468] width 83 height 36
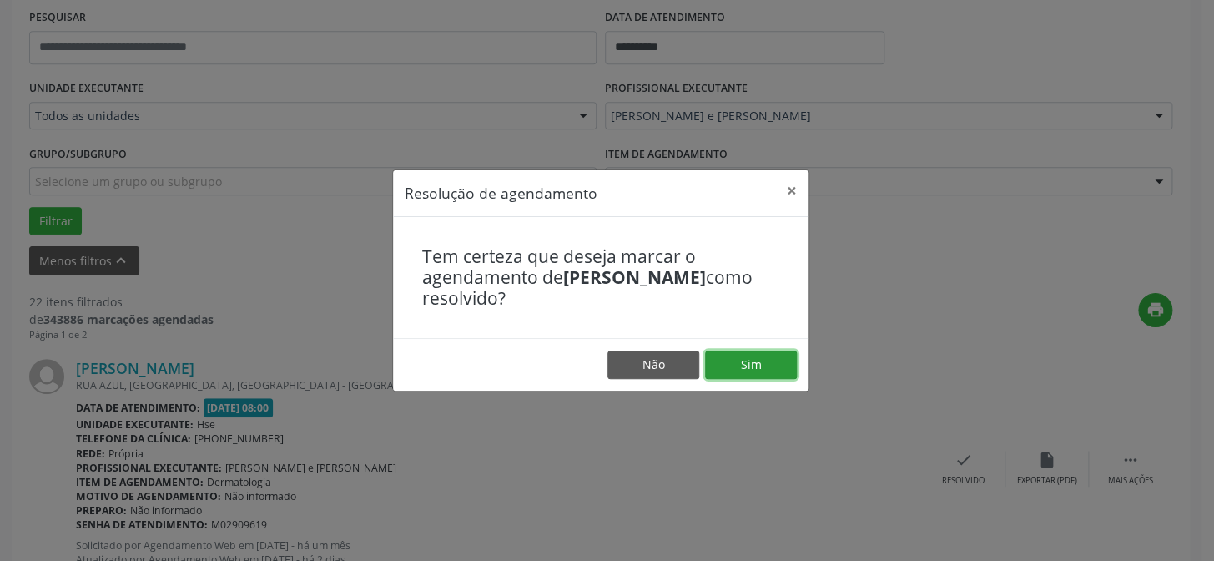
click at [743, 367] on button "Sim" at bounding box center [751, 364] width 92 height 28
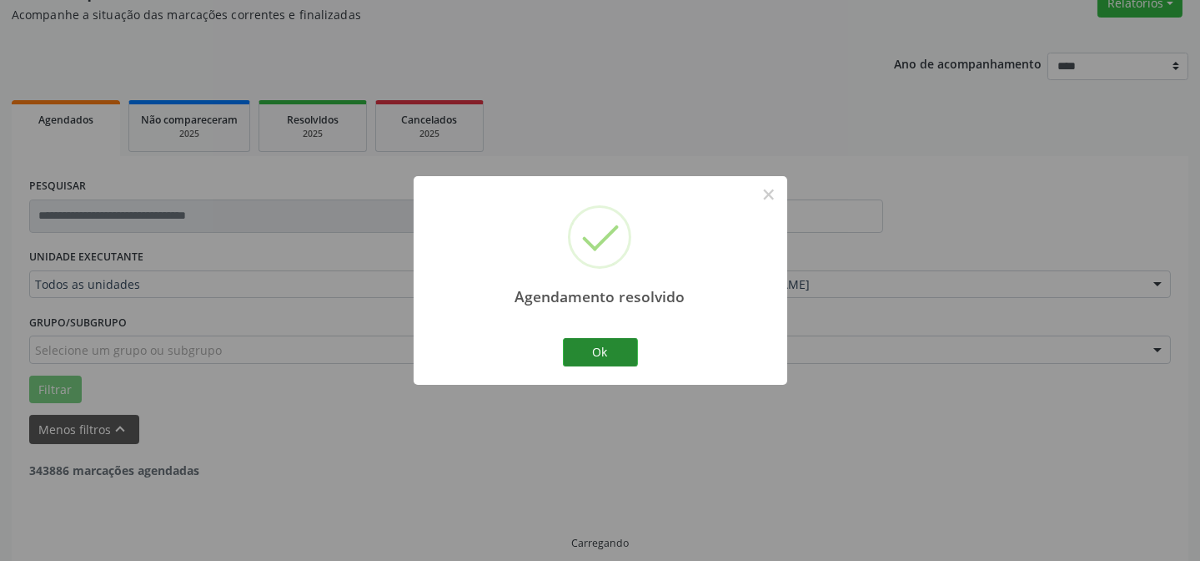
scroll to position [167, 0]
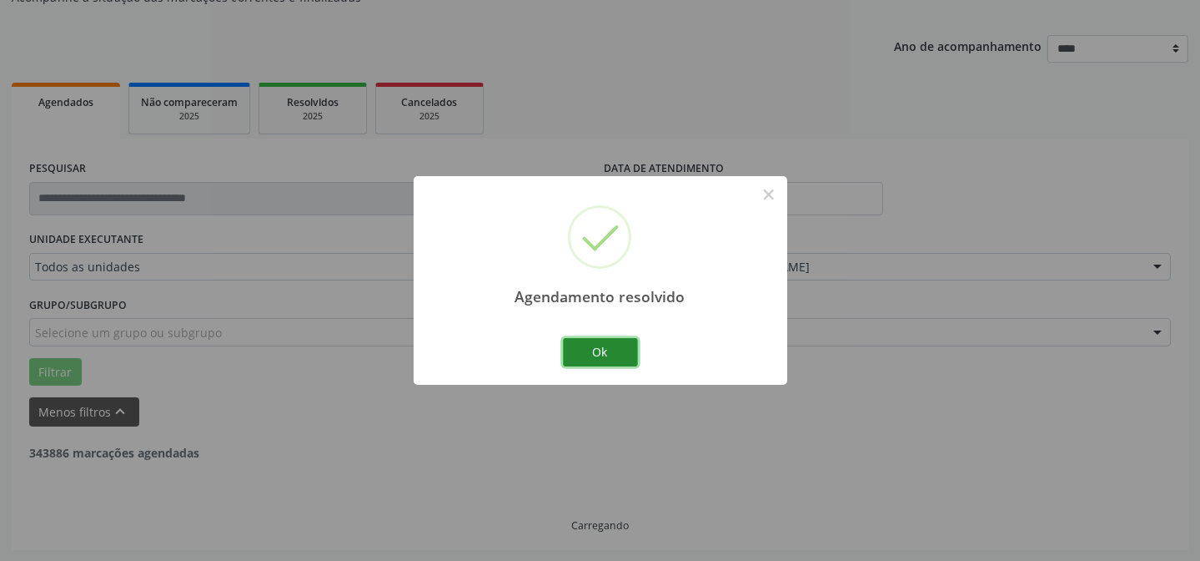
click at [588, 355] on button "Ok" at bounding box center [600, 352] width 75 height 28
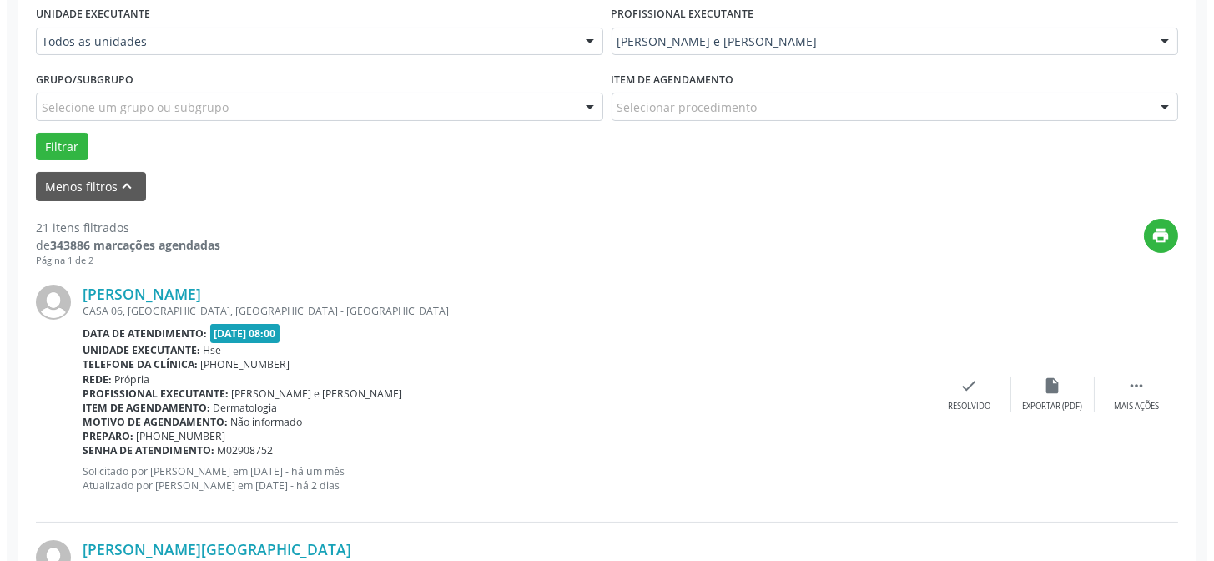
scroll to position [394, 0]
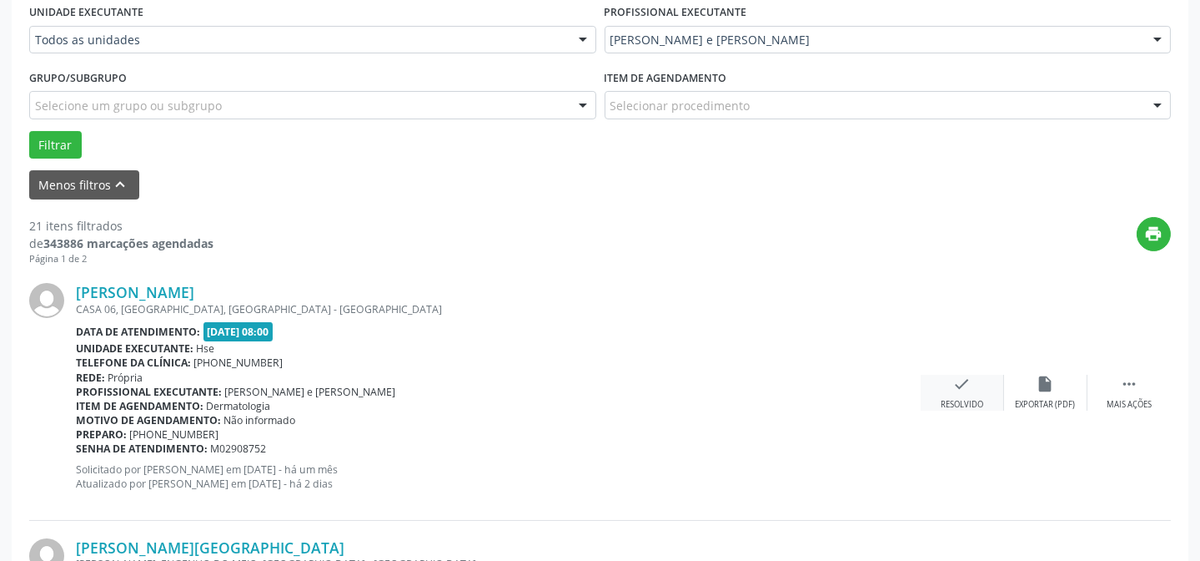
click at [956, 394] on div "check Resolvido" at bounding box center [962, 393] width 83 height 36
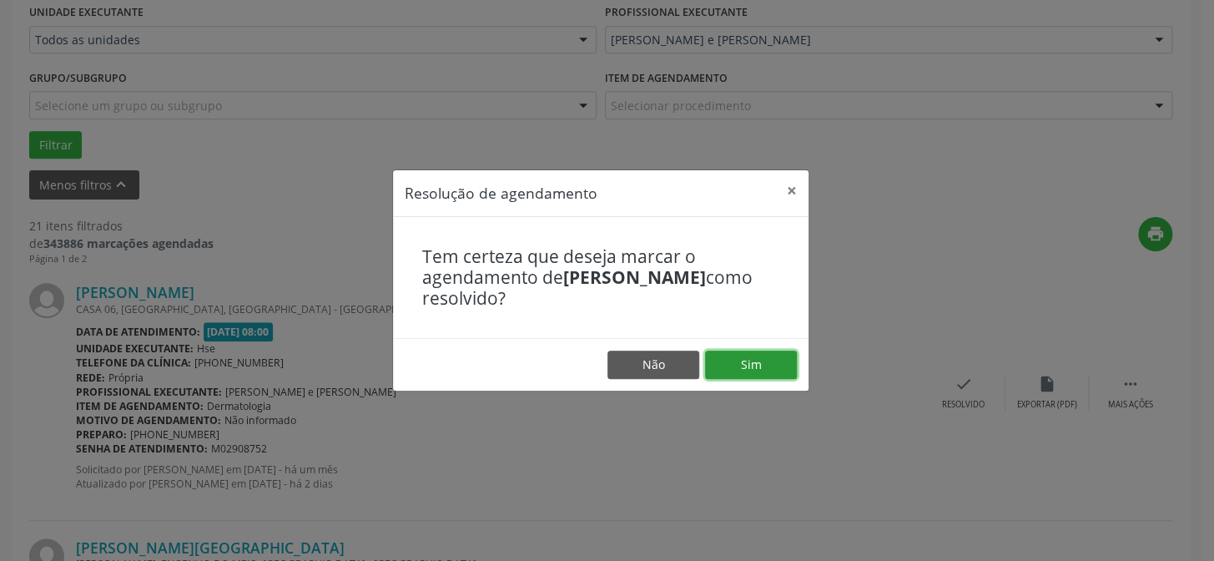
click at [762, 365] on button "Sim" at bounding box center [751, 364] width 92 height 28
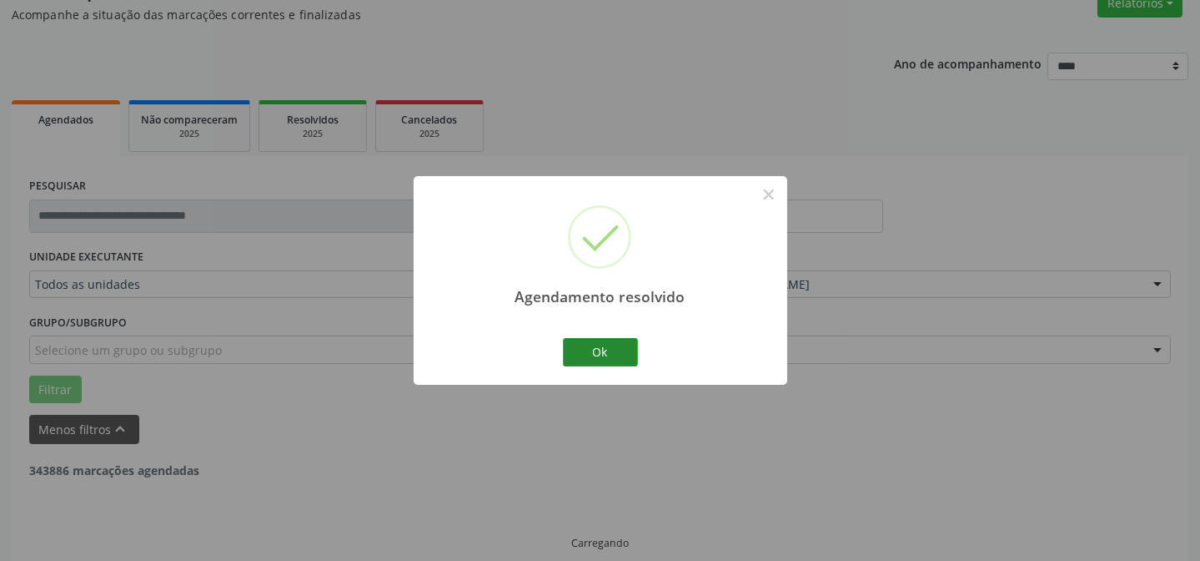
scroll to position [167, 0]
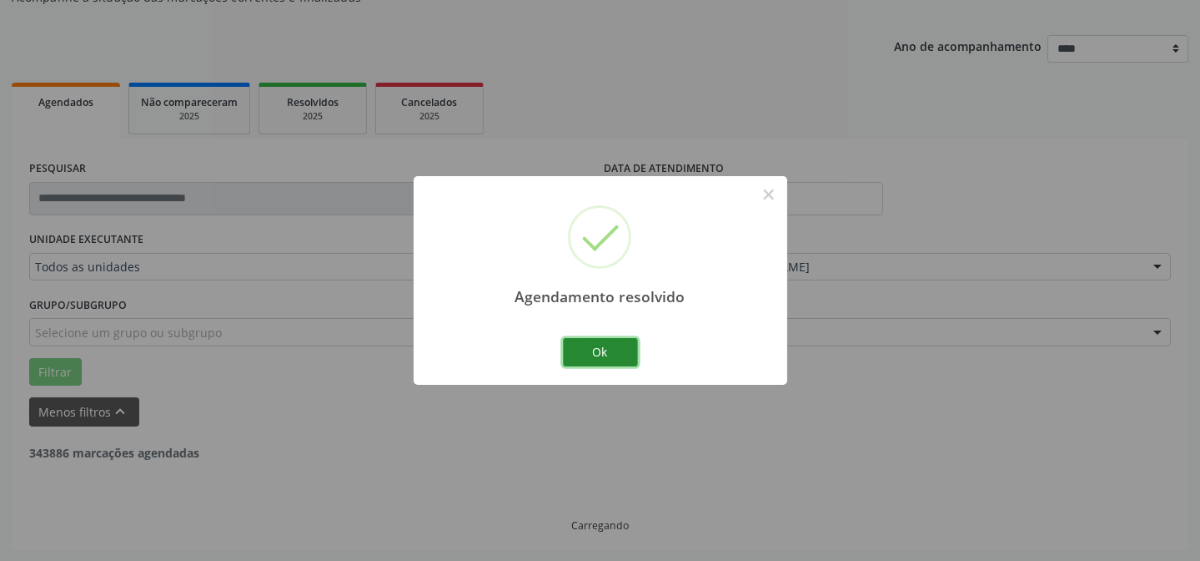
click at [592, 350] on button "Ok" at bounding box center [600, 352] width 75 height 28
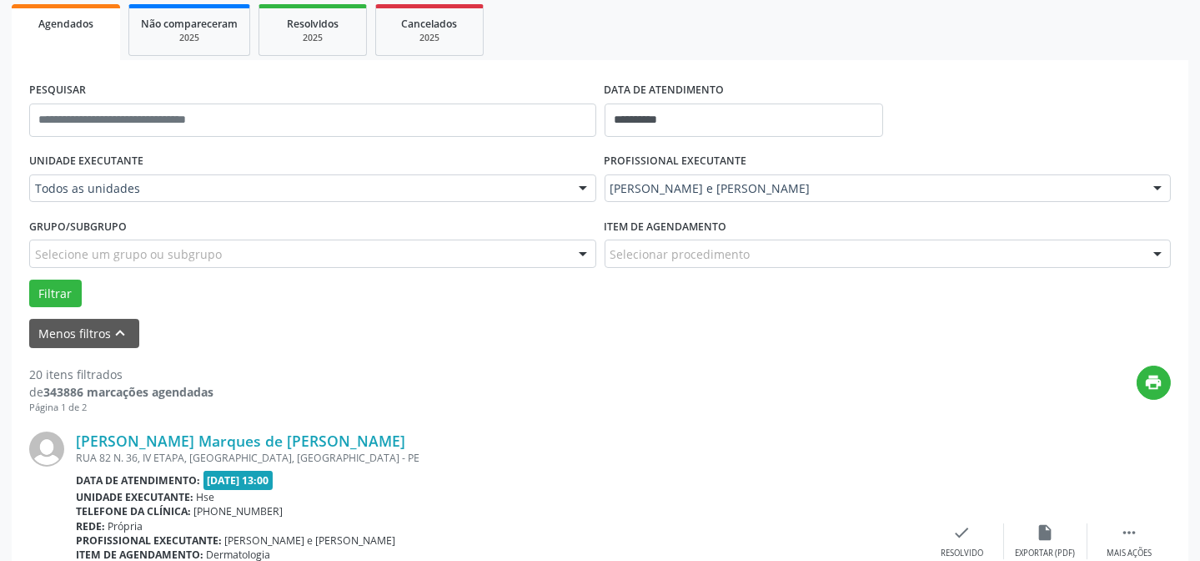
scroll to position [318, 0]
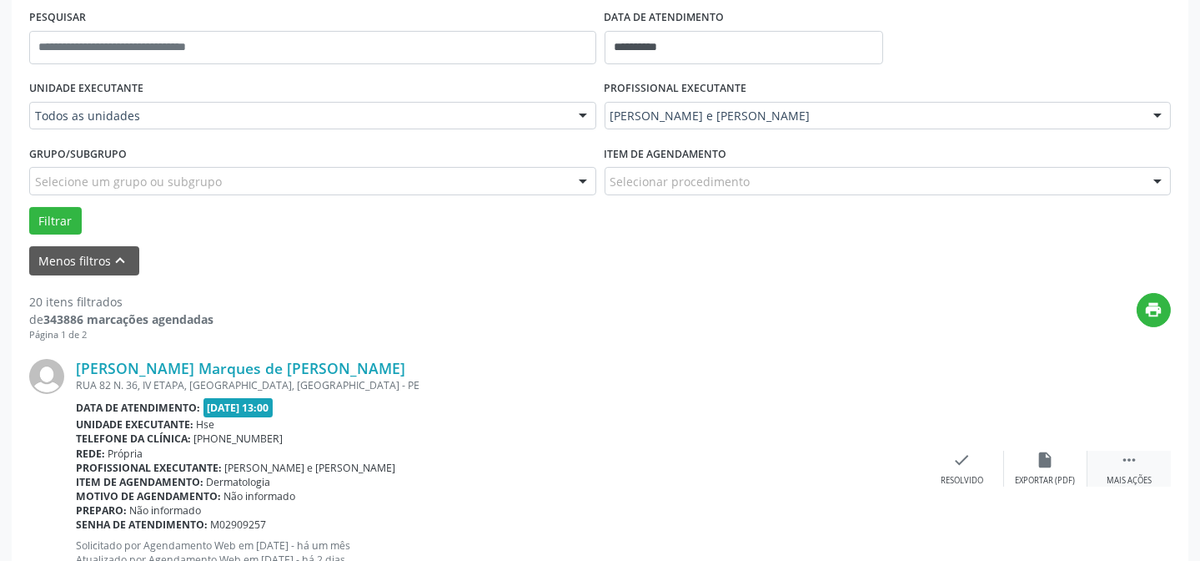
click at [1144, 465] on div " Mais ações" at bounding box center [1129, 468] width 83 height 36
click at [1054, 459] on icon "alarm_off" at bounding box center [1046, 459] width 18 height 18
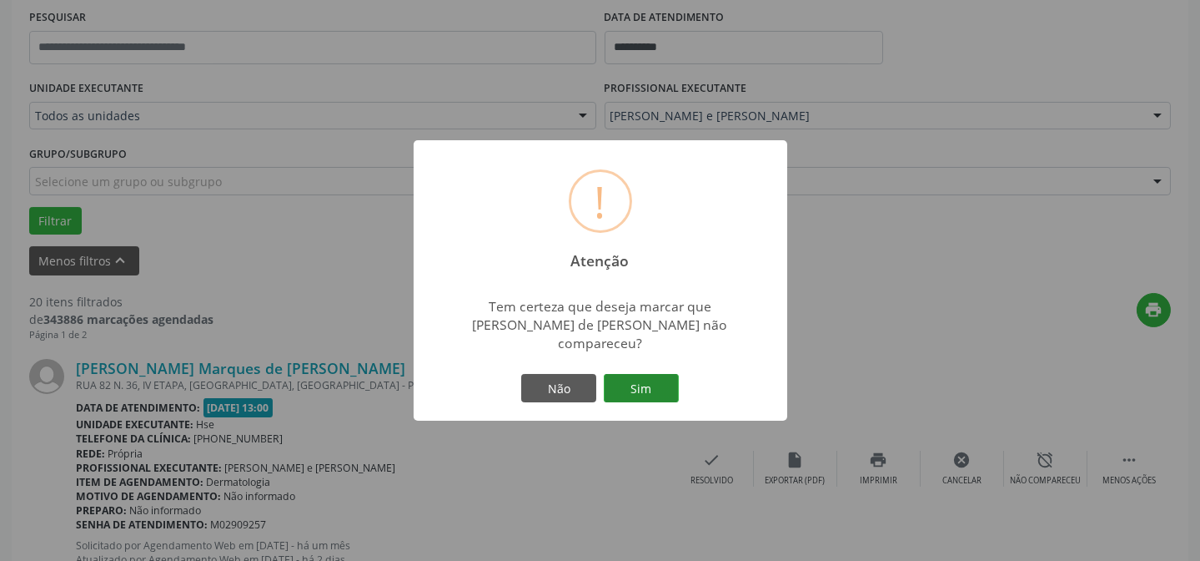
click at [637, 386] on button "Sim" at bounding box center [641, 388] width 75 height 28
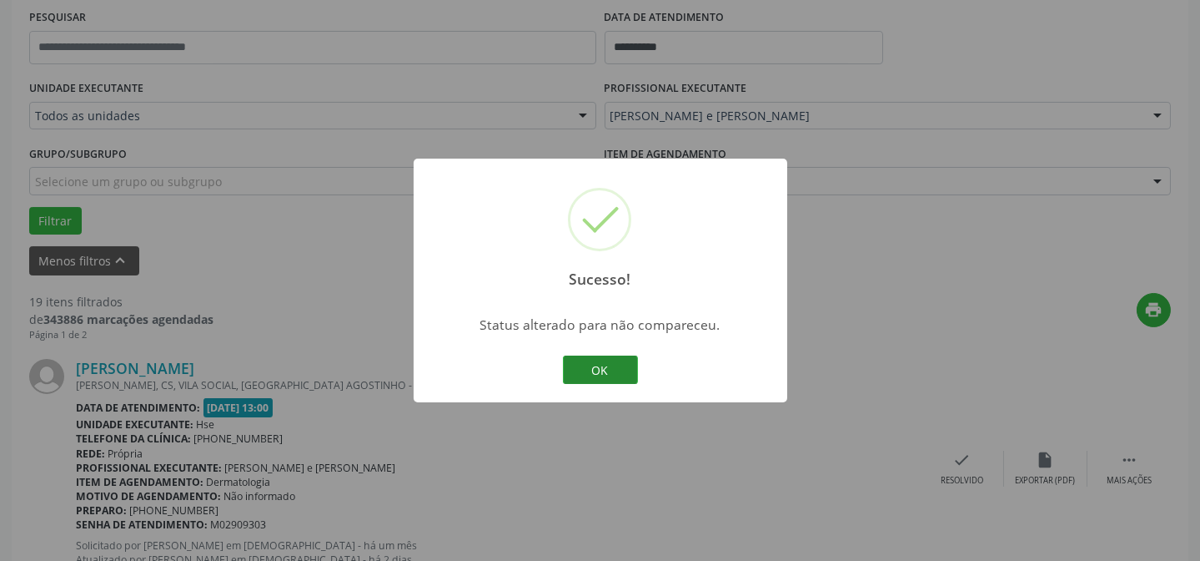
click at [611, 362] on button "OK" at bounding box center [600, 369] width 75 height 28
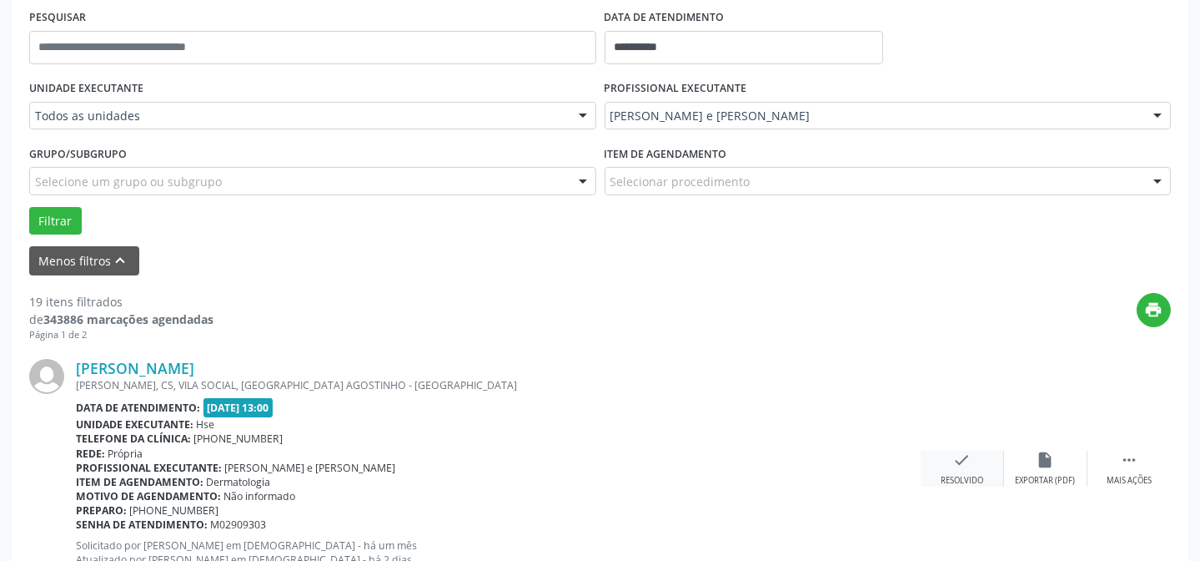
click at [954, 461] on icon "check" at bounding box center [962, 459] width 18 height 18
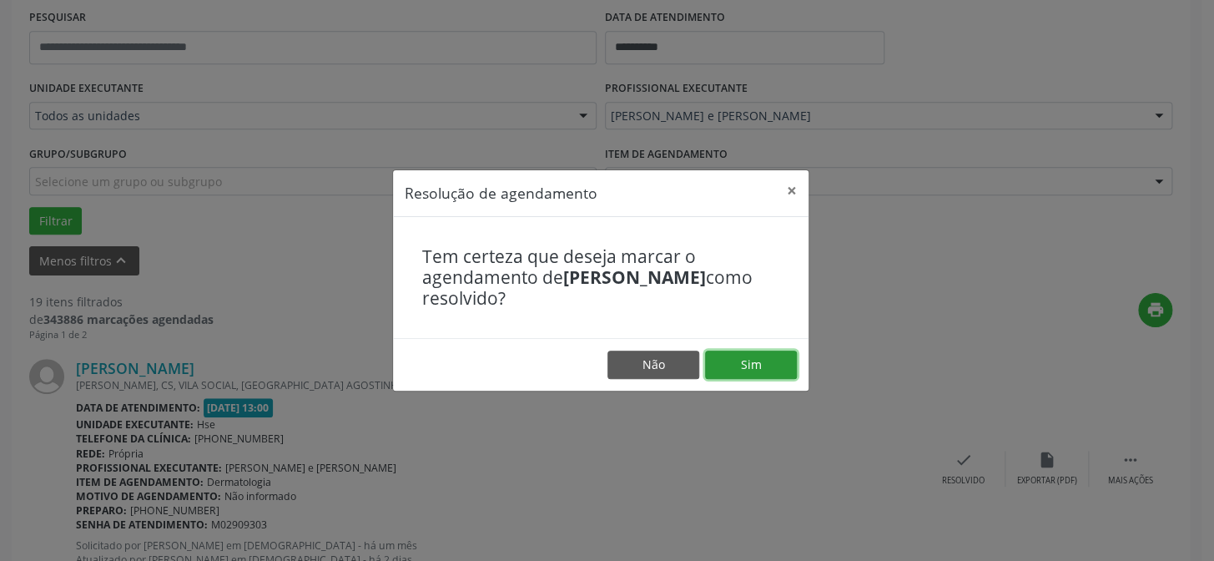
click at [771, 355] on button "Sim" at bounding box center [751, 364] width 92 height 28
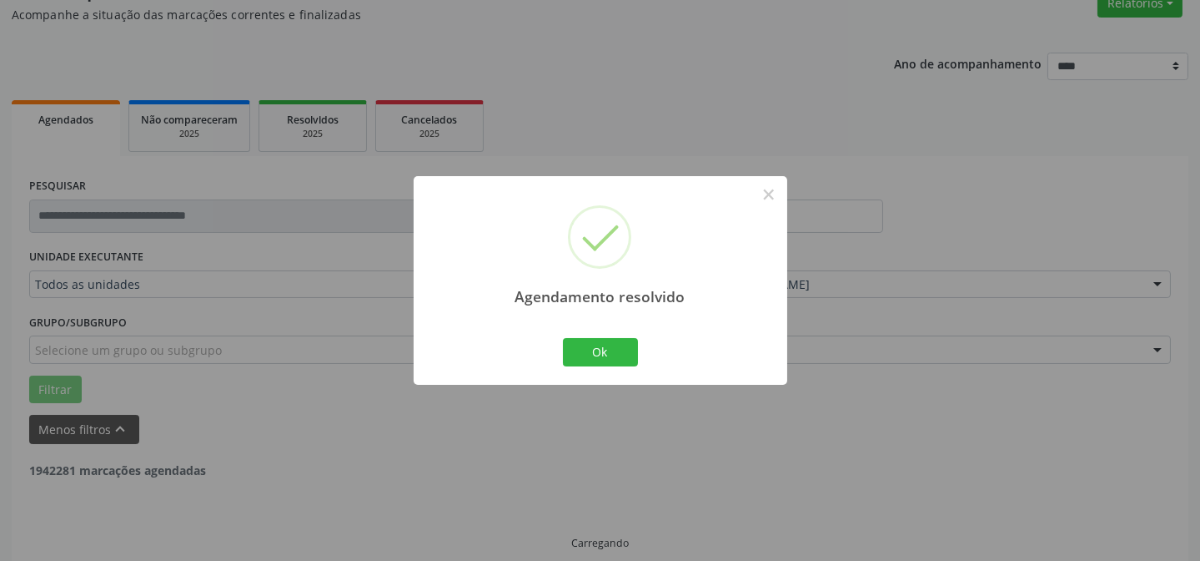
scroll to position [167, 0]
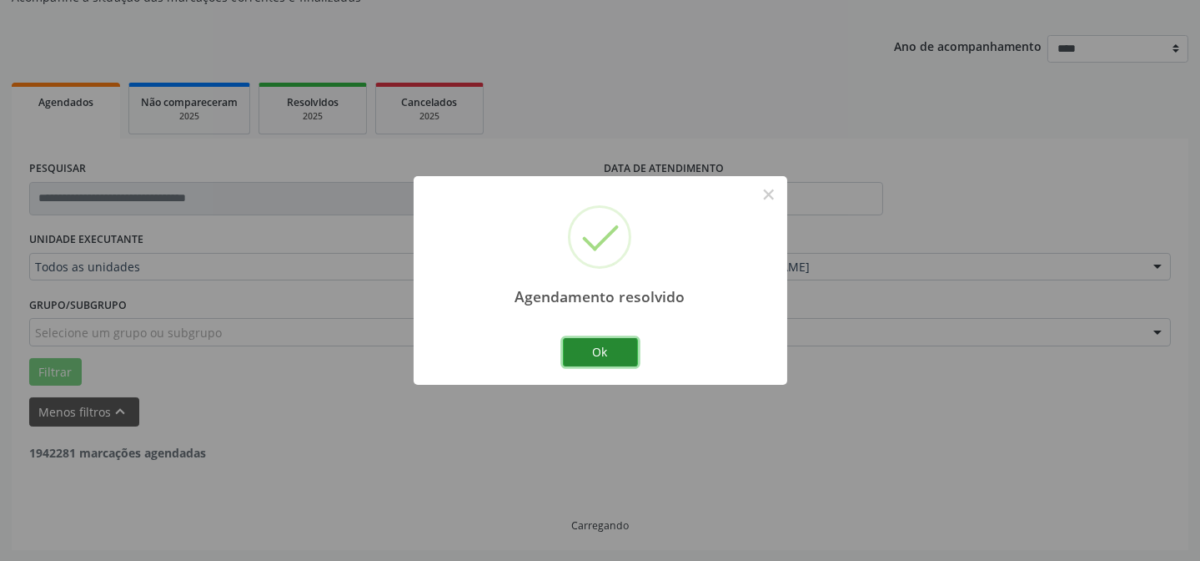
click at [608, 350] on button "Ok" at bounding box center [600, 352] width 75 height 28
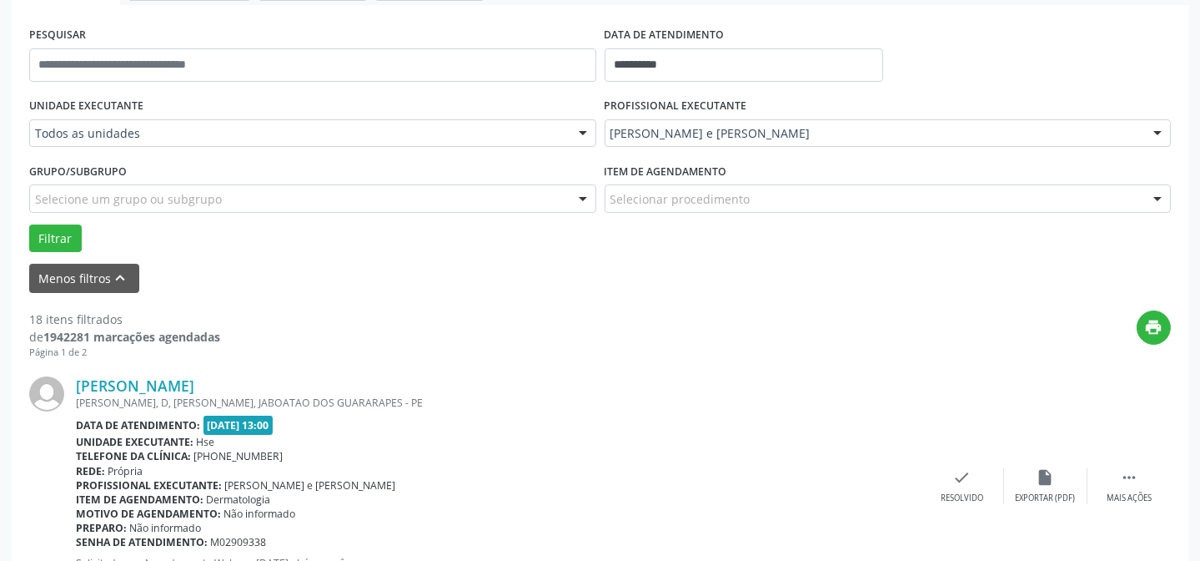
scroll to position [318, 0]
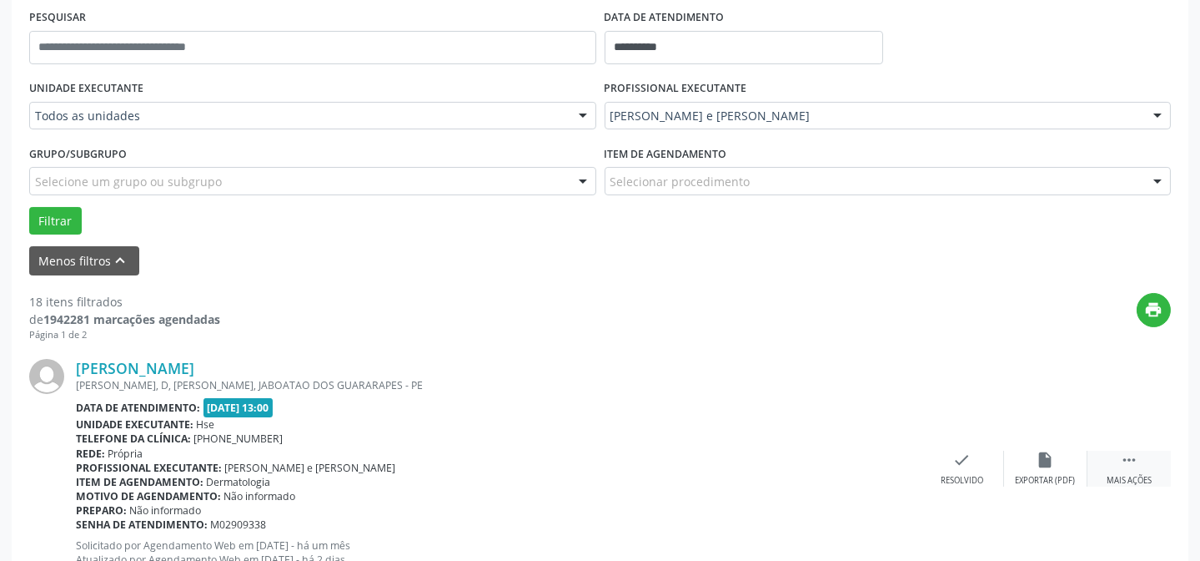
click at [1145, 462] on div " Mais ações" at bounding box center [1129, 468] width 83 height 36
click at [1052, 467] on icon "alarm_off" at bounding box center [1046, 459] width 18 height 18
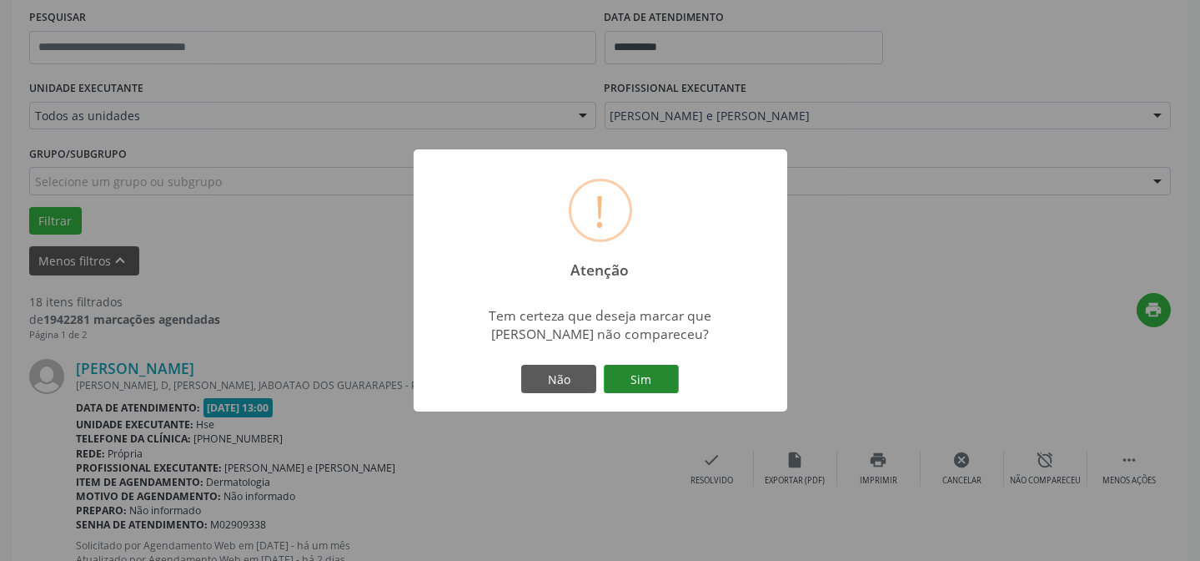
click at [650, 366] on button "Sim" at bounding box center [641, 379] width 75 height 28
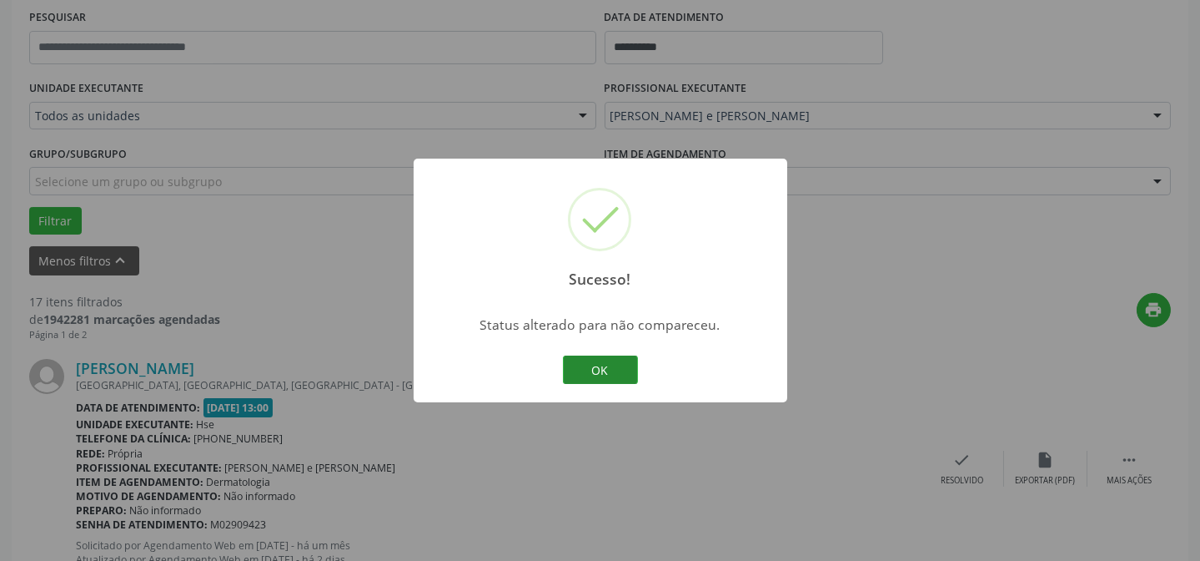
click at [629, 370] on button "OK" at bounding box center [600, 369] width 75 height 28
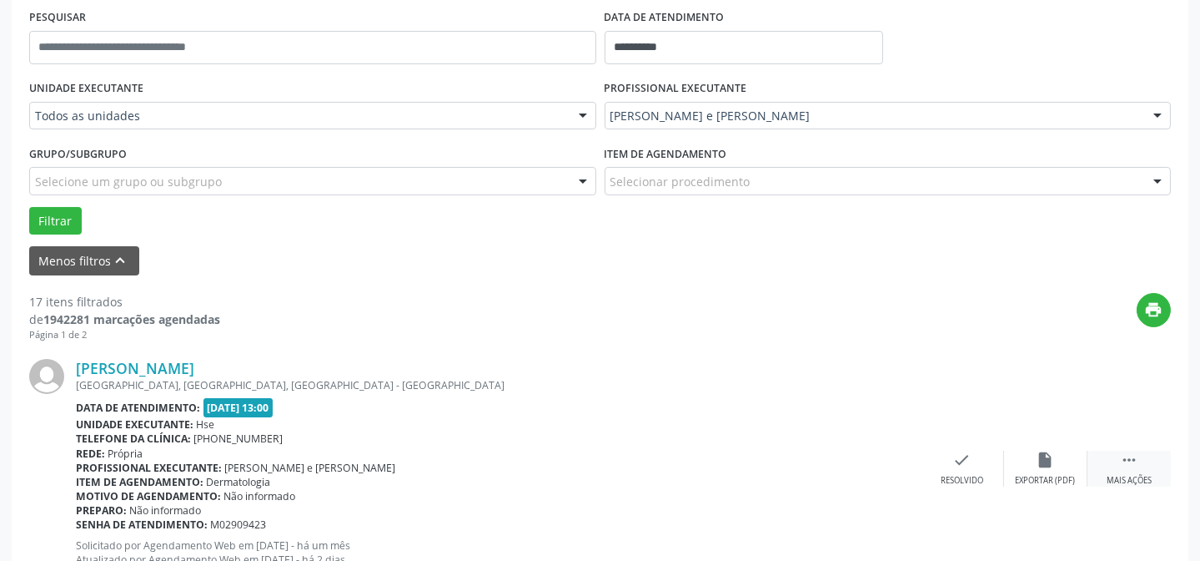
click at [1140, 475] on div "Mais ações" at bounding box center [1129, 481] width 45 height 12
click at [1018, 459] on div "alarm_off Não compareceu" at bounding box center [1045, 468] width 83 height 36
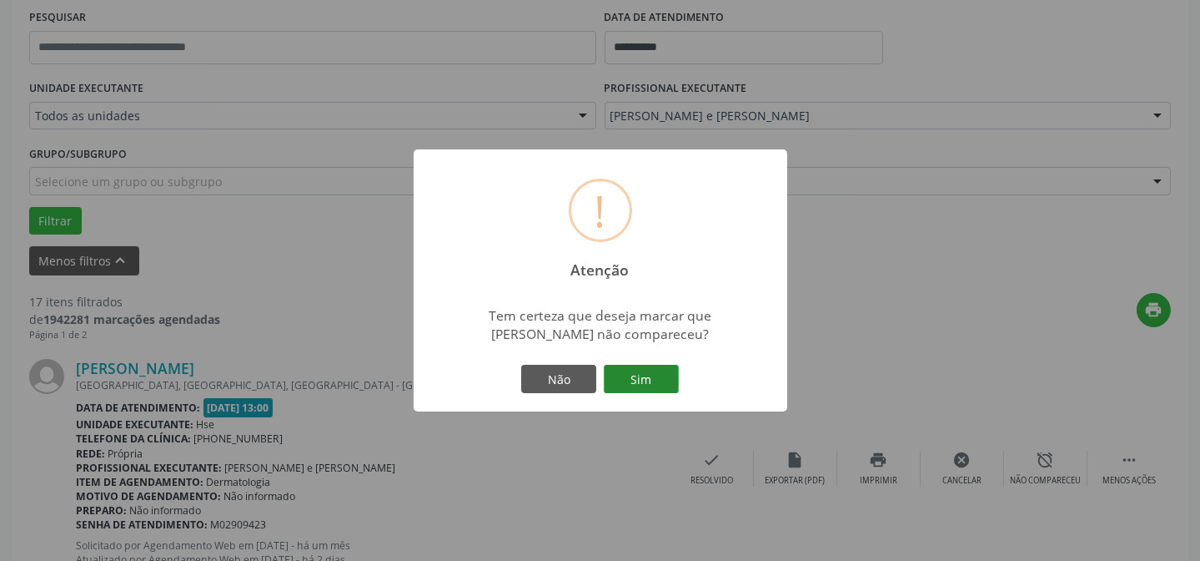
click at [651, 385] on button "Sim" at bounding box center [641, 379] width 75 height 28
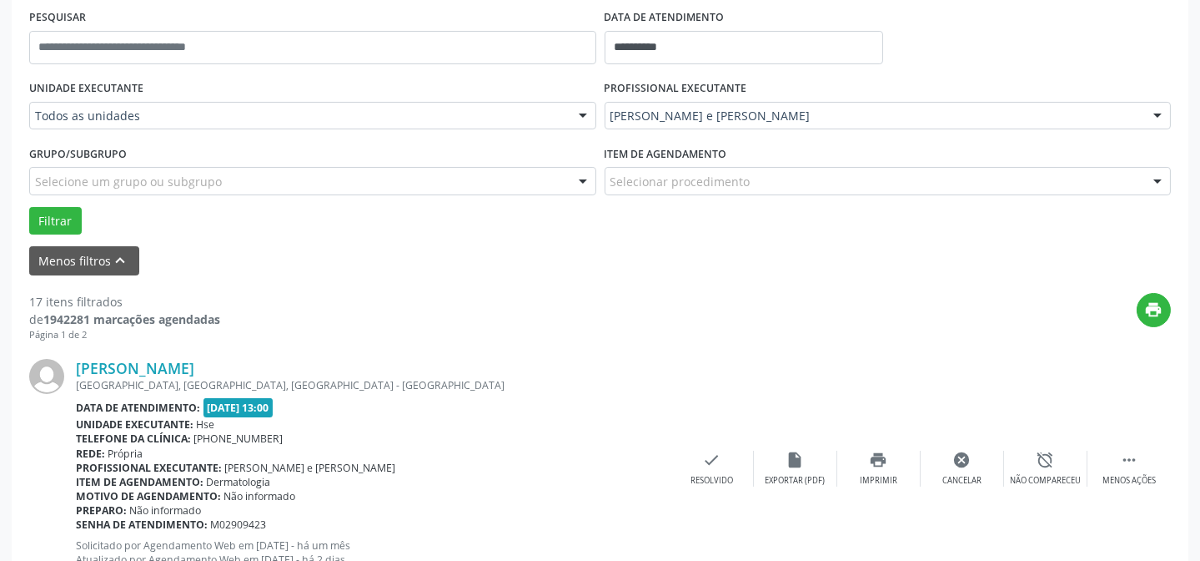
scroll to position [167, 0]
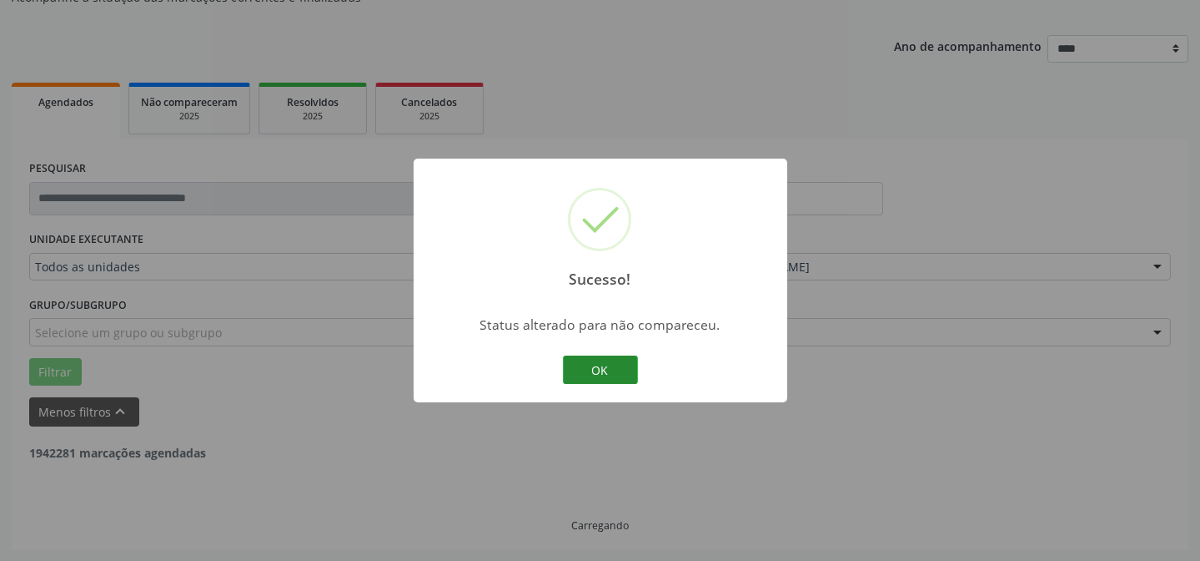
click at [599, 374] on button "OK" at bounding box center [600, 369] width 75 height 28
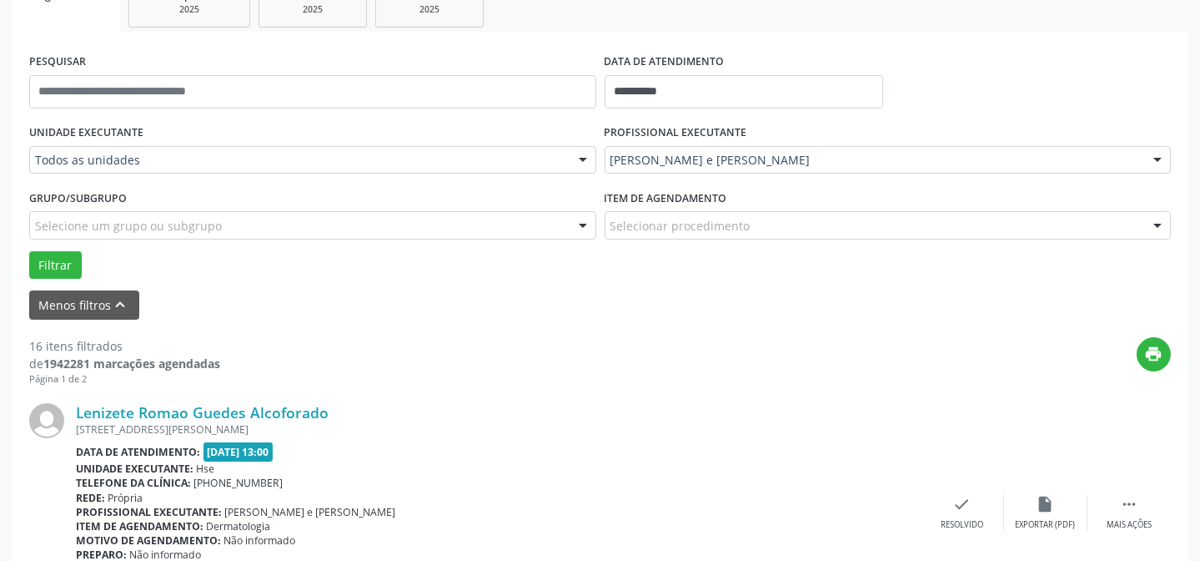
scroll to position [318, 0]
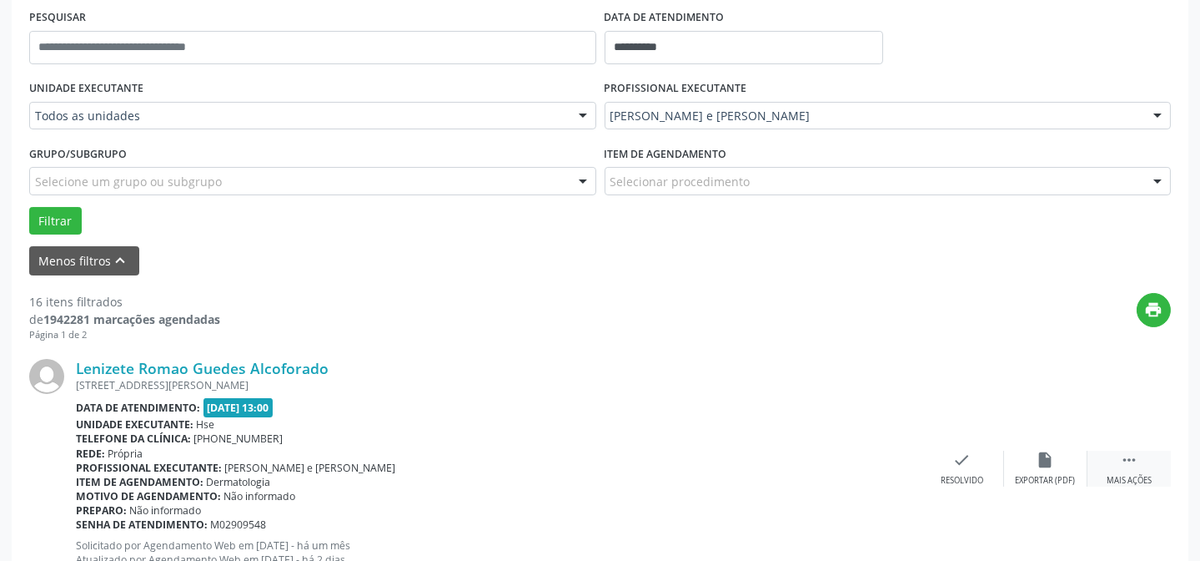
click at [1114, 452] on div " Mais ações" at bounding box center [1129, 468] width 83 height 36
click at [1049, 461] on icon "alarm_off" at bounding box center [1046, 459] width 18 height 18
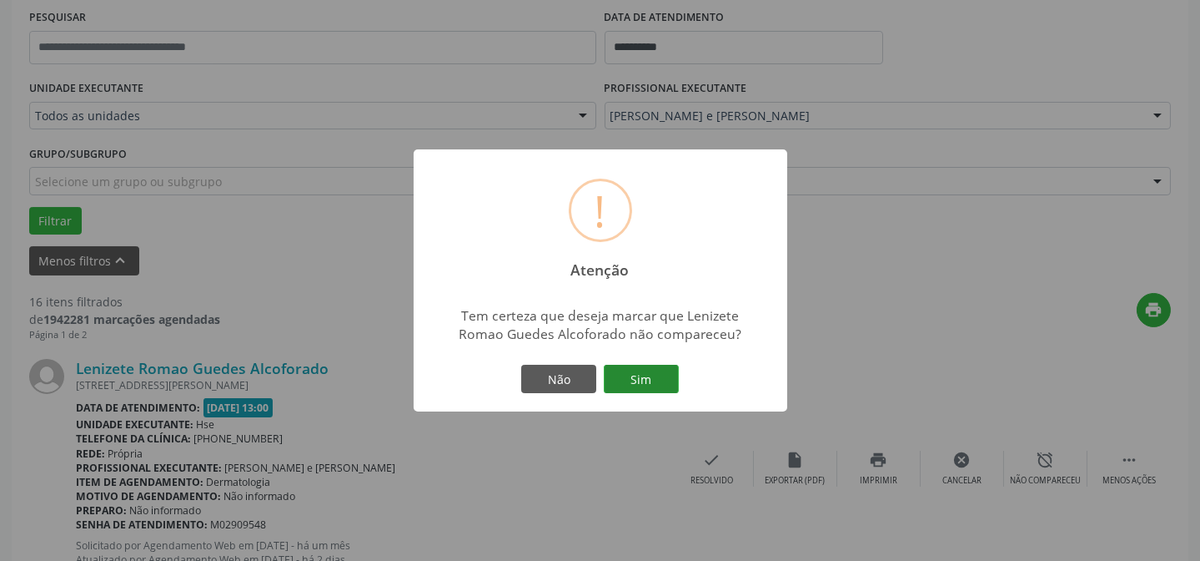
click at [647, 380] on button "Sim" at bounding box center [641, 379] width 75 height 28
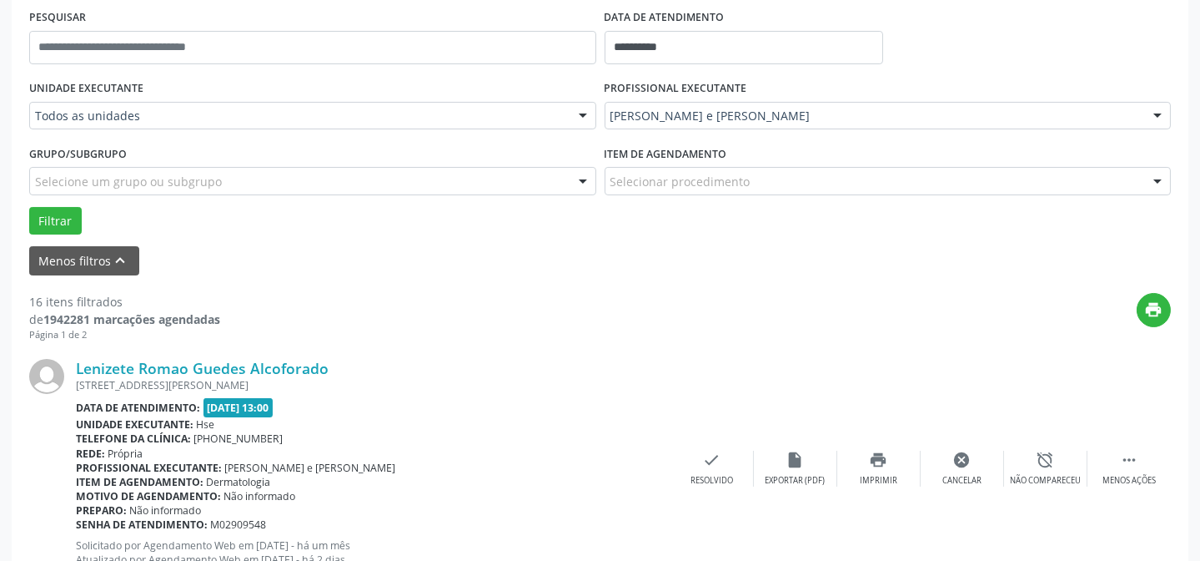
scroll to position [167, 0]
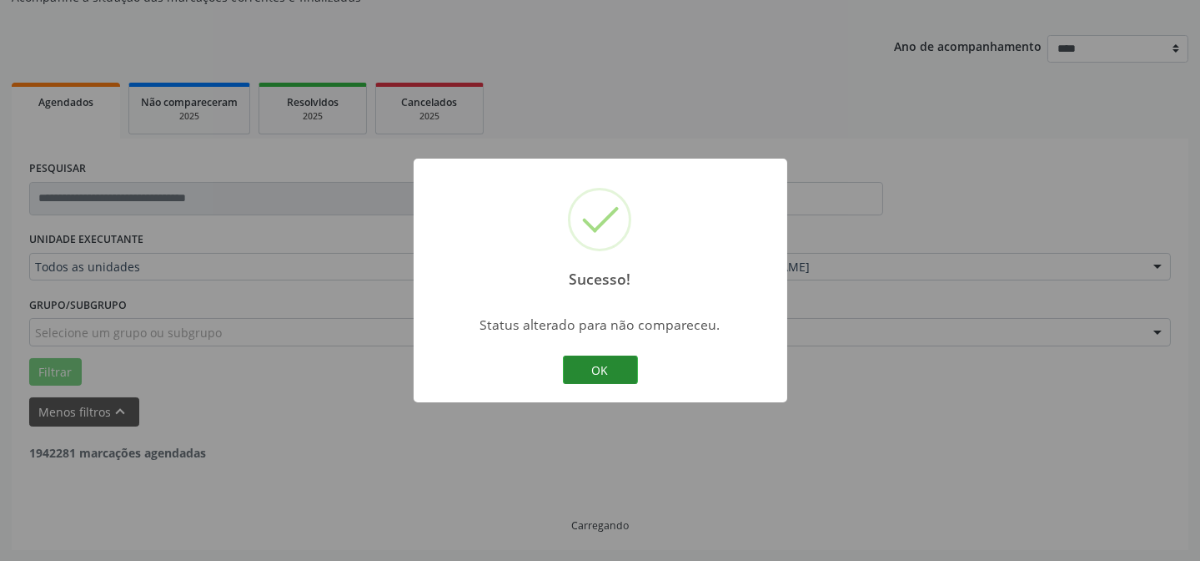
click at [600, 372] on button "OK" at bounding box center [600, 369] width 75 height 28
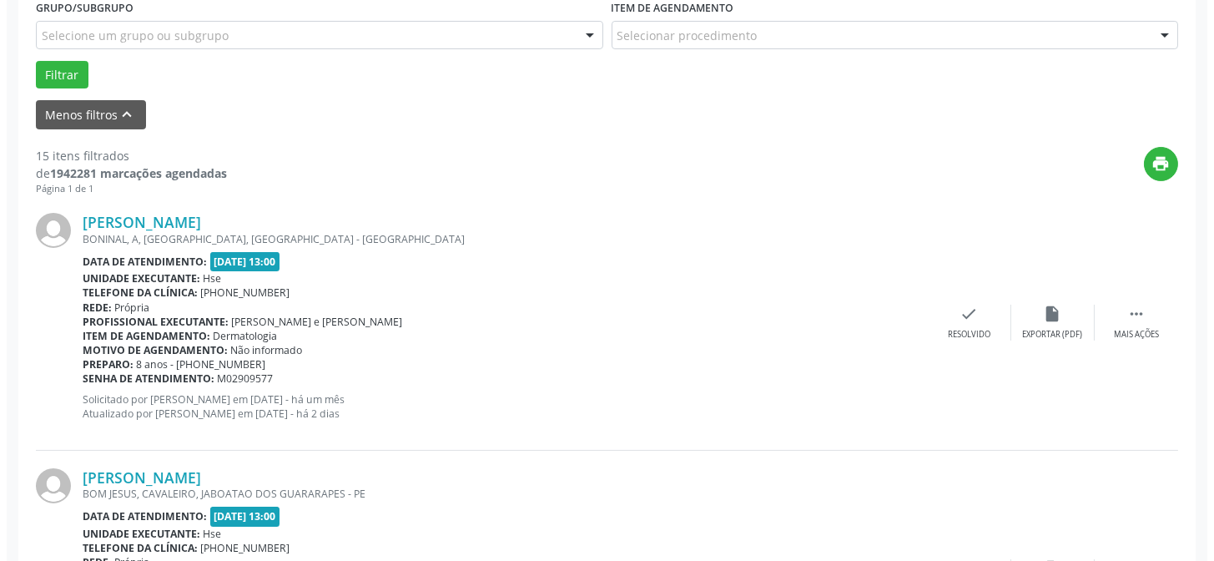
scroll to position [470, 0]
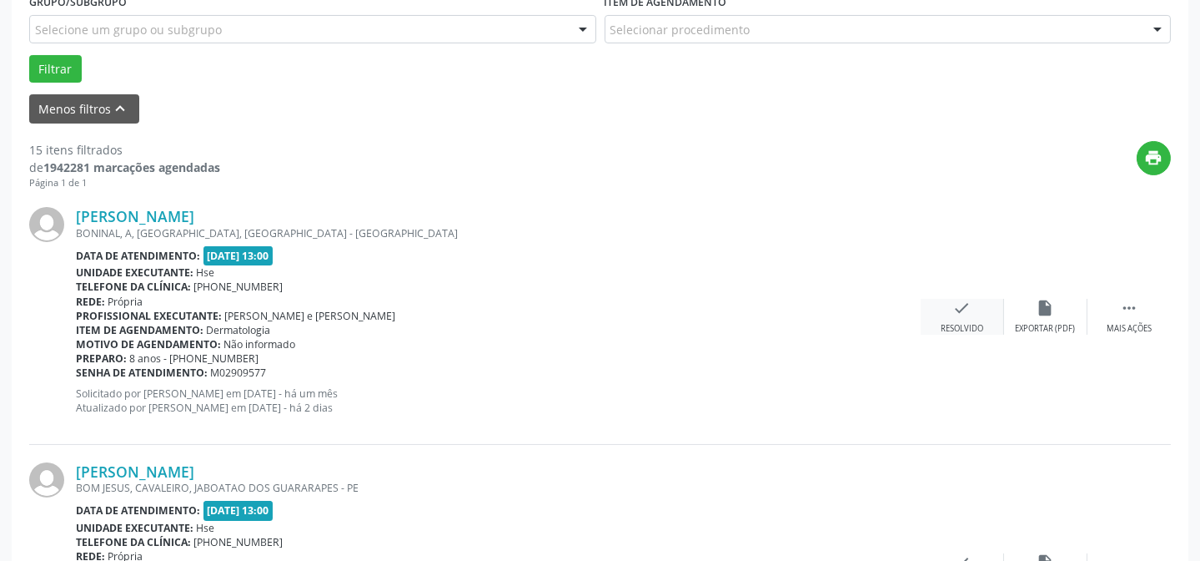
click at [968, 314] on icon "check" at bounding box center [962, 308] width 18 height 18
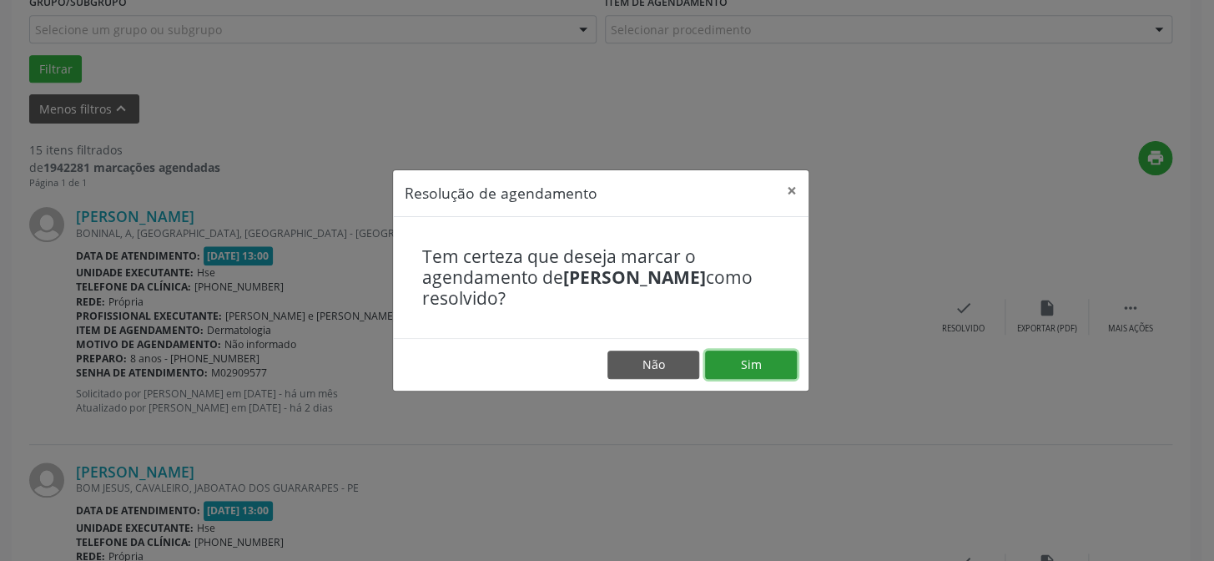
click at [746, 362] on button "Sim" at bounding box center [751, 364] width 92 height 28
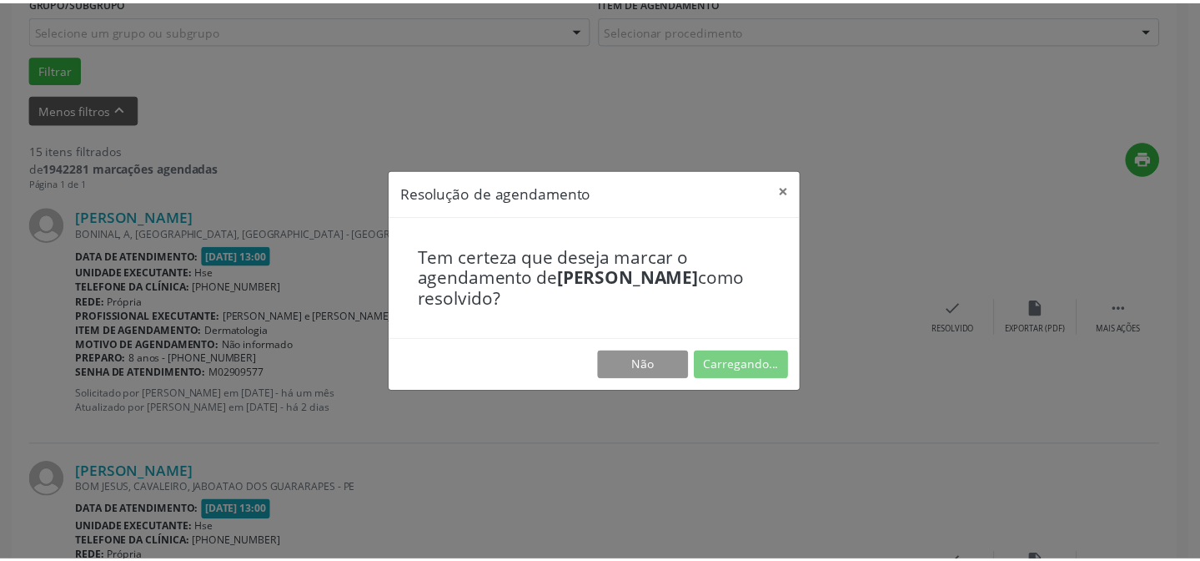
scroll to position [149, 0]
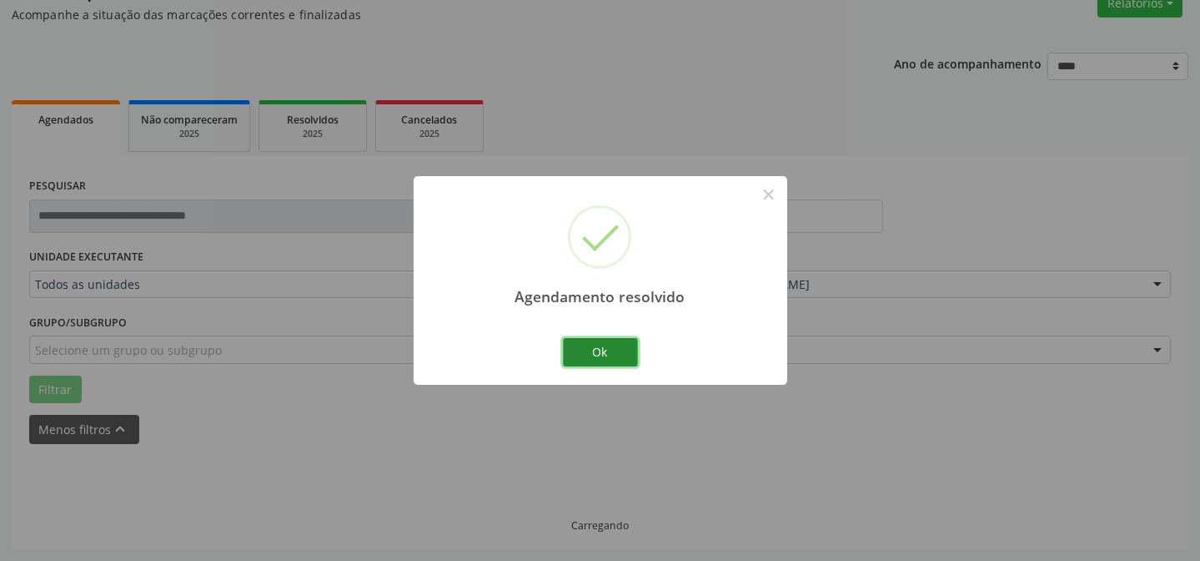
click at [591, 359] on button "Ok" at bounding box center [600, 352] width 75 height 28
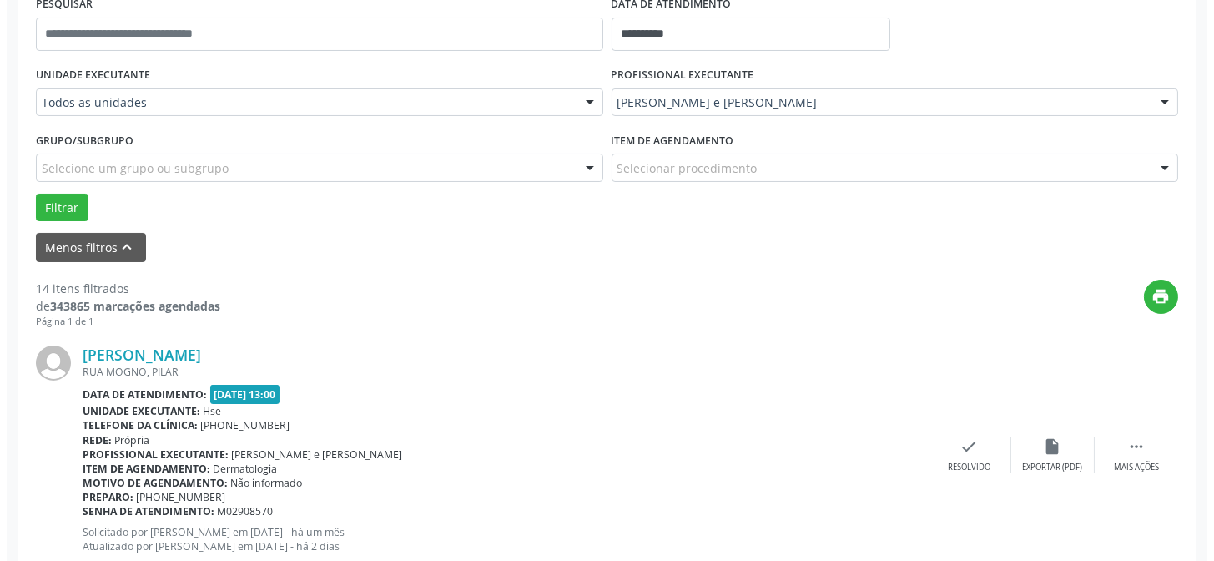
scroll to position [376, 0]
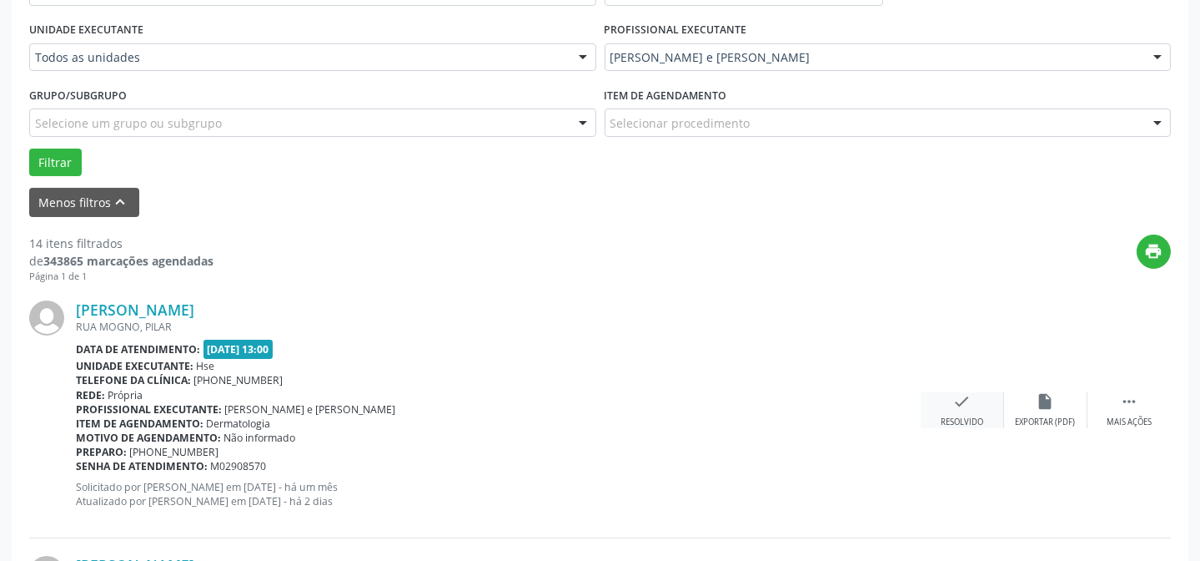
click at [960, 409] on div "check Resolvido" at bounding box center [962, 410] width 83 height 36
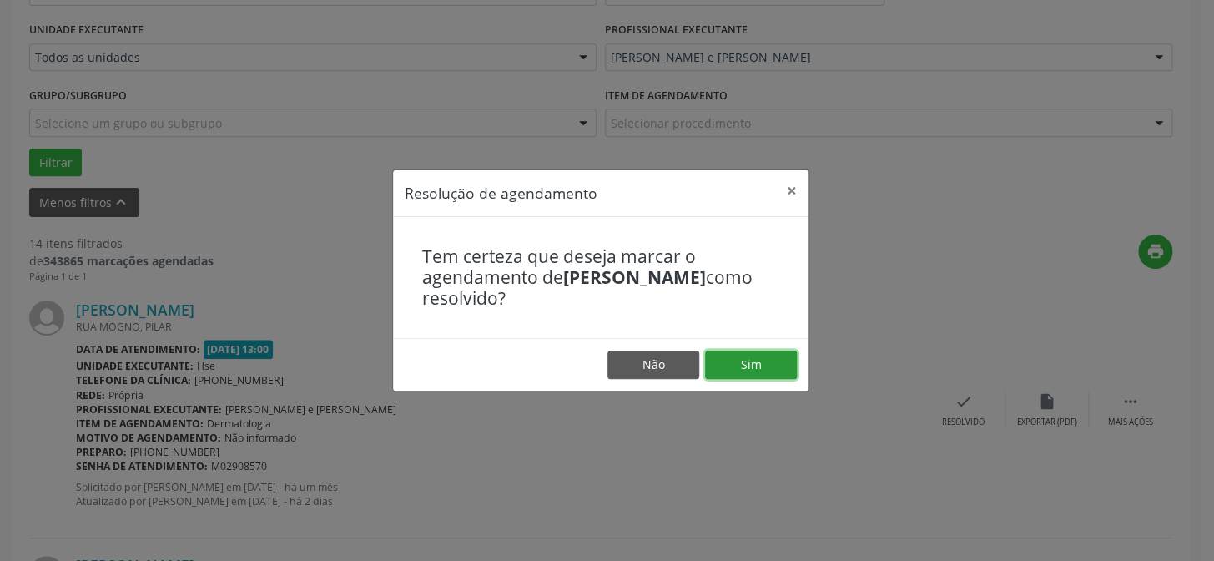
click at [750, 358] on button "Sim" at bounding box center [751, 364] width 92 height 28
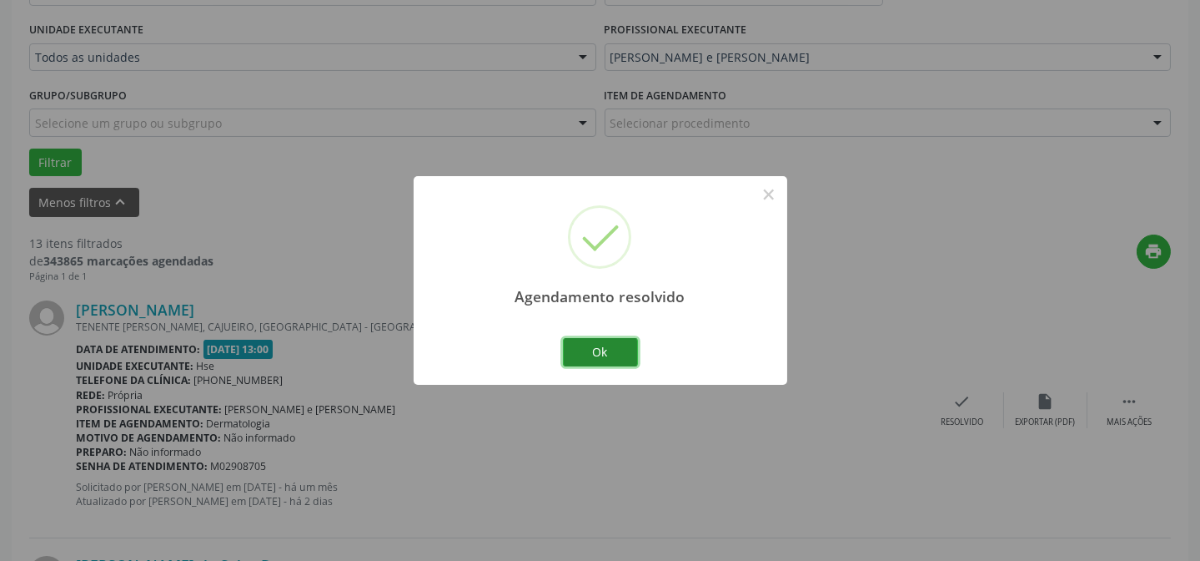
click at [612, 359] on button "Ok" at bounding box center [600, 352] width 75 height 28
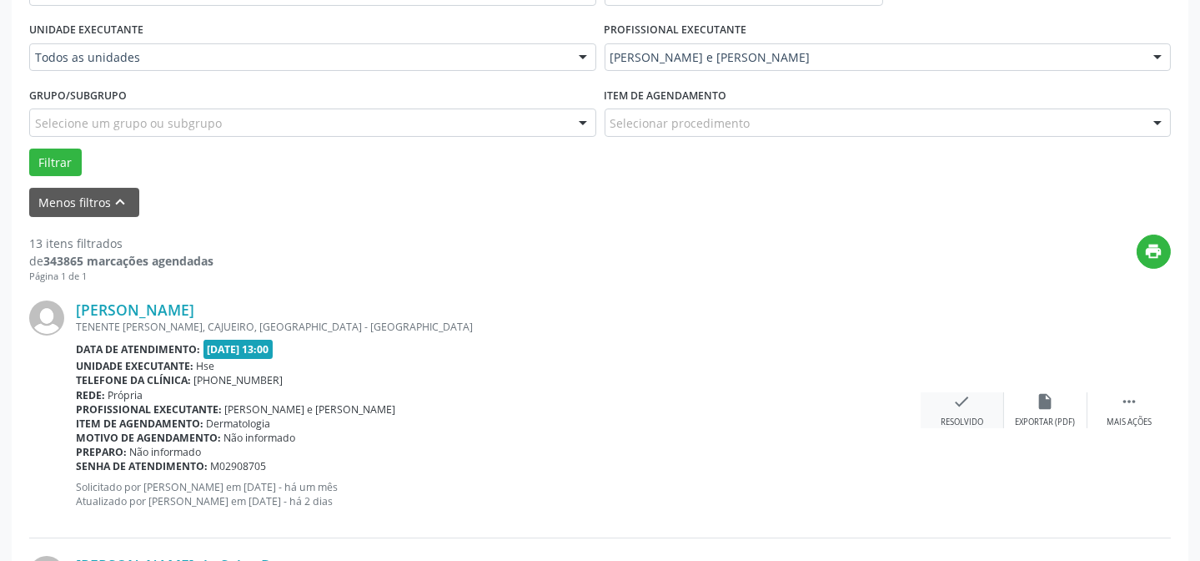
click at [957, 401] on icon "check" at bounding box center [962, 401] width 18 height 18
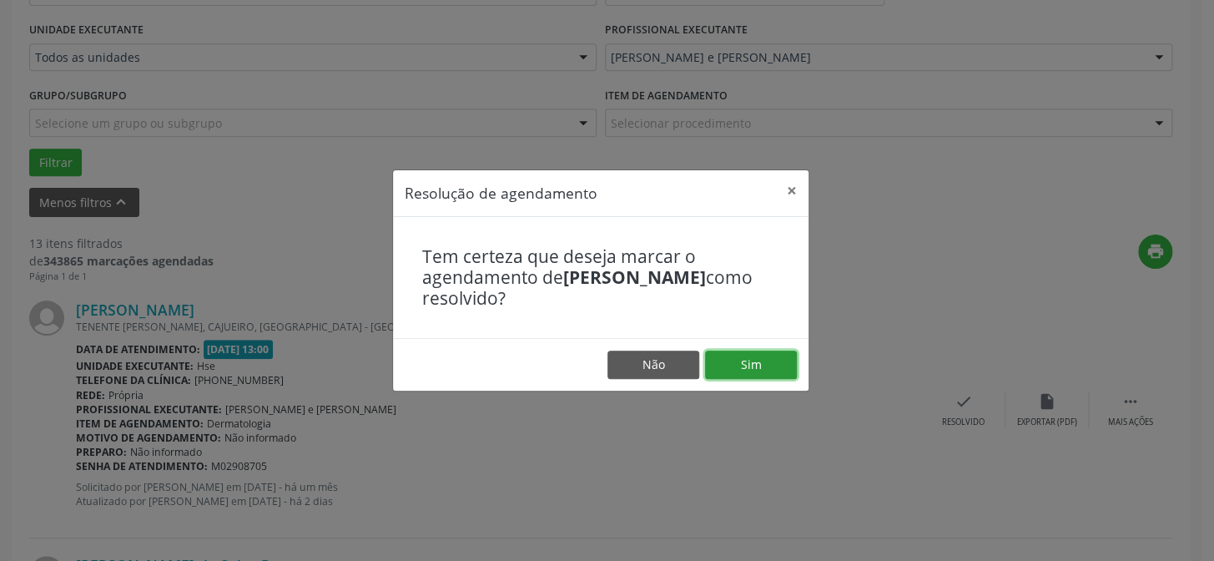
click at [759, 359] on button "Sim" at bounding box center [751, 364] width 92 height 28
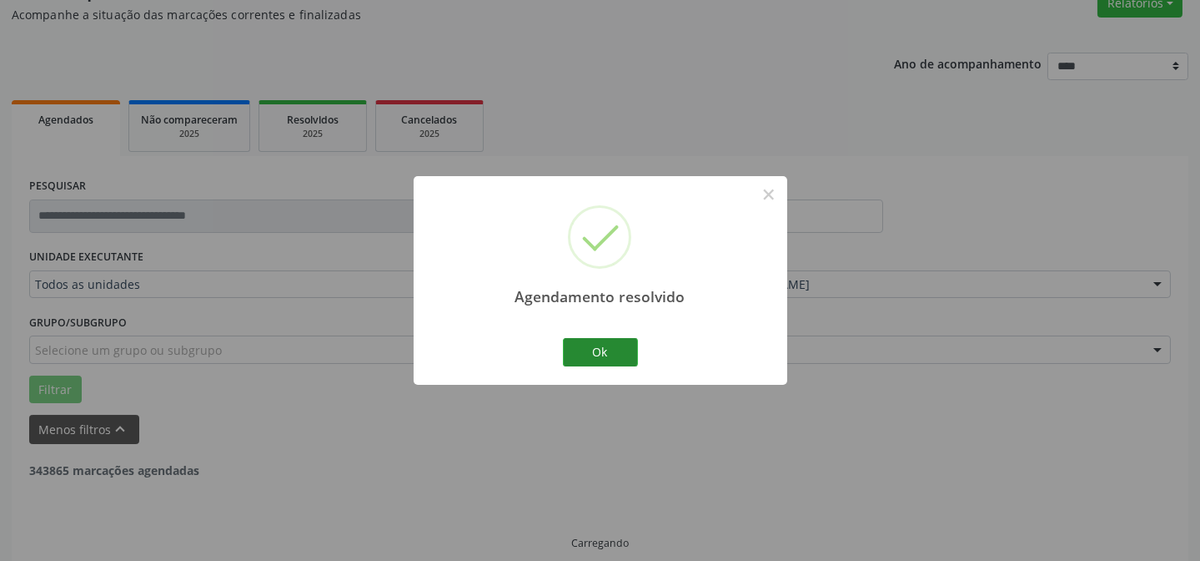
scroll to position [167, 0]
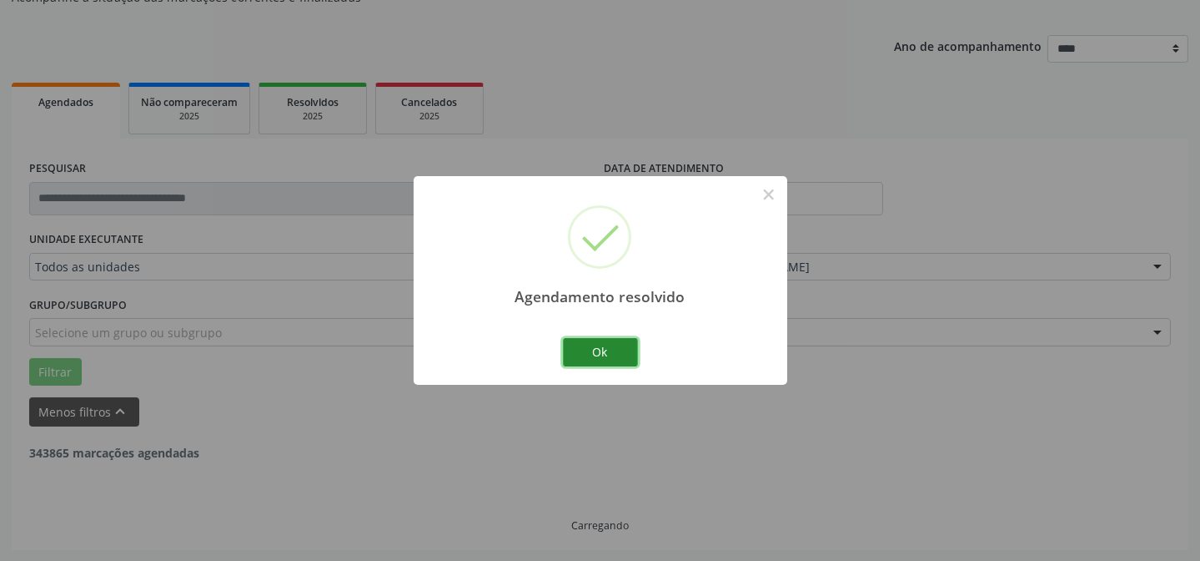
click at [631, 365] on button "Ok" at bounding box center [600, 352] width 75 height 28
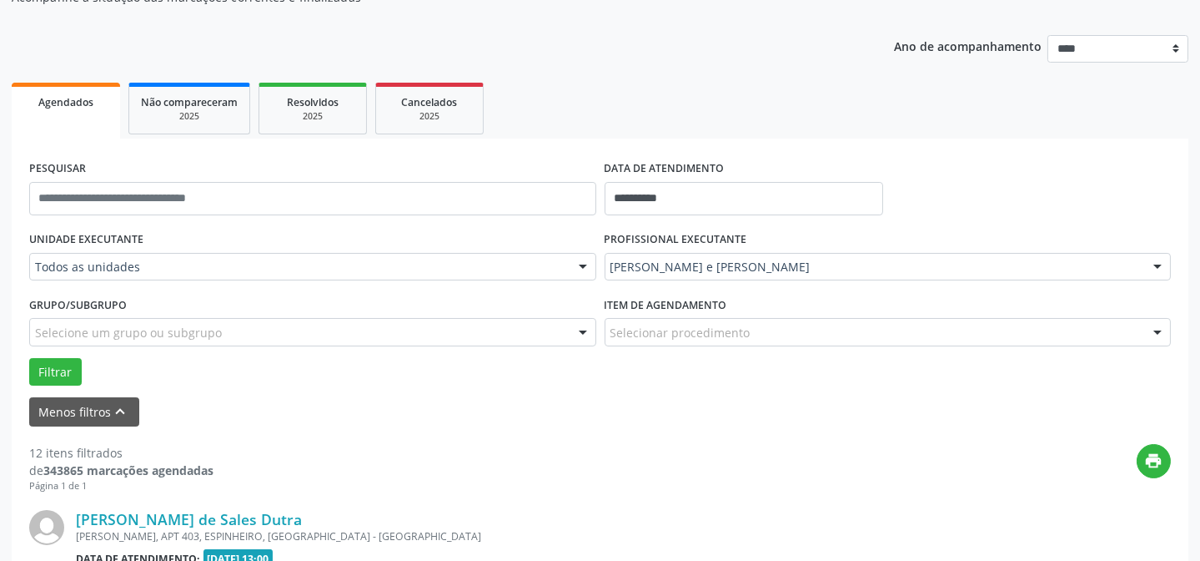
scroll to position [242, 0]
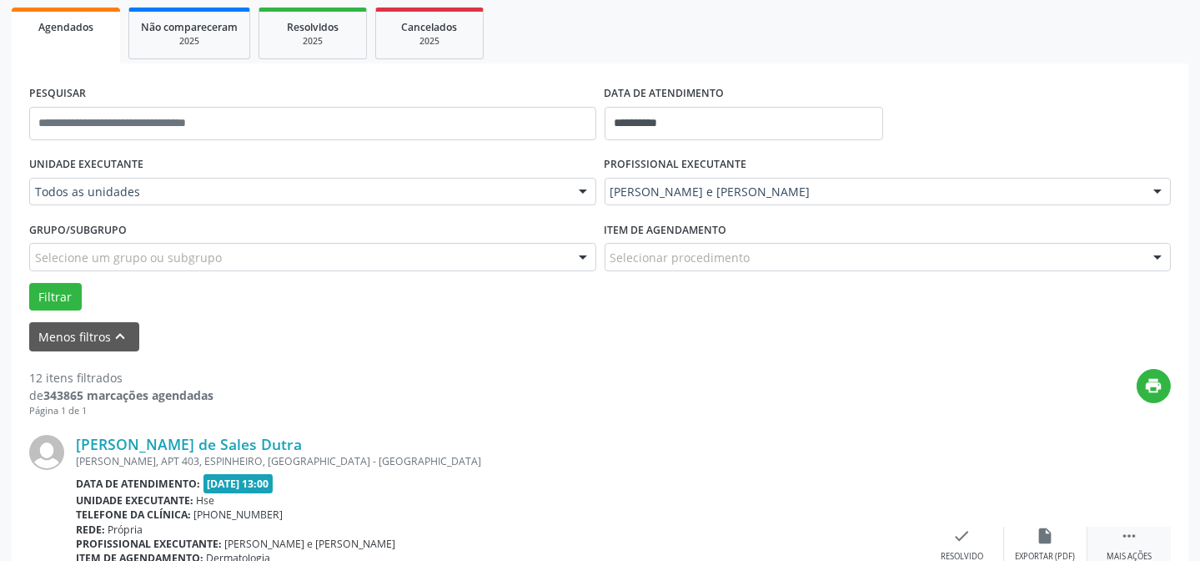
click at [1125, 526] on icon "" at bounding box center [1129, 535] width 18 height 18
click at [1041, 538] on icon "alarm_off" at bounding box center [1046, 535] width 18 height 18
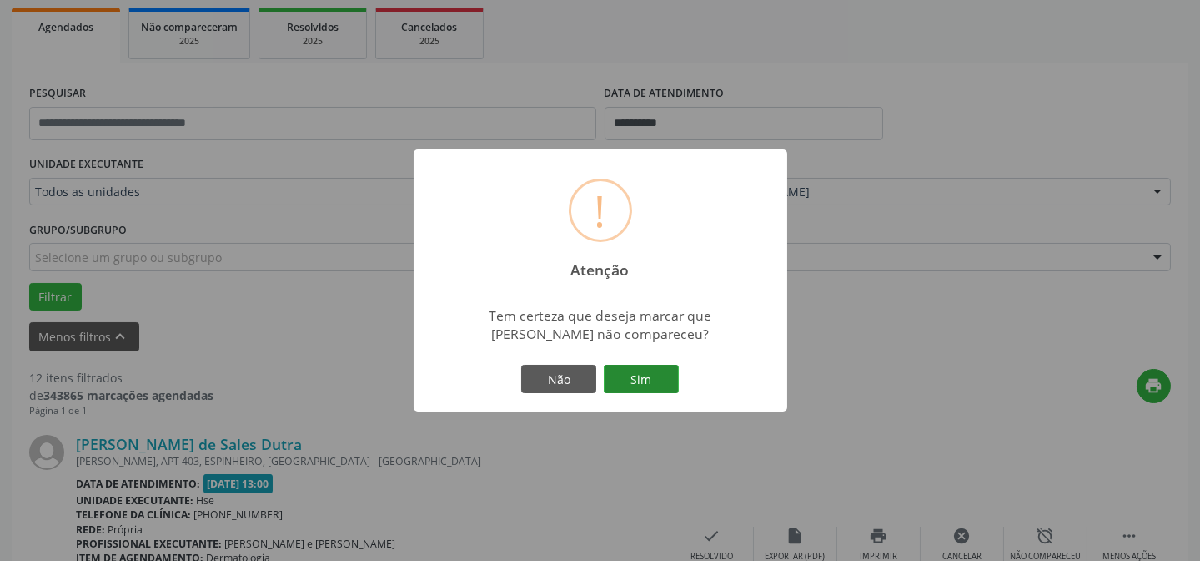
click at [659, 383] on button "Sim" at bounding box center [641, 379] width 75 height 28
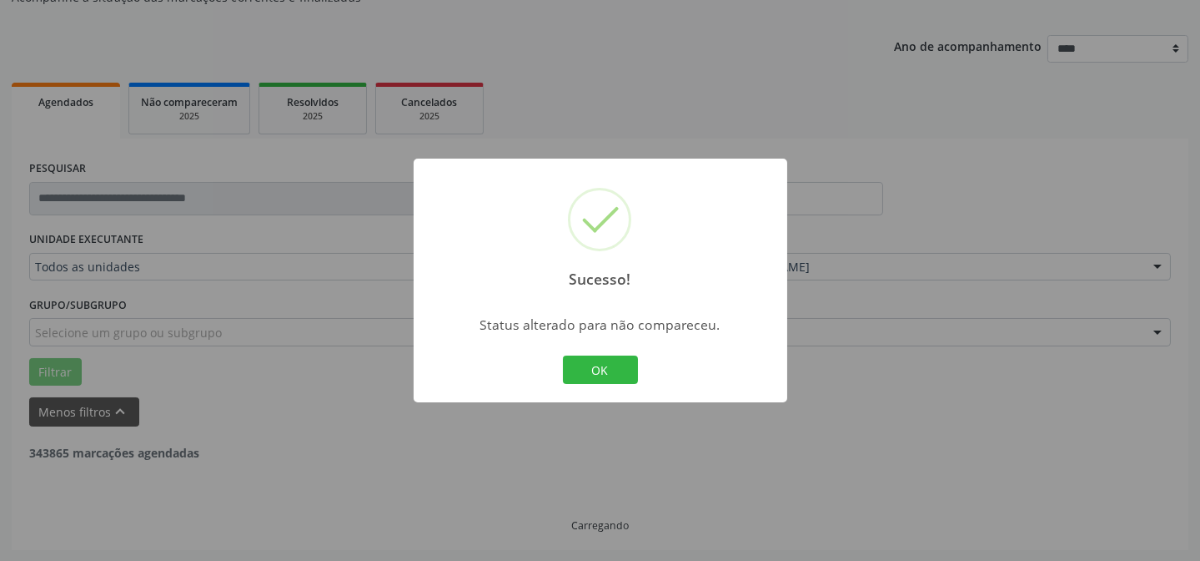
scroll to position [470, 0]
click at [558, 368] on div "Sucesso! × Status alterado para não compareceu. OK Cancel" at bounding box center [601, 280] width 374 height 244
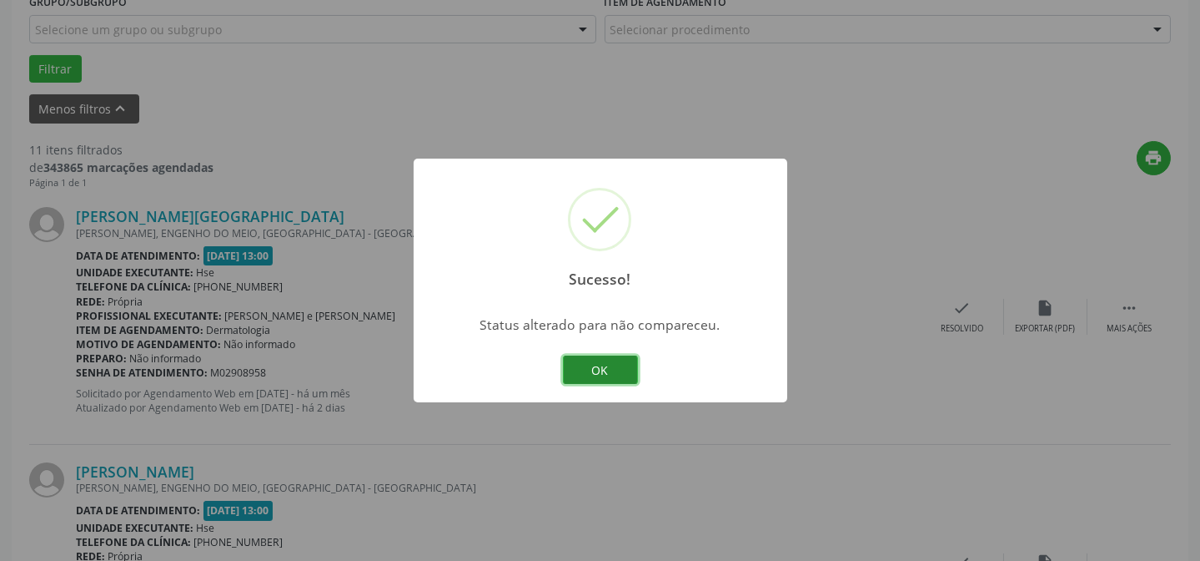
click at [598, 372] on button "OK" at bounding box center [600, 369] width 75 height 28
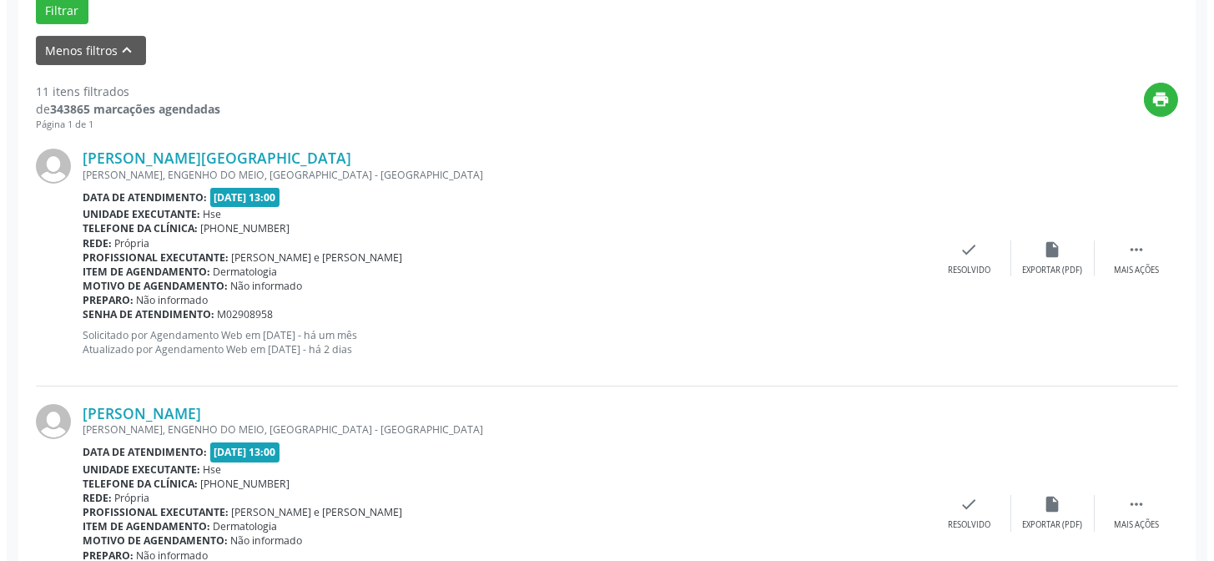
scroll to position [546, 0]
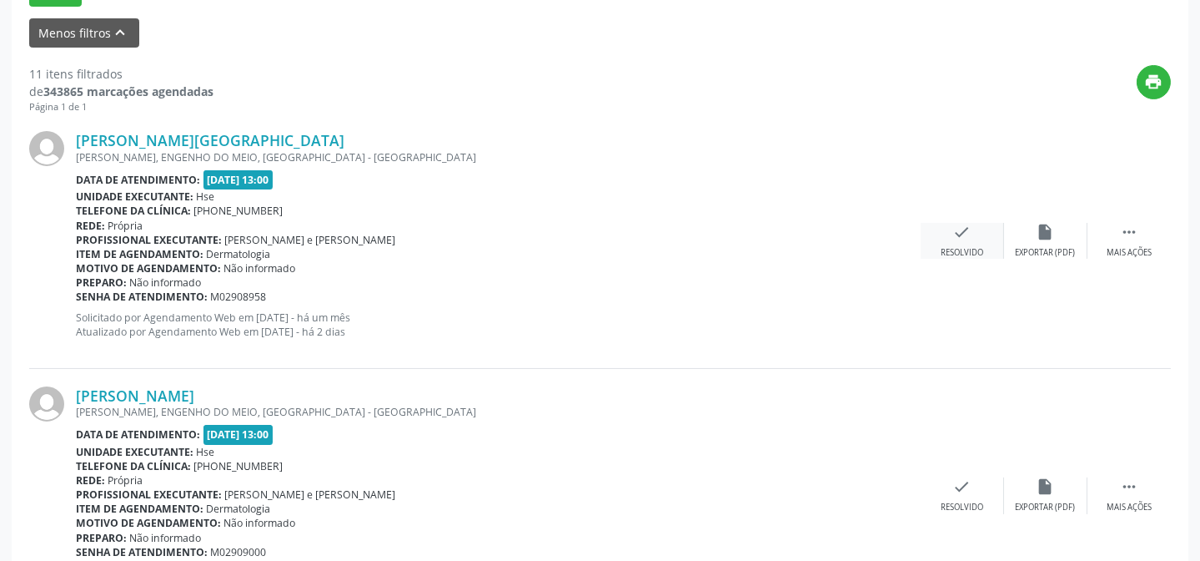
click at [961, 230] on icon "check" at bounding box center [962, 232] width 18 height 18
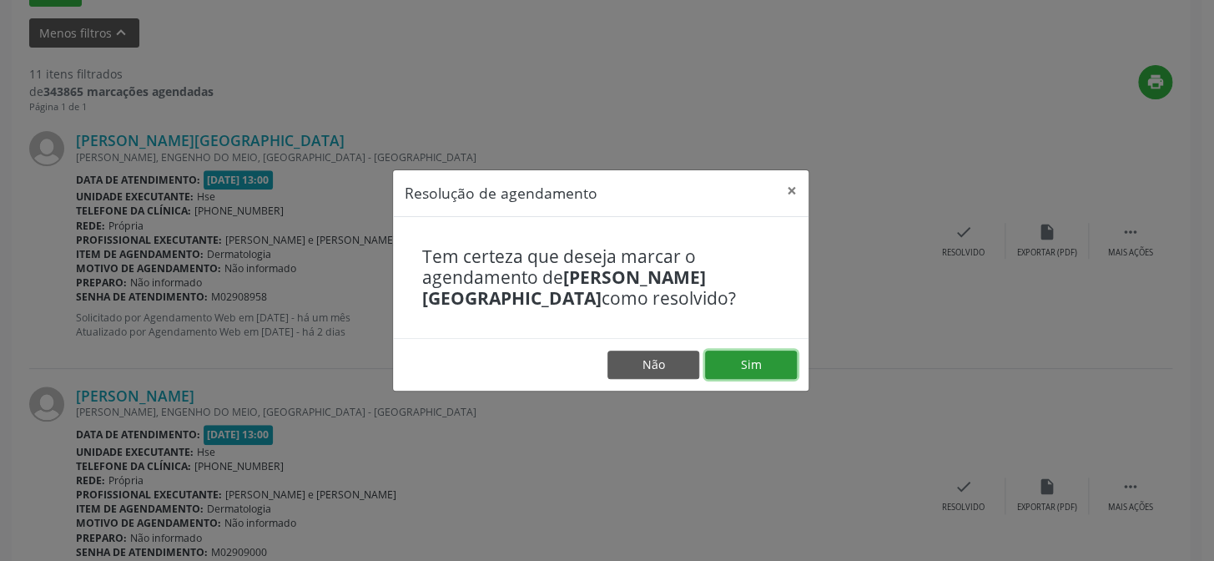
click at [762, 370] on button "Sim" at bounding box center [751, 364] width 92 height 28
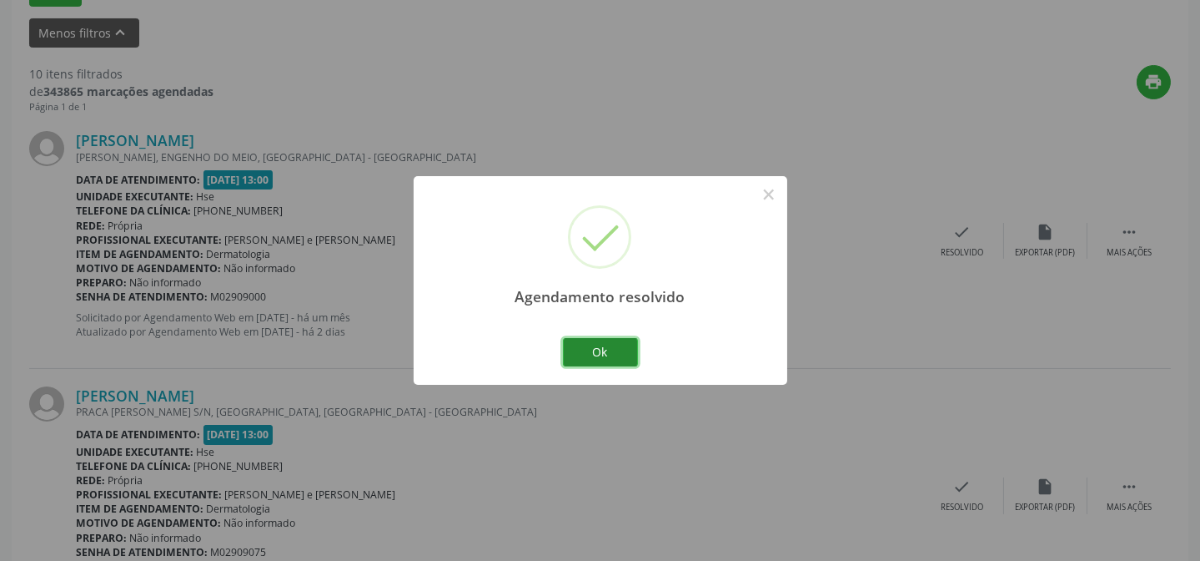
click at [615, 353] on button "Ok" at bounding box center [600, 352] width 75 height 28
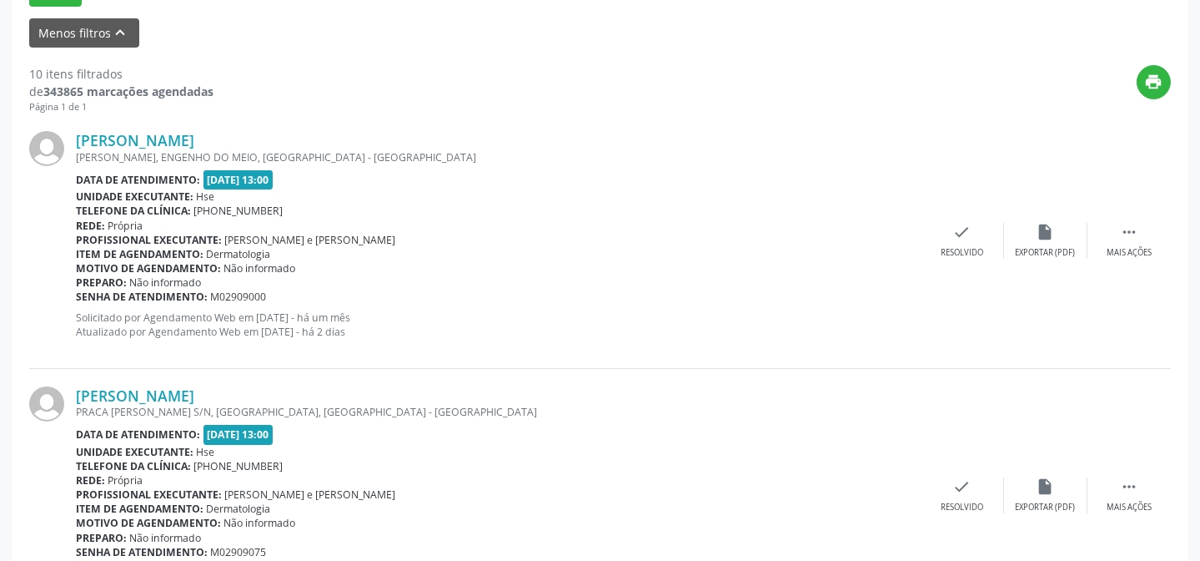
scroll to position [545, 0]
drag, startPoint x: 1141, startPoint y: 222, endPoint x: 1109, endPoint y: 233, distance: 33.5
click at [1135, 225] on div " Mais ações" at bounding box center [1129, 242] width 83 height 36
click at [1046, 241] on div "alarm_off Não compareceu" at bounding box center [1045, 242] width 83 height 36
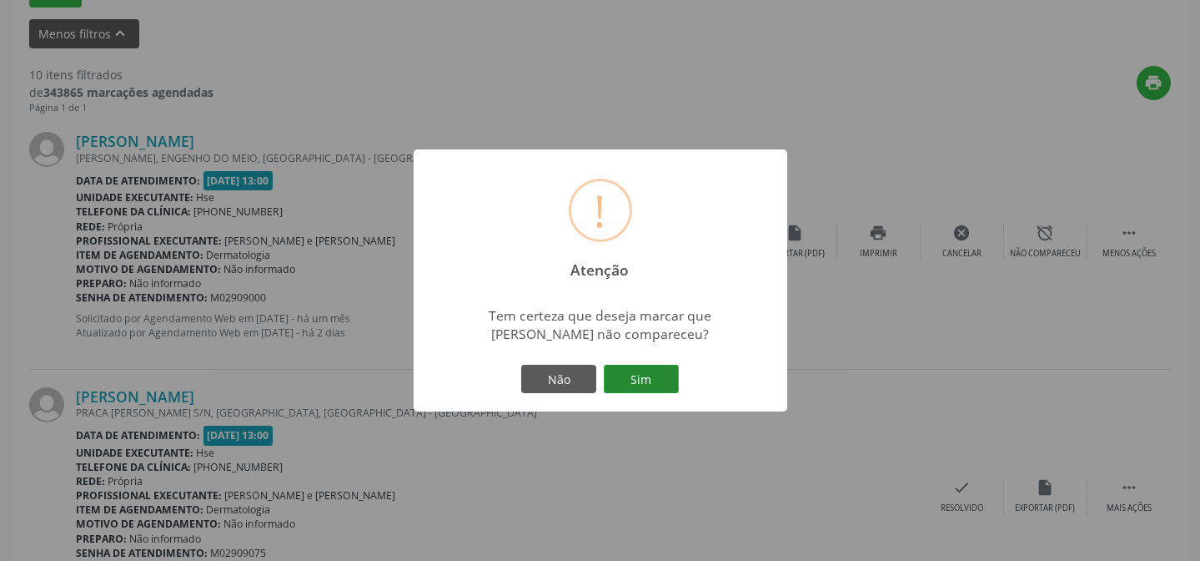
click at [640, 385] on button "Sim" at bounding box center [641, 379] width 75 height 28
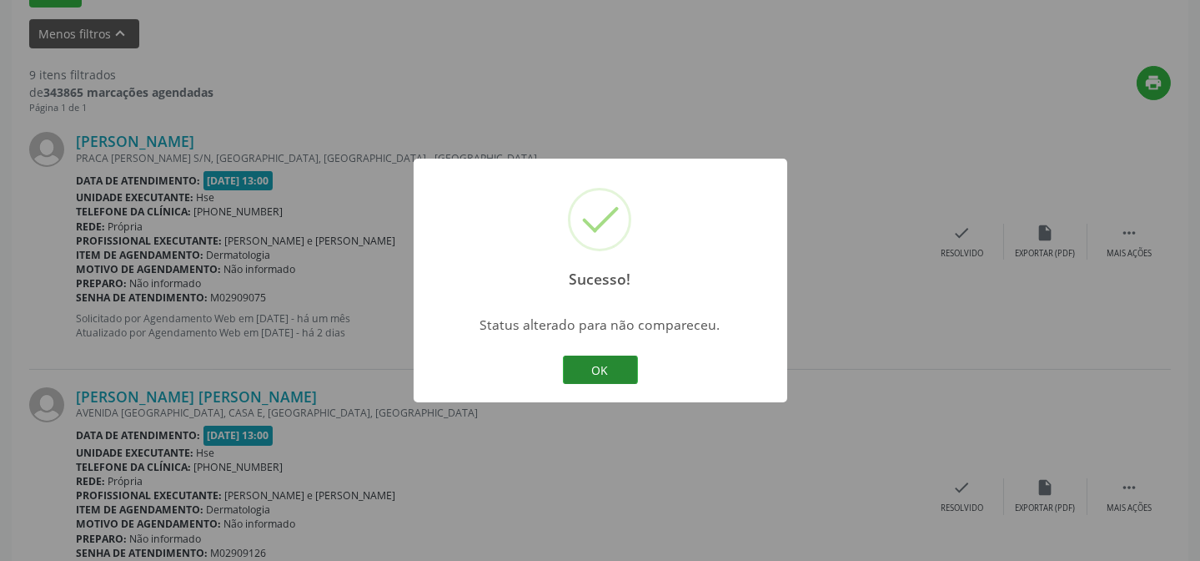
click at [580, 365] on button "OK" at bounding box center [600, 369] width 75 height 28
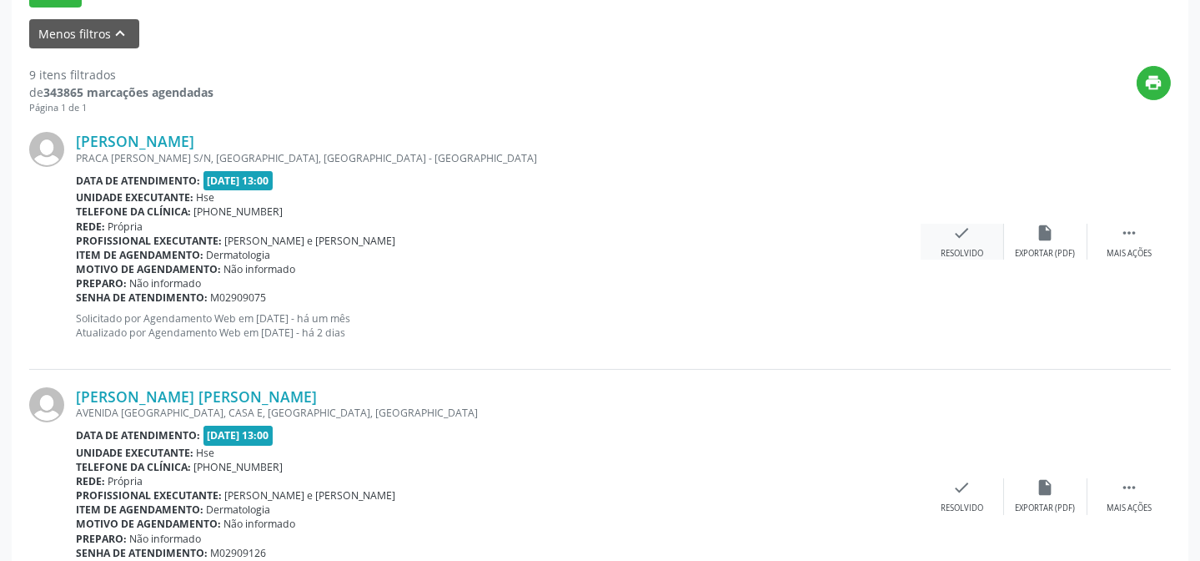
click at [956, 241] on div "check Resolvido" at bounding box center [962, 242] width 83 height 36
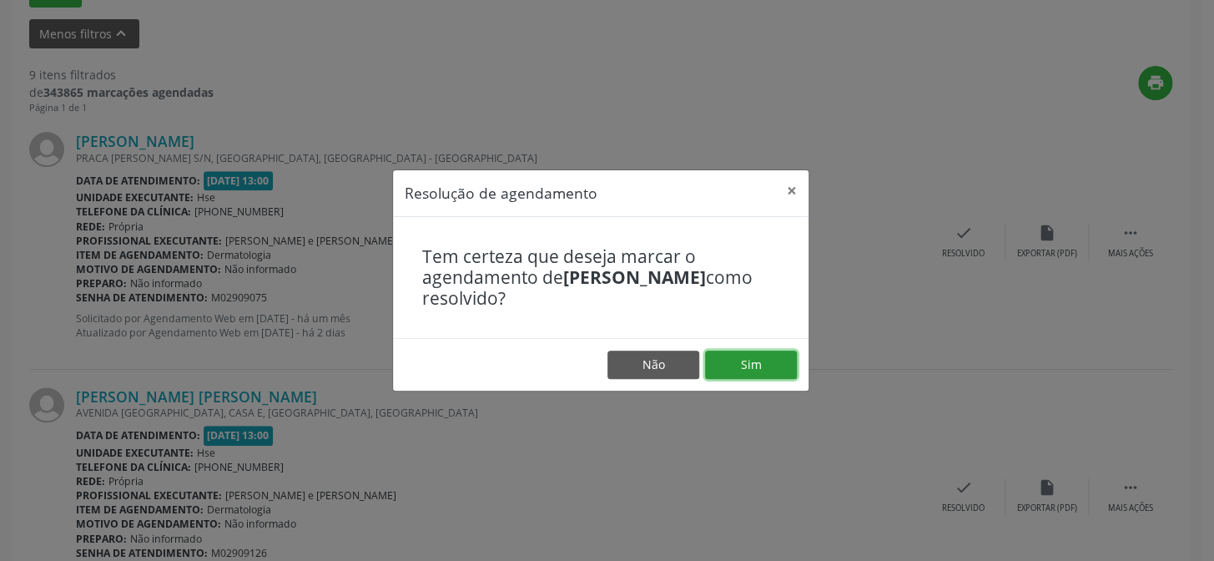
click at [754, 355] on button "Sim" at bounding box center [751, 364] width 92 height 28
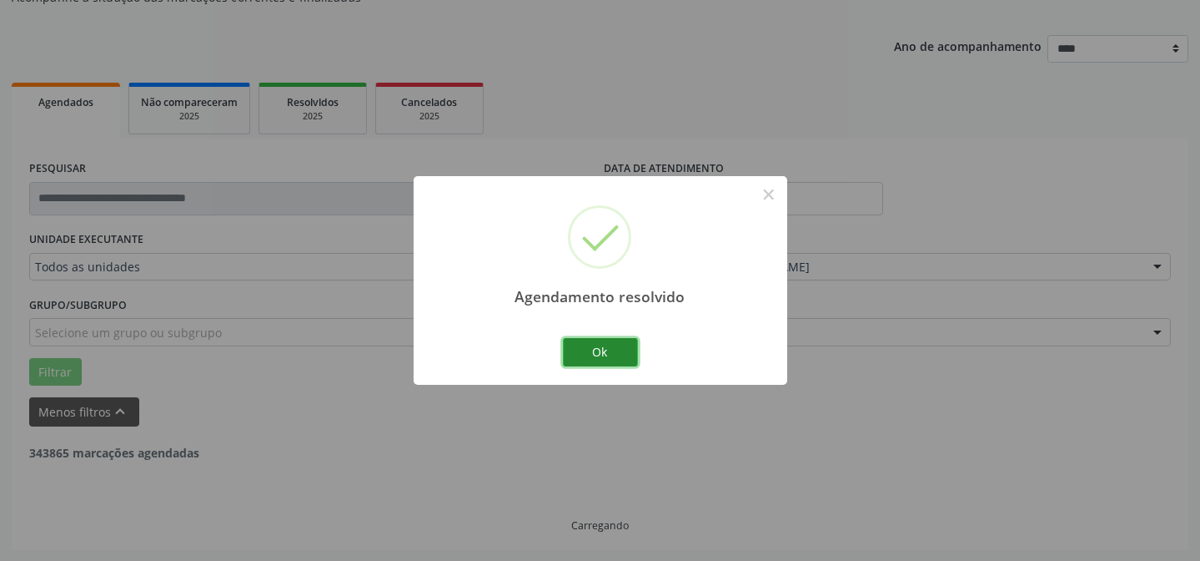
click at [570, 341] on button "Ok" at bounding box center [600, 352] width 75 height 28
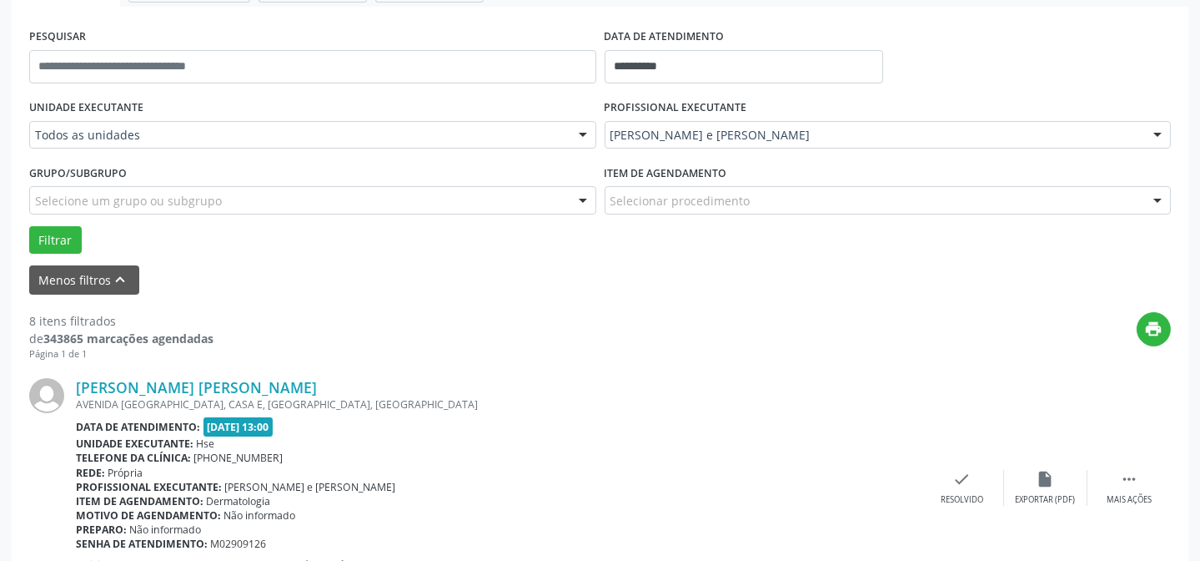
scroll to position [318, 0]
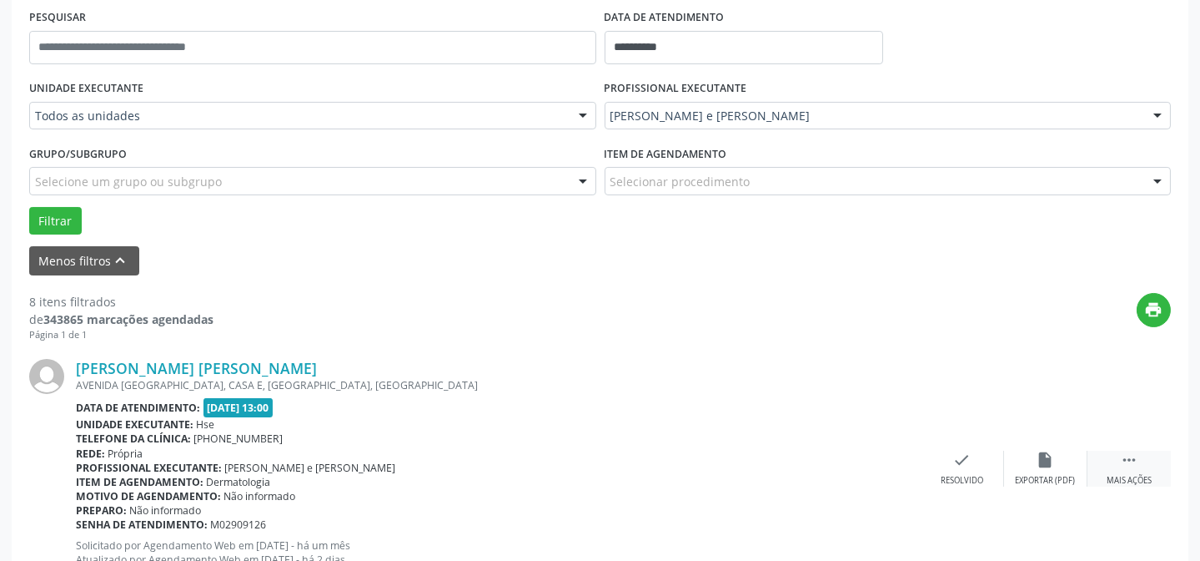
click at [1131, 475] on div "Mais ações" at bounding box center [1129, 481] width 45 height 12
click at [1057, 464] on div "alarm_off Não compareceu" at bounding box center [1045, 468] width 83 height 36
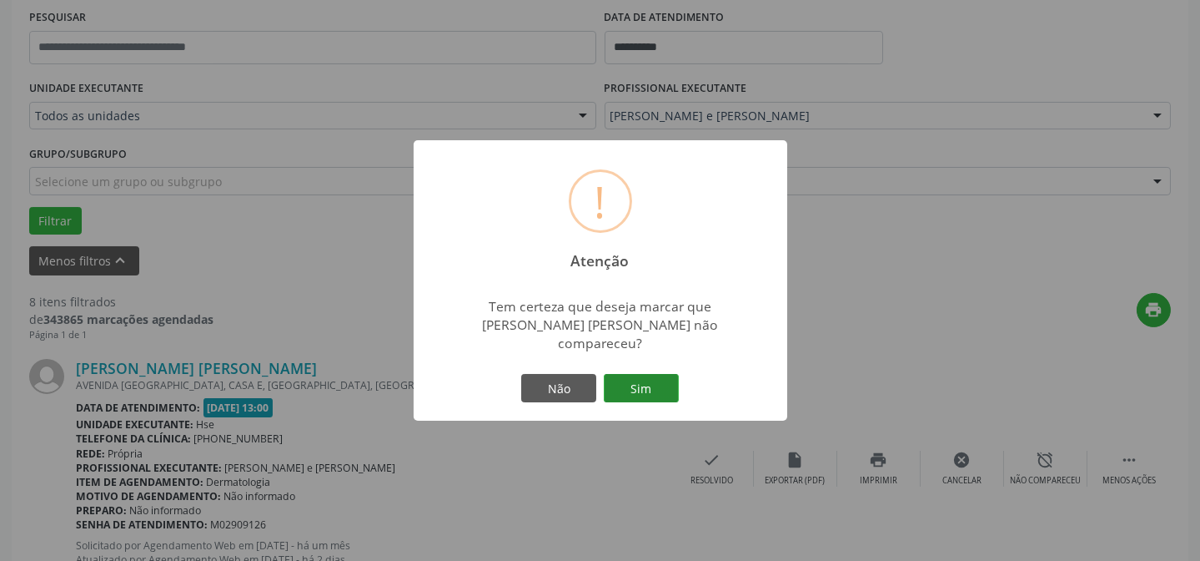
click at [630, 374] on button "Sim" at bounding box center [641, 388] width 75 height 28
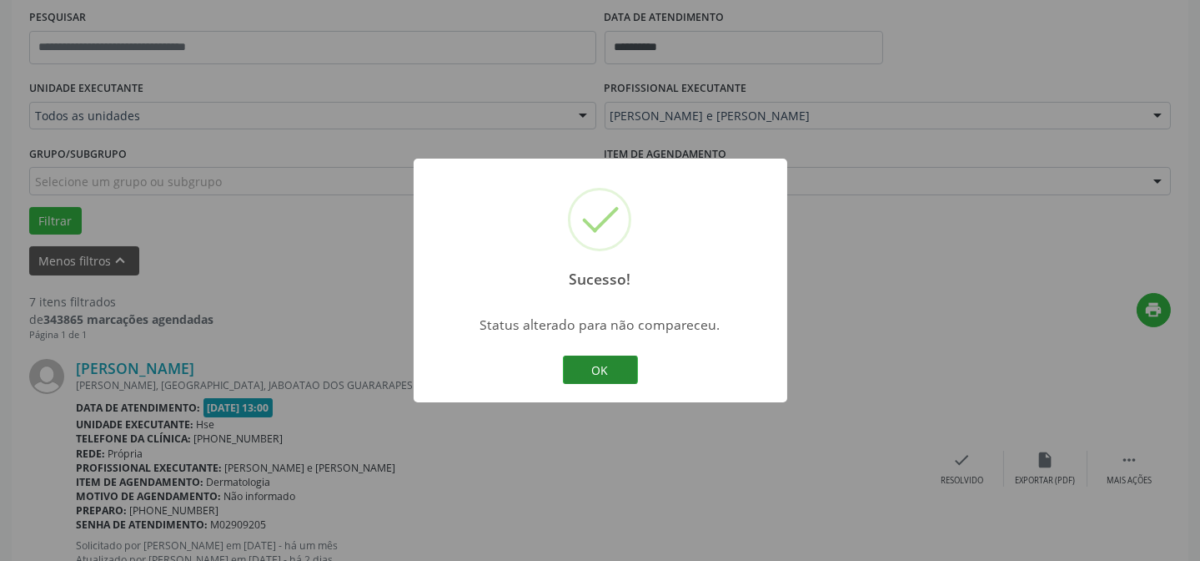
click at [611, 366] on button "OK" at bounding box center [600, 369] width 75 height 28
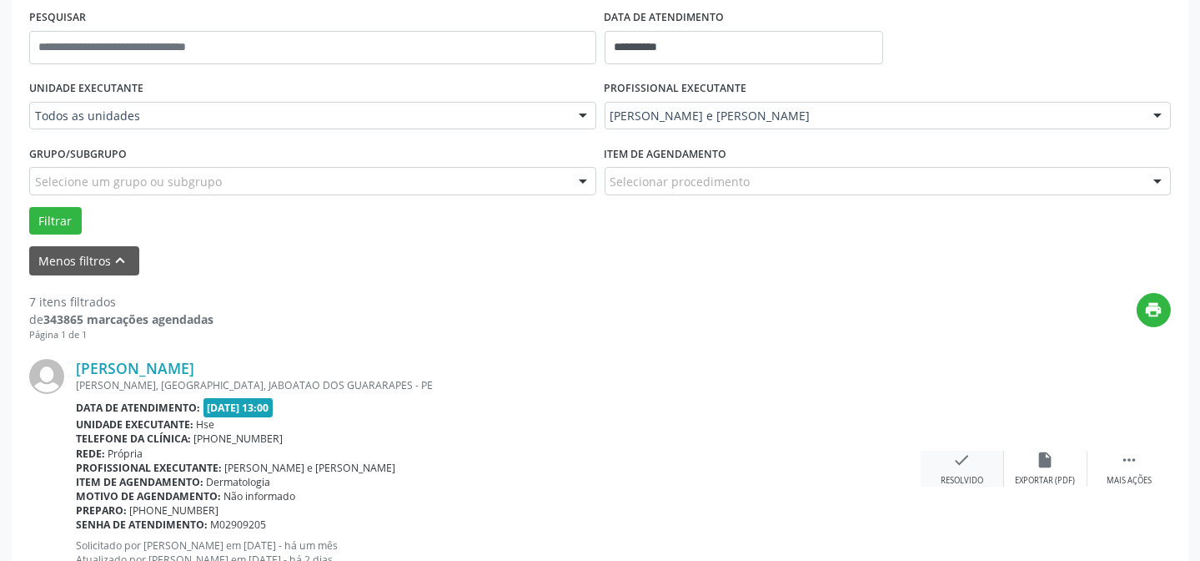
click at [970, 467] on icon "check" at bounding box center [962, 459] width 18 height 18
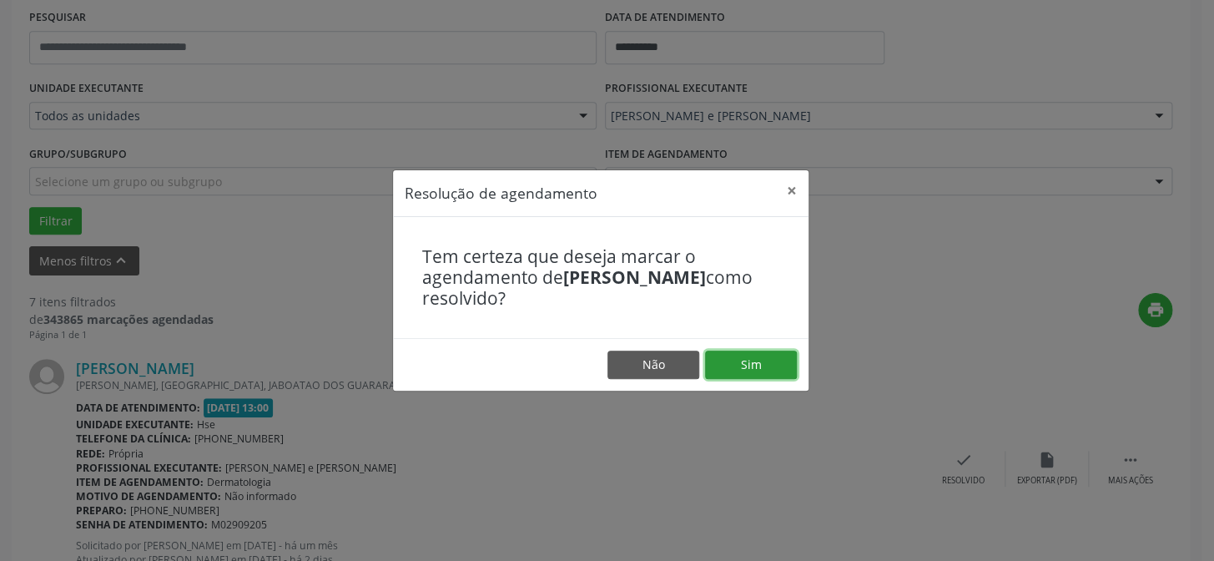
click at [754, 375] on button "Sim" at bounding box center [751, 364] width 92 height 28
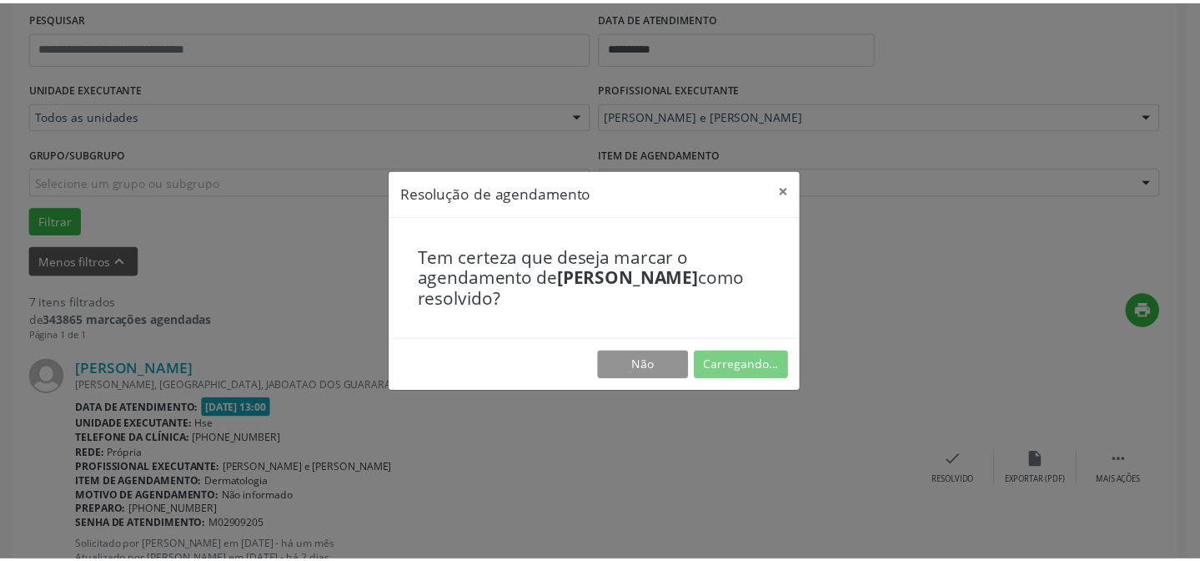
scroll to position [149, 0]
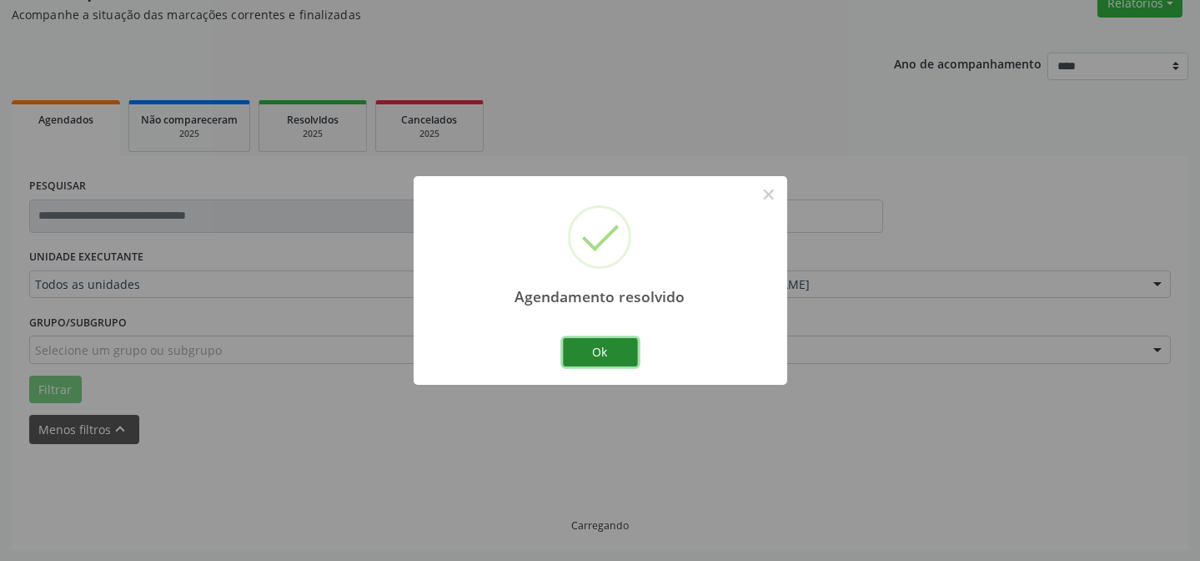
click at [616, 349] on button "Ok" at bounding box center [600, 352] width 75 height 28
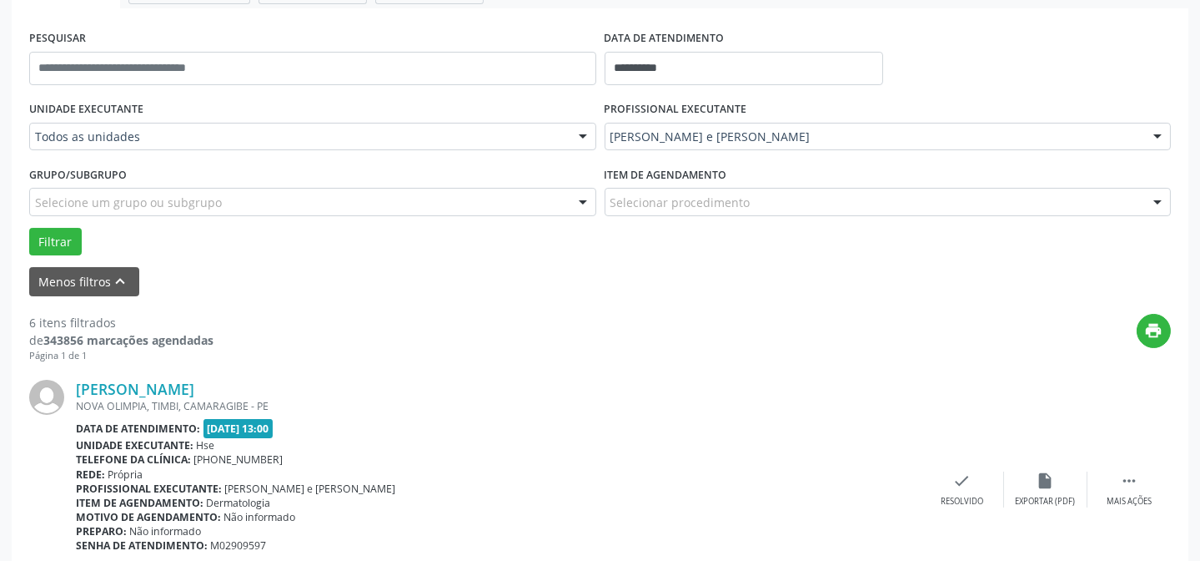
scroll to position [300, 0]
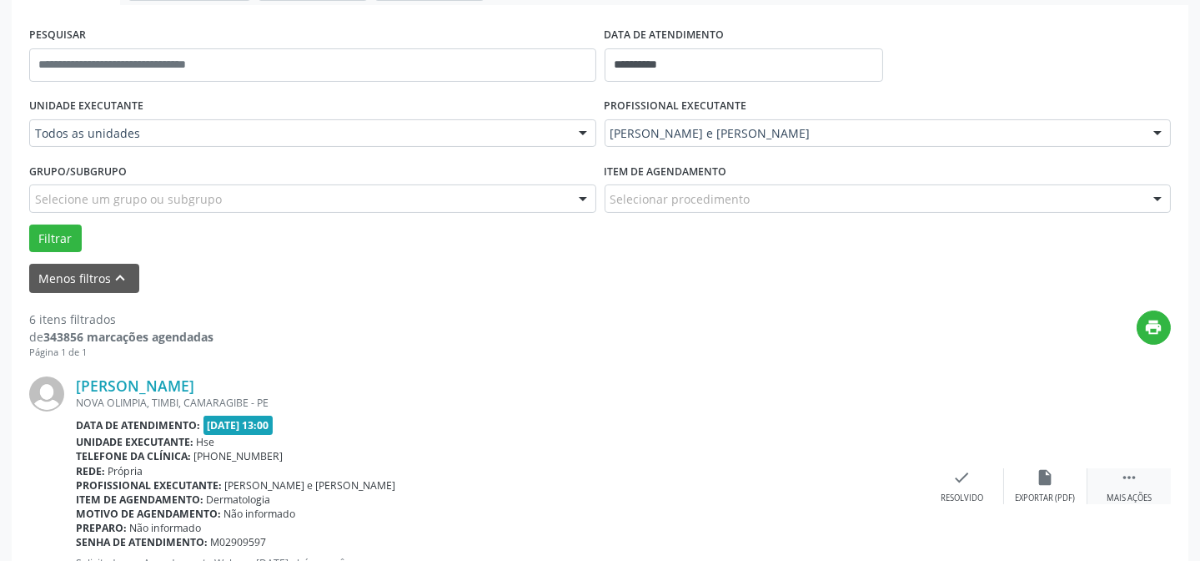
click at [1138, 488] on div " Mais ações" at bounding box center [1129, 486] width 83 height 36
click at [1045, 475] on icon "alarm_off" at bounding box center [1046, 477] width 18 height 18
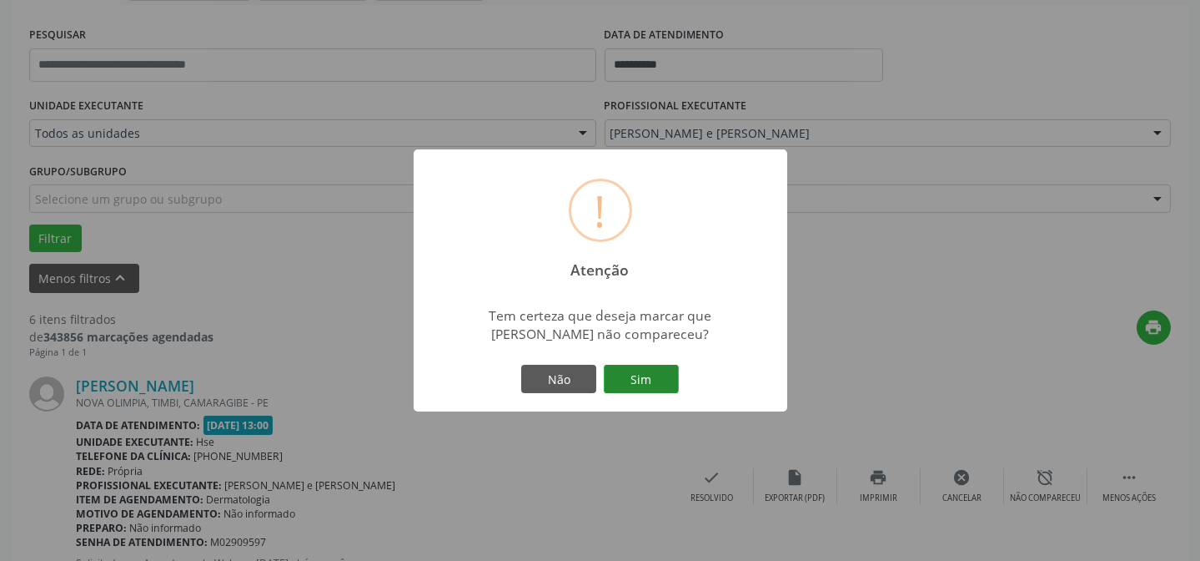
click at [649, 383] on button "Sim" at bounding box center [641, 379] width 75 height 28
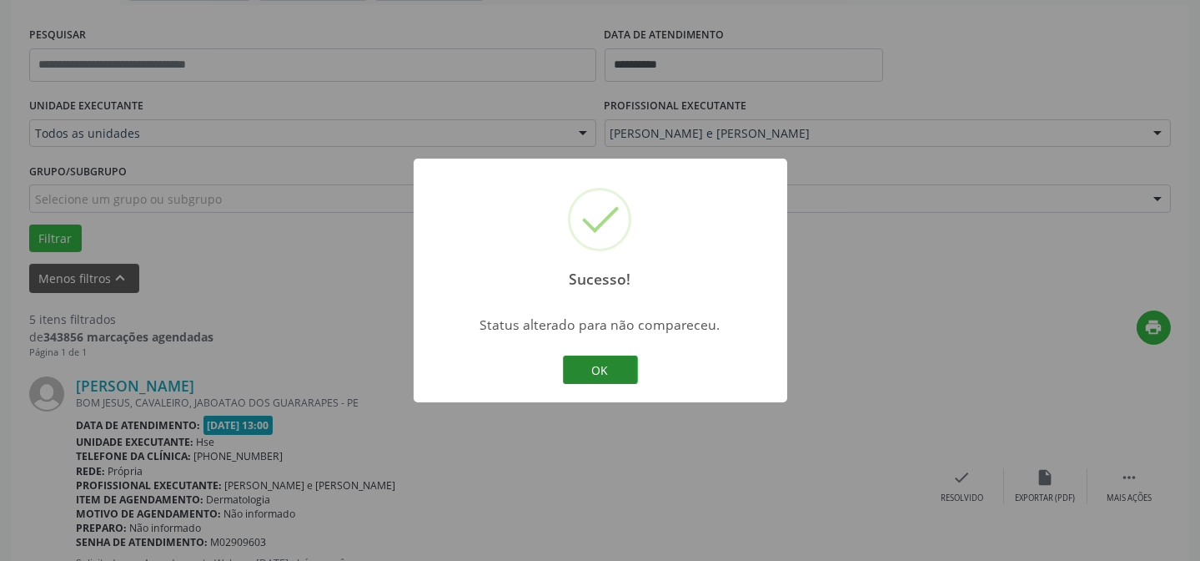
click at [586, 372] on button "OK" at bounding box center [600, 369] width 75 height 28
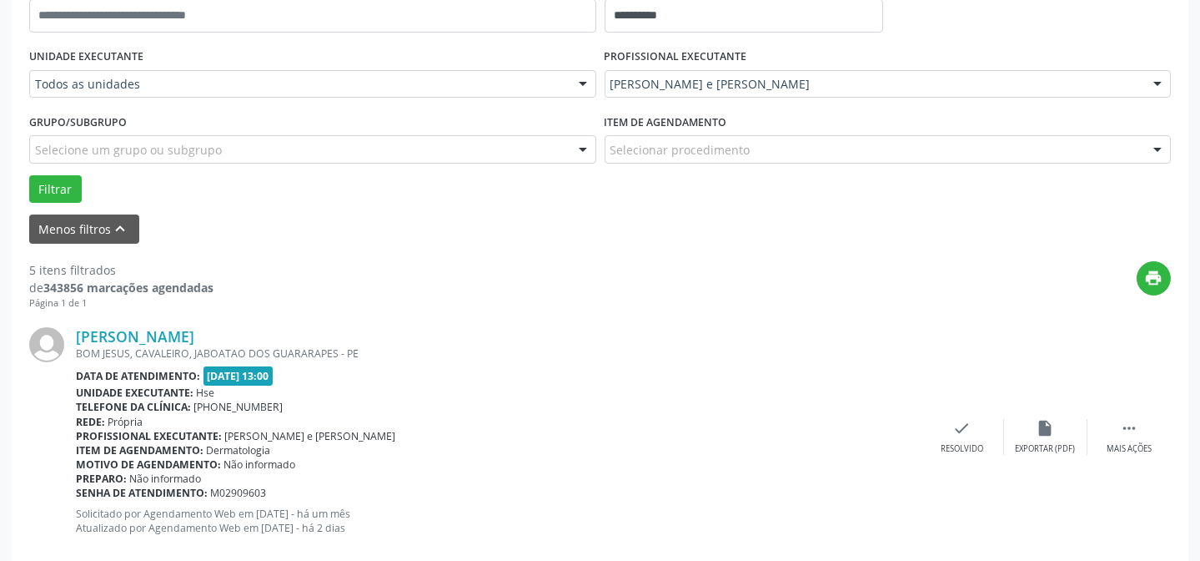
scroll to position [376, 0]
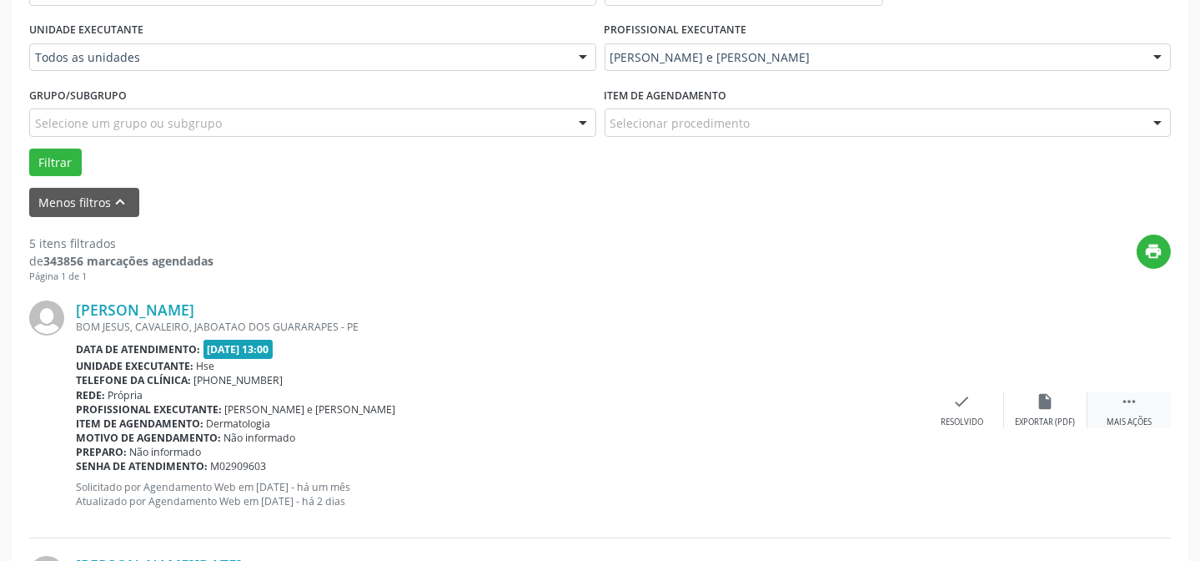
click at [1143, 411] on div " Mais ações" at bounding box center [1129, 410] width 83 height 36
click at [1032, 405] on div "alarm_off Não compareceu" at bounding box center [1045, 410] width 83 height 36
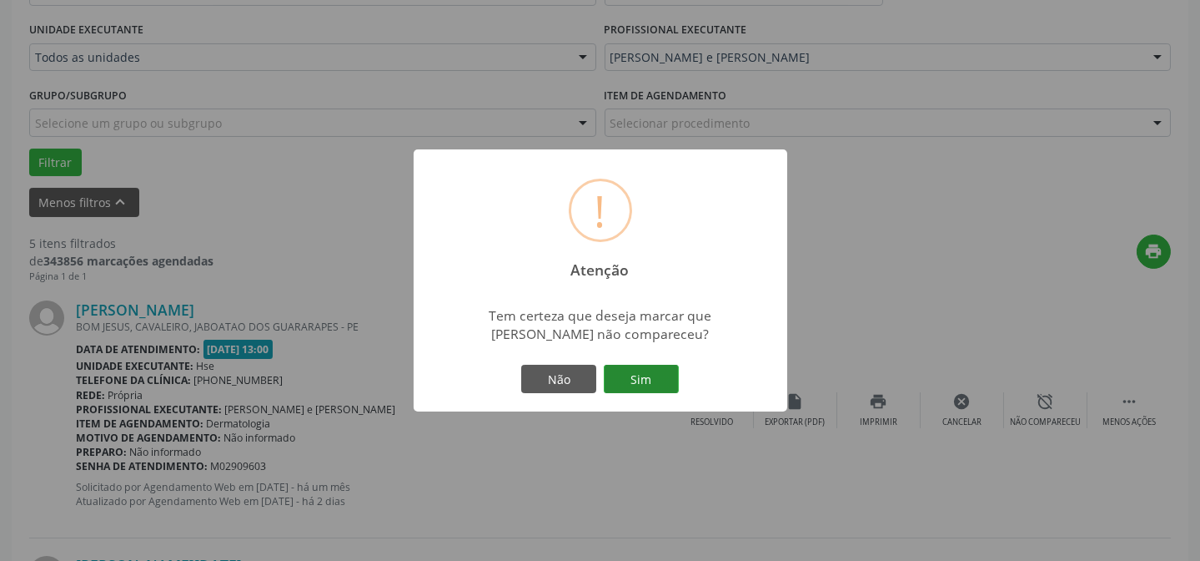
click at [644, 366] on button "Sim" at bounding box center [641, 379] width 75 height 28
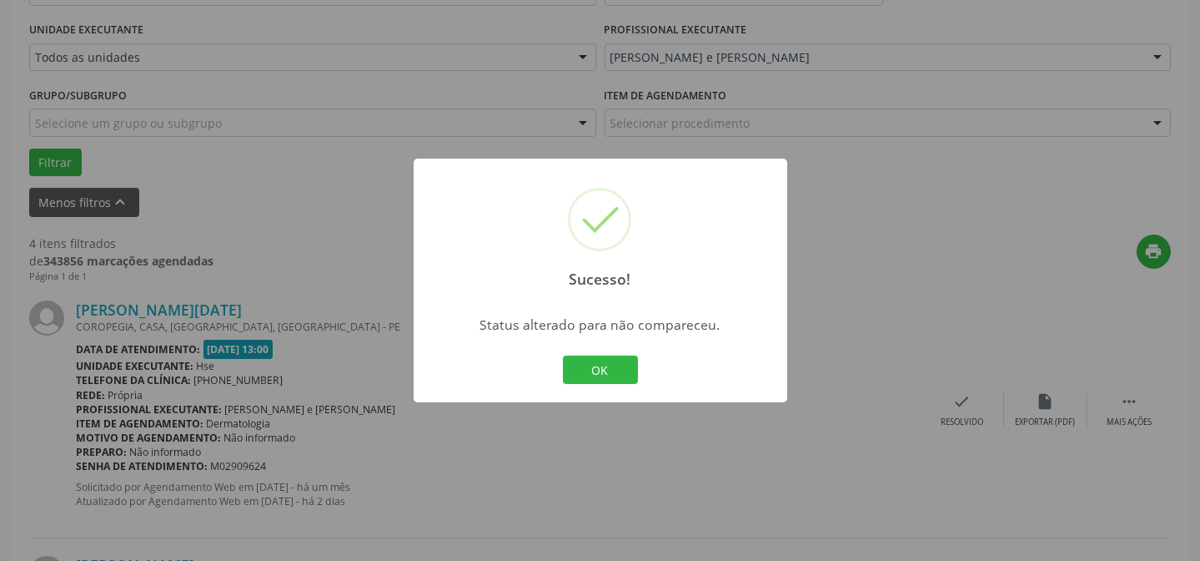
click at [579, 353] on div "OK Cancel" at bounding box center [600, 369] width 83 height 35
click at [580, 352] on div "OK Cancel" at bounding box center [600, 369] width 83 height 35
click at [600, 364] on button "OK" at bounding box center [600, 369] width 75 height 28
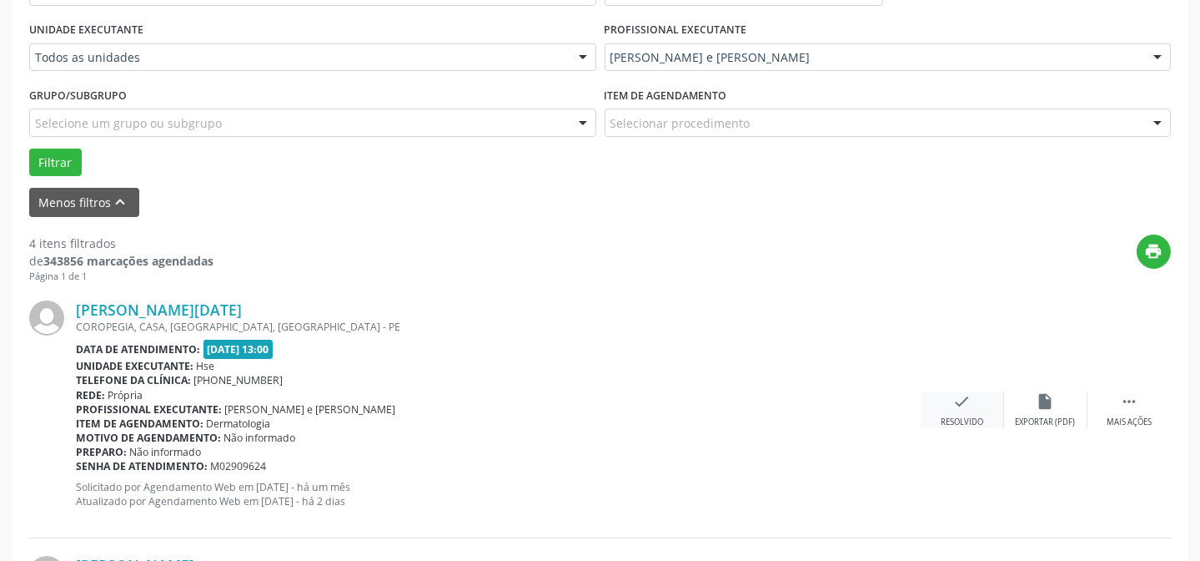
click at [945, 399] on div "check Resolvido" at bounding box center [962, 410] width 83 height 36
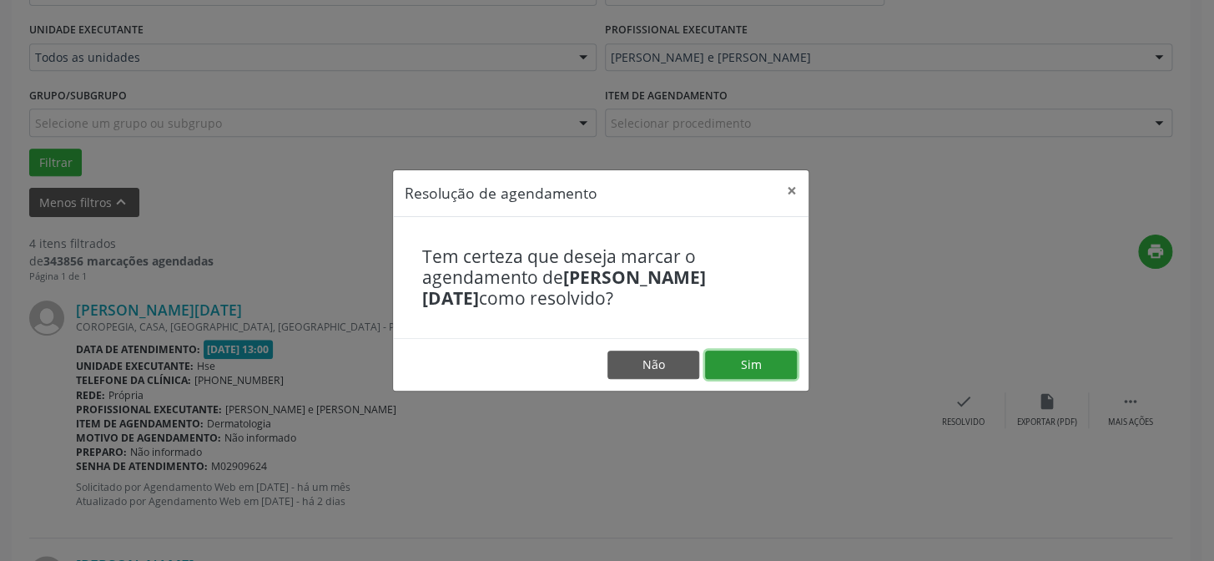
click at [766, 358] on button "Sim" at bounding box center [751, 364] width 92 height 28
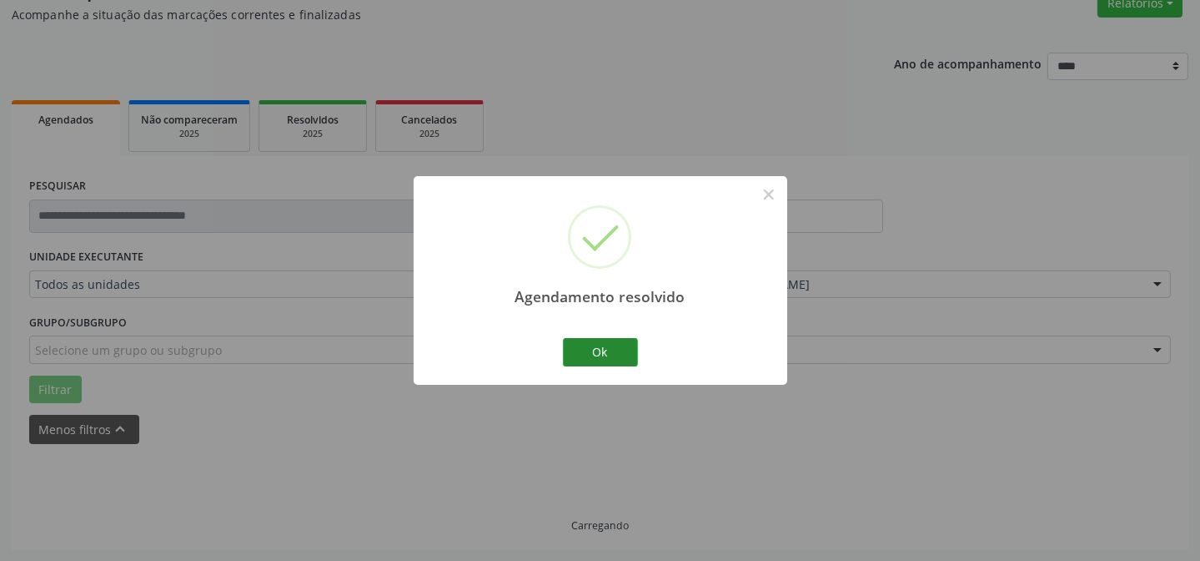
scroll to position [167, 0]
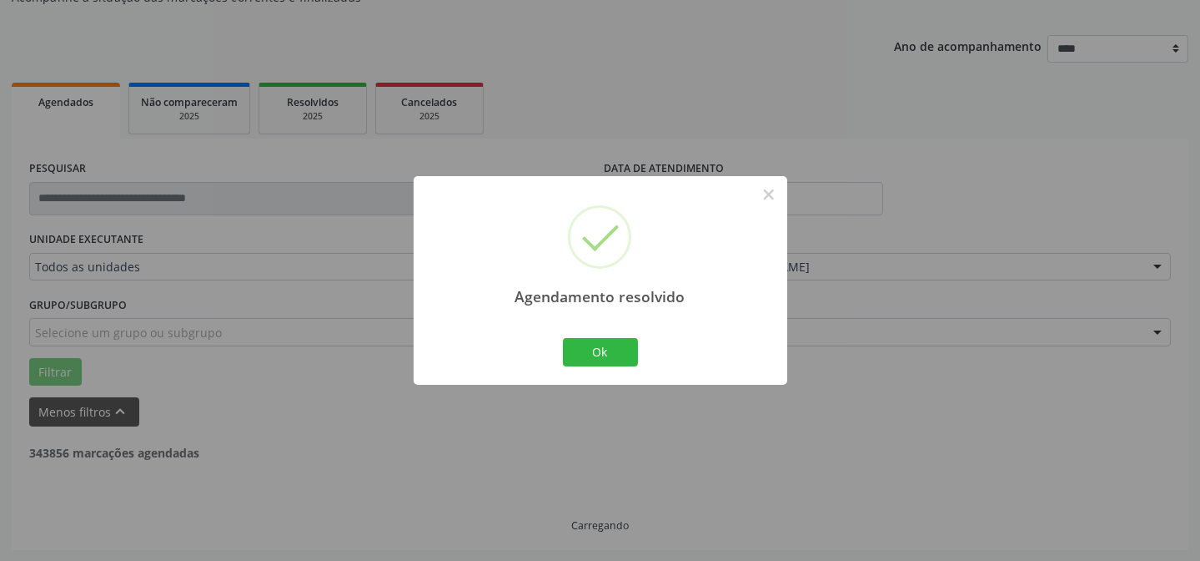
click at [559, 345] on div "Ok Cancel" at bounding box center [600, 352] width 83 height 35
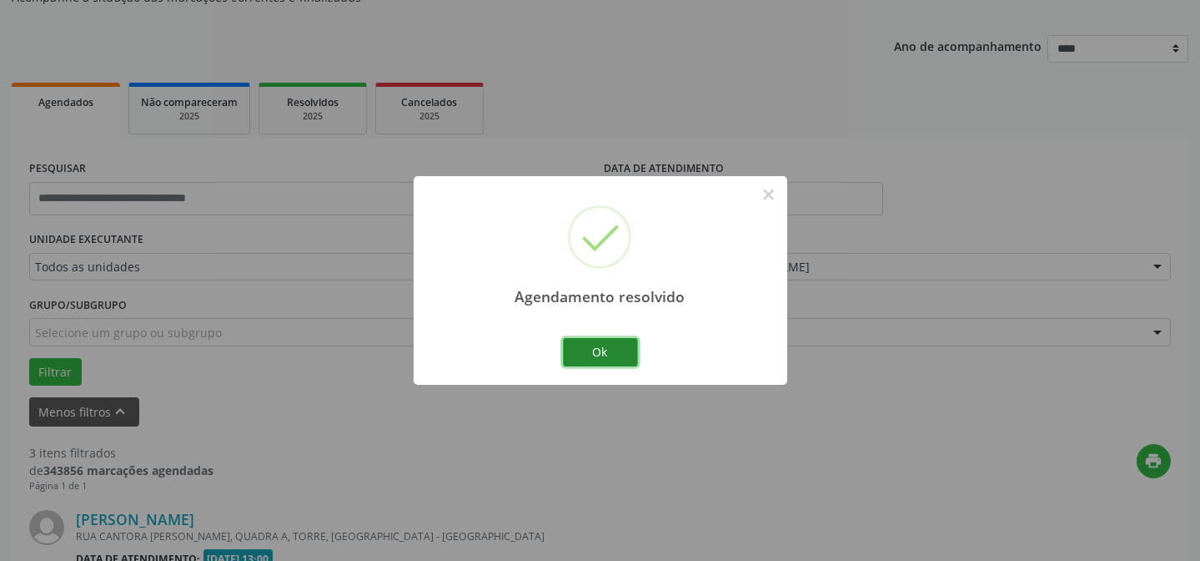
click at [572, 350] on button "Ok" at bounding box center [600, 352] width 75 height 28
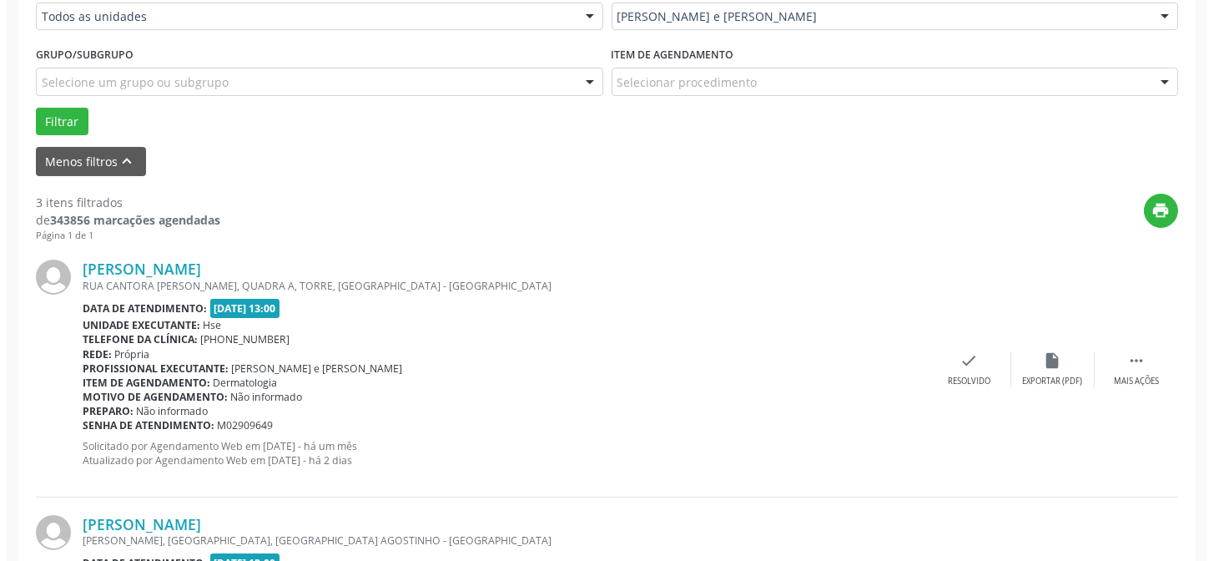
scroll to position [470, 0]
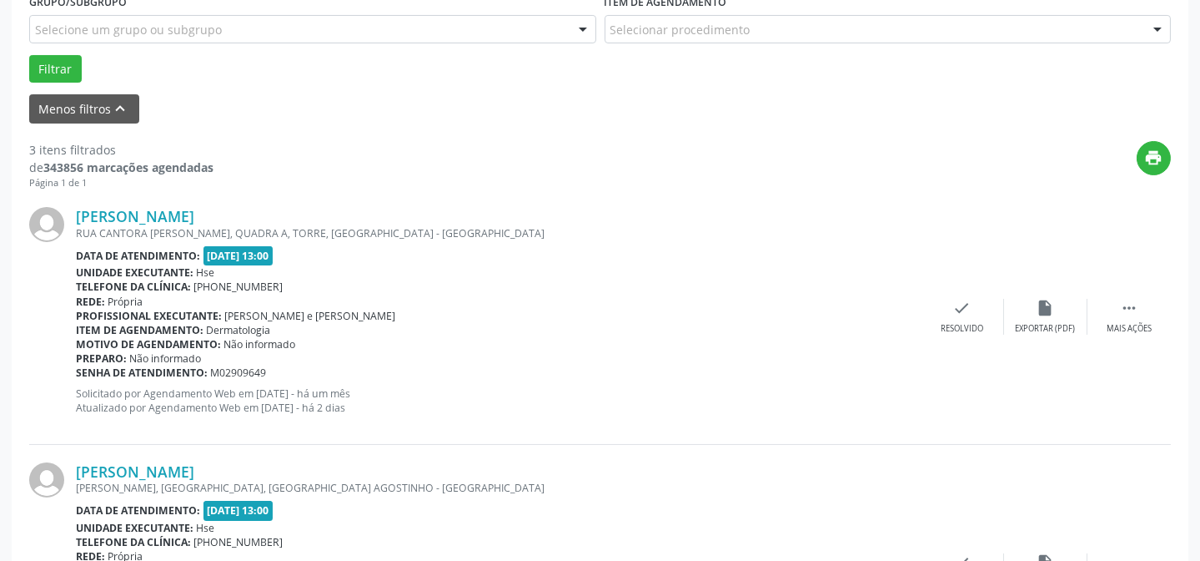
click at [332, 104] on div "Menos filtros keyboard_arrow_up" at bounding box center [600, 108] width 1150 height 29
click at [971, 309] on icon "check" at bounding box center [962, 308] width 18 height 18
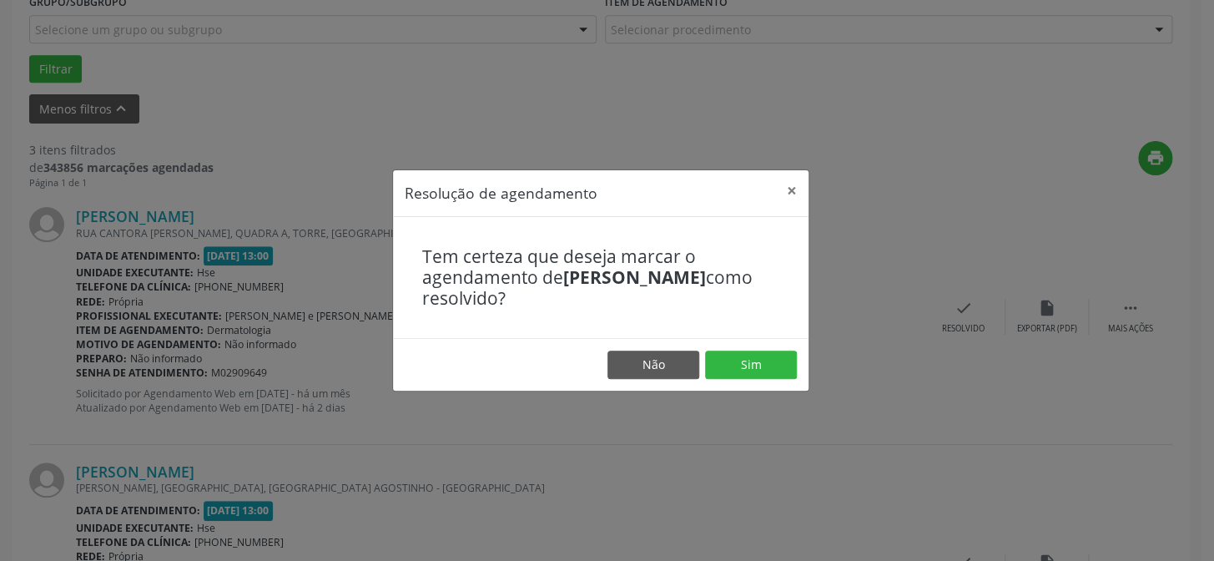
click at [757, 341] on footer "Não Sim" at bounding box center [600, 364] width 415 height 53
click at [760, 363] on button "Sim" at bounding box center [751, 364] width 92 height 28
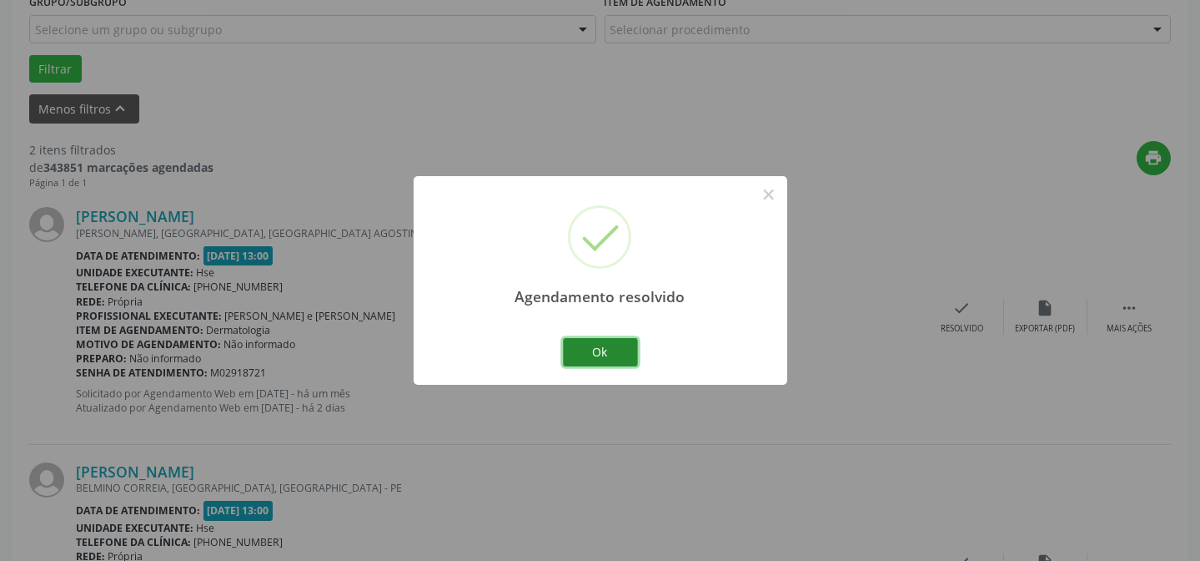
click at [616, 348] on button "Ok" at bounding box center [600, 352] width 75 height 28
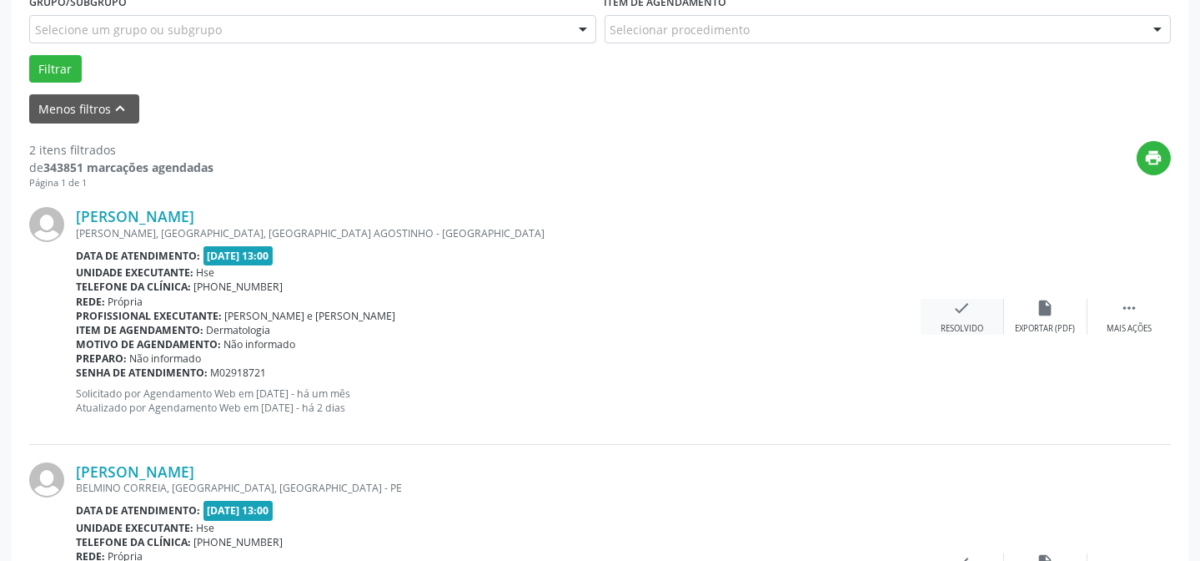
click at [947, 311] on div "check Resolvido" at bounding box center [962, 317] width 83 height 36
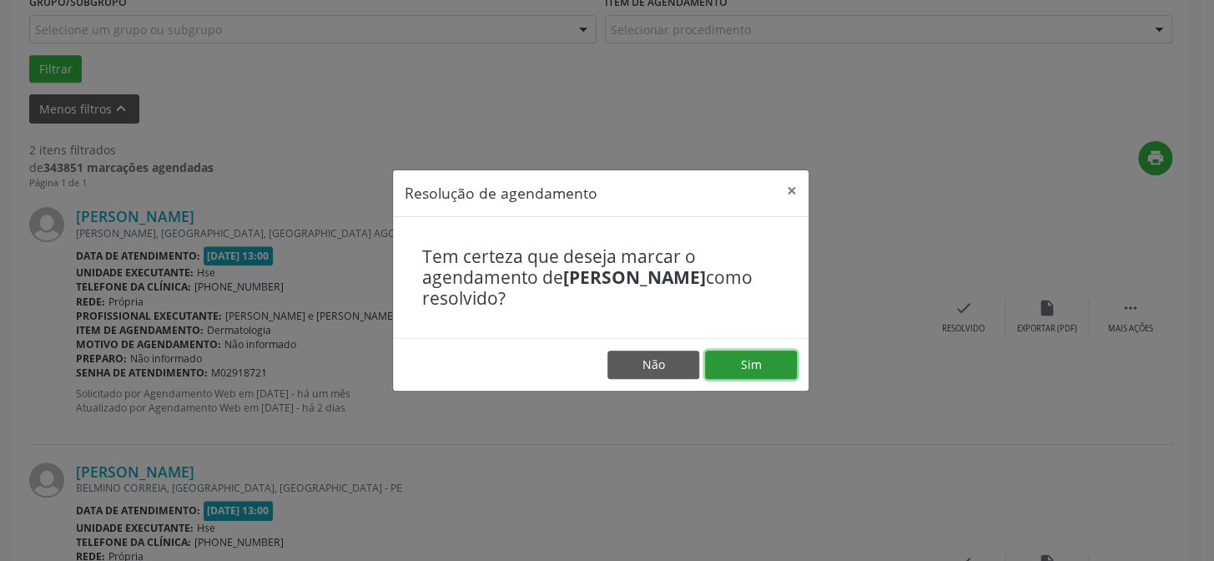
click at [758, 366] on button "Sim" at bounding box center [751, 364] width 92 height 28
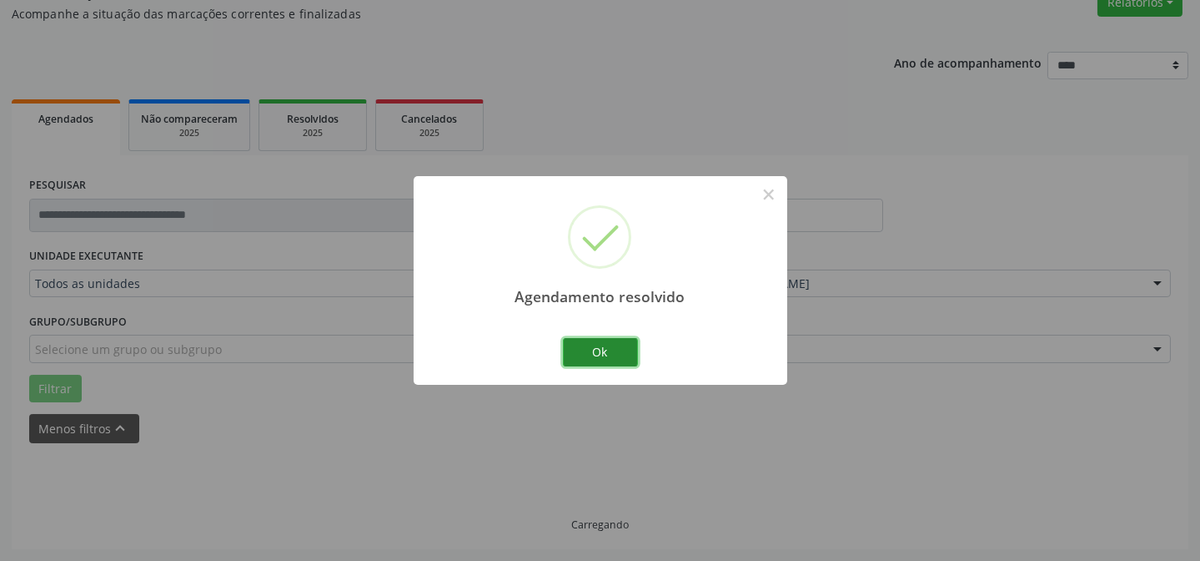
click at [621, 349] on button "Ok" at bounding box center [600, 352] width 75 height 28
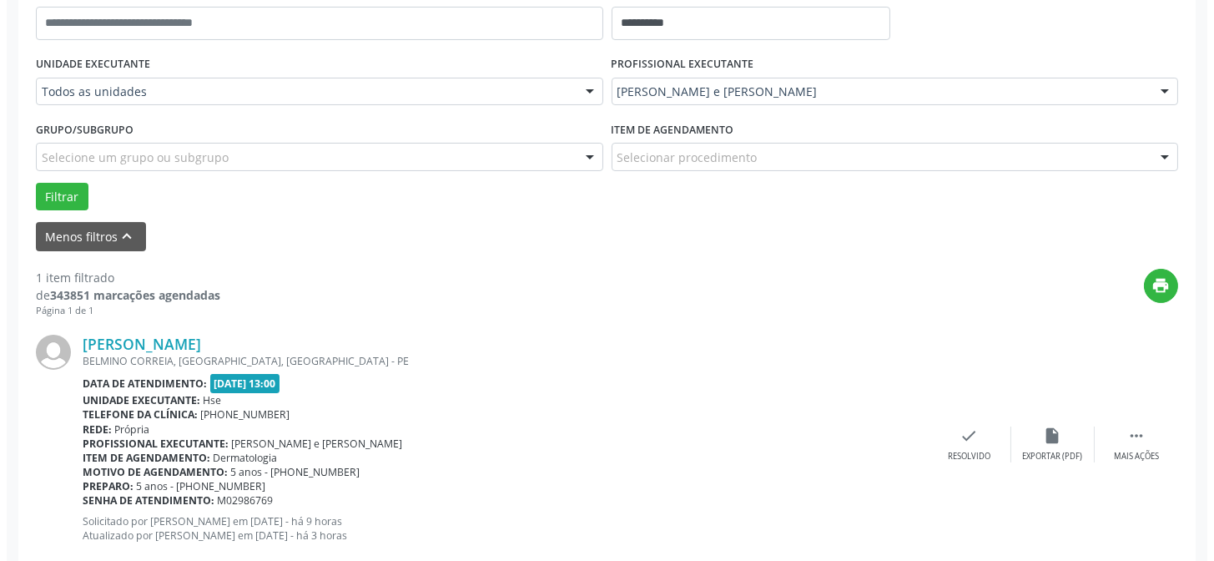
scroll to position [381, 0]
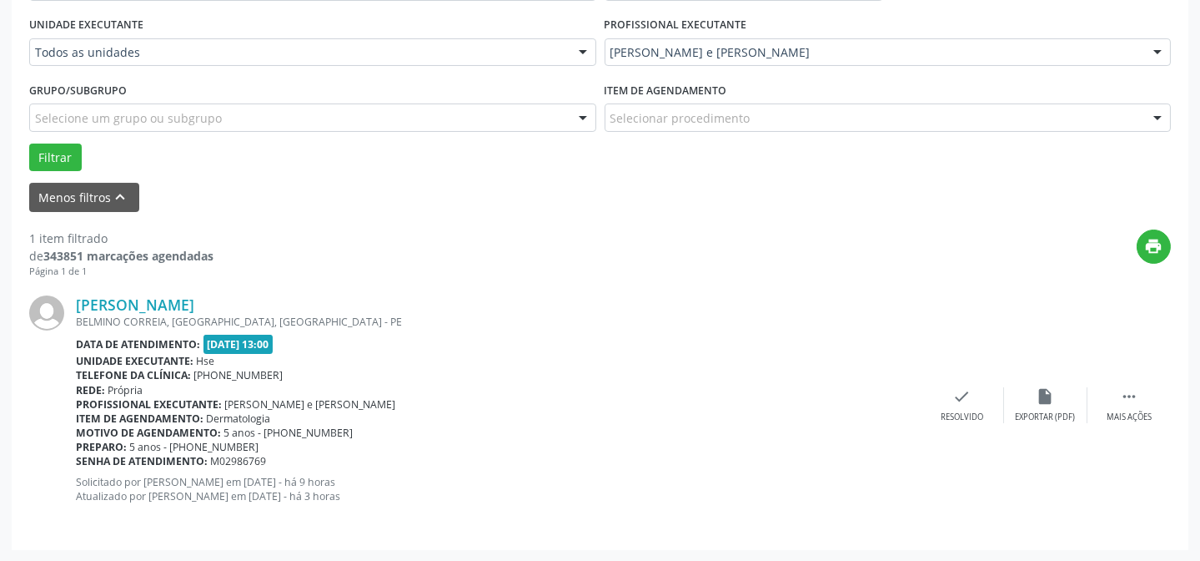
click at [988, 384] on div "[PERSON_NAME] [GEOGRAPHIC_DATA], [GEOGRAPHIC_DATA], [GEOGRAPHIC_DATA] Data de a…" at bounding box center [600, 405] width 1142 height 254
click at [958, 398] on icon "check" at bounding box center [962, 396] width 18 height 18
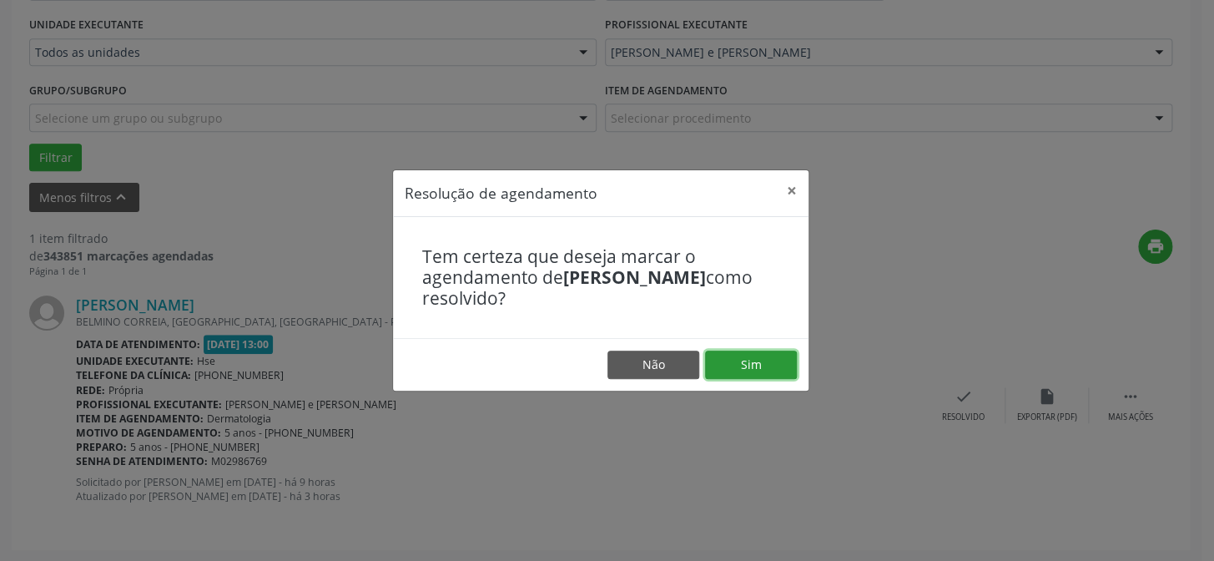
click at [752, 355] on button "Sim" at bounding box center [751, 364] width 92 height 28
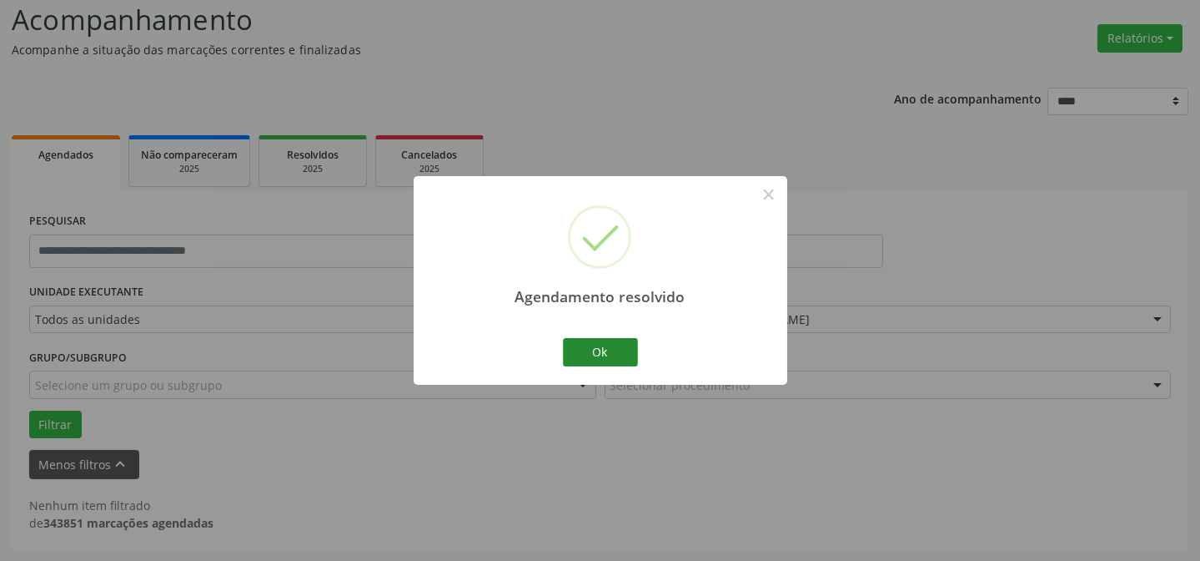
scroll to position [113, 0]
click at [619, 340] on button "Ok" at bounding box center [600, 352] width 75 height 28
